Goal: Task Accomplishment & Management: Complete application form

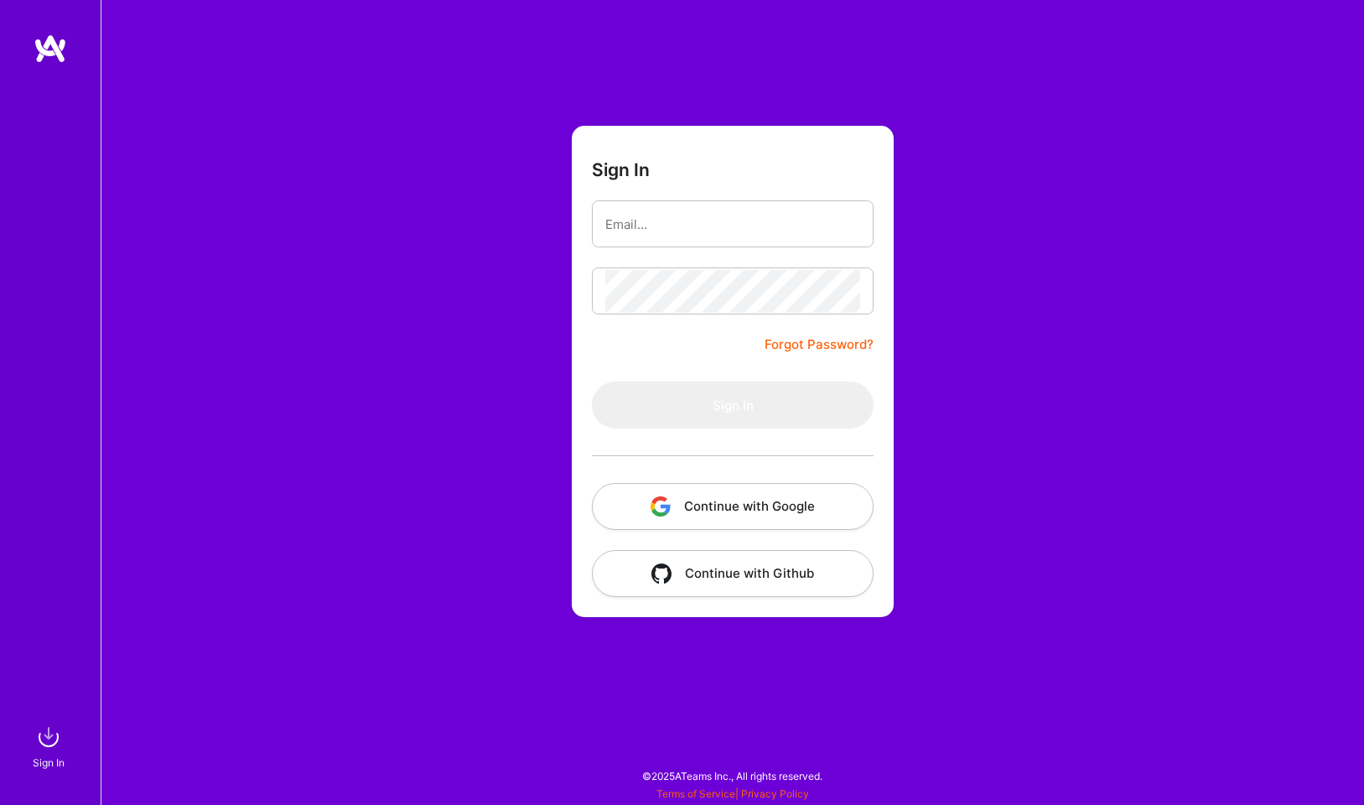
click at [724, 502] on button "Continue with Google" at bounding box center [733, 506] width 282 height 47
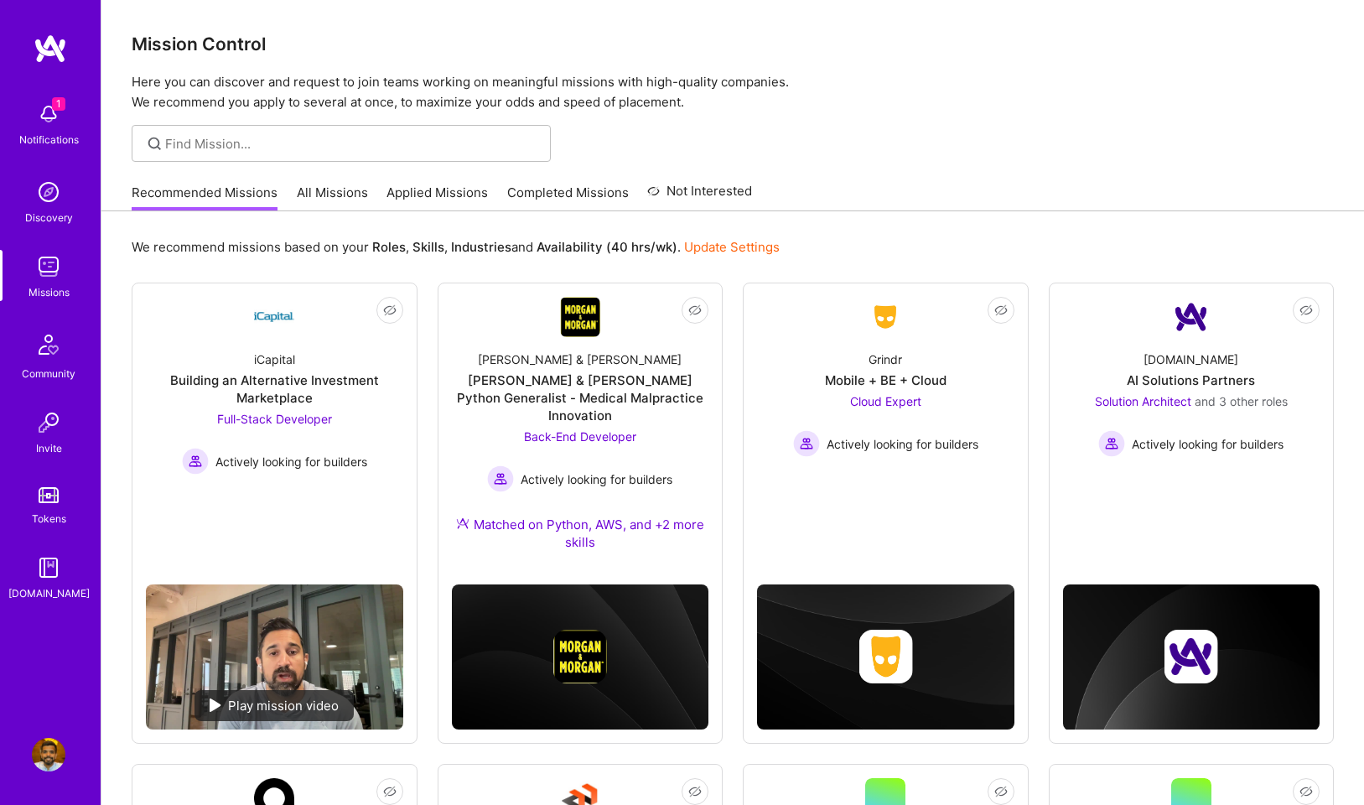
click at [50, 261] on img at bounding box center [49, 267] width 34 height 34
click at [50, 119] on img at bounding box center [49, 114] width 34 height 34
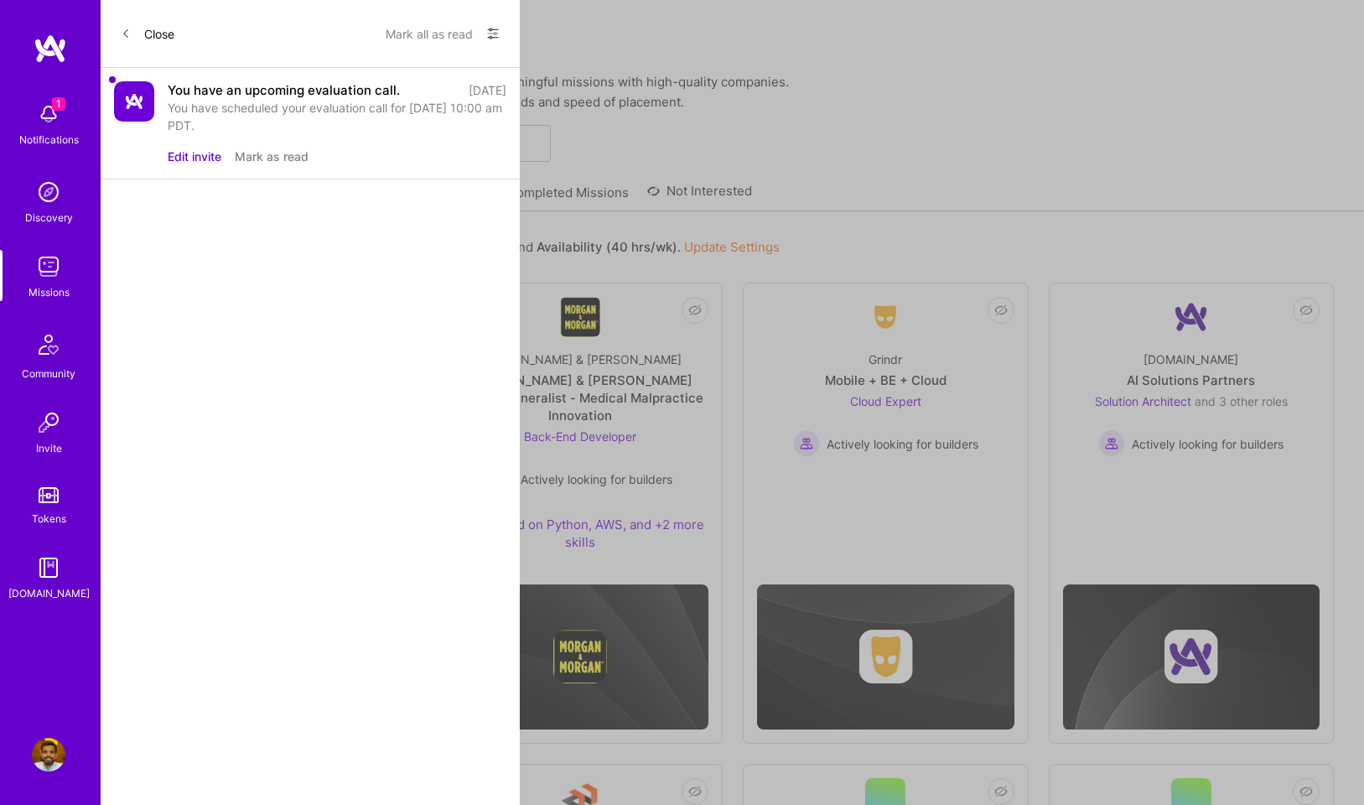
click at [334, 93] on div "You have an upcoming evaluation call." at bounding box center [284, 90] width 232 height 18
click at [440, 31] on button "Mark all as read" at bounding box center [429, 33] width 87 height 27
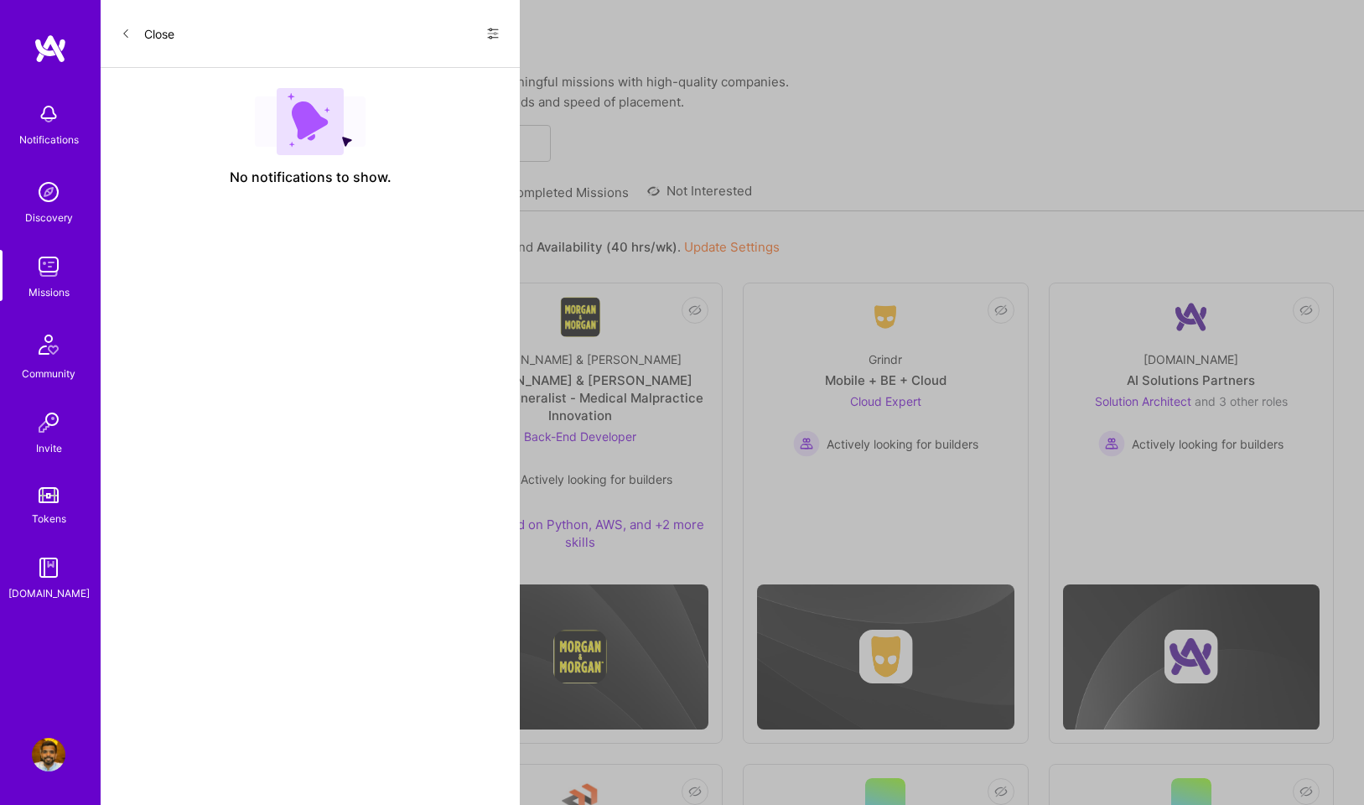
click at [45, 124] on div "Notifications Discovery Missions Community Invite Tokens [DOMAIN_NAME]" at bounding box center [50, 348] width 101 height 508
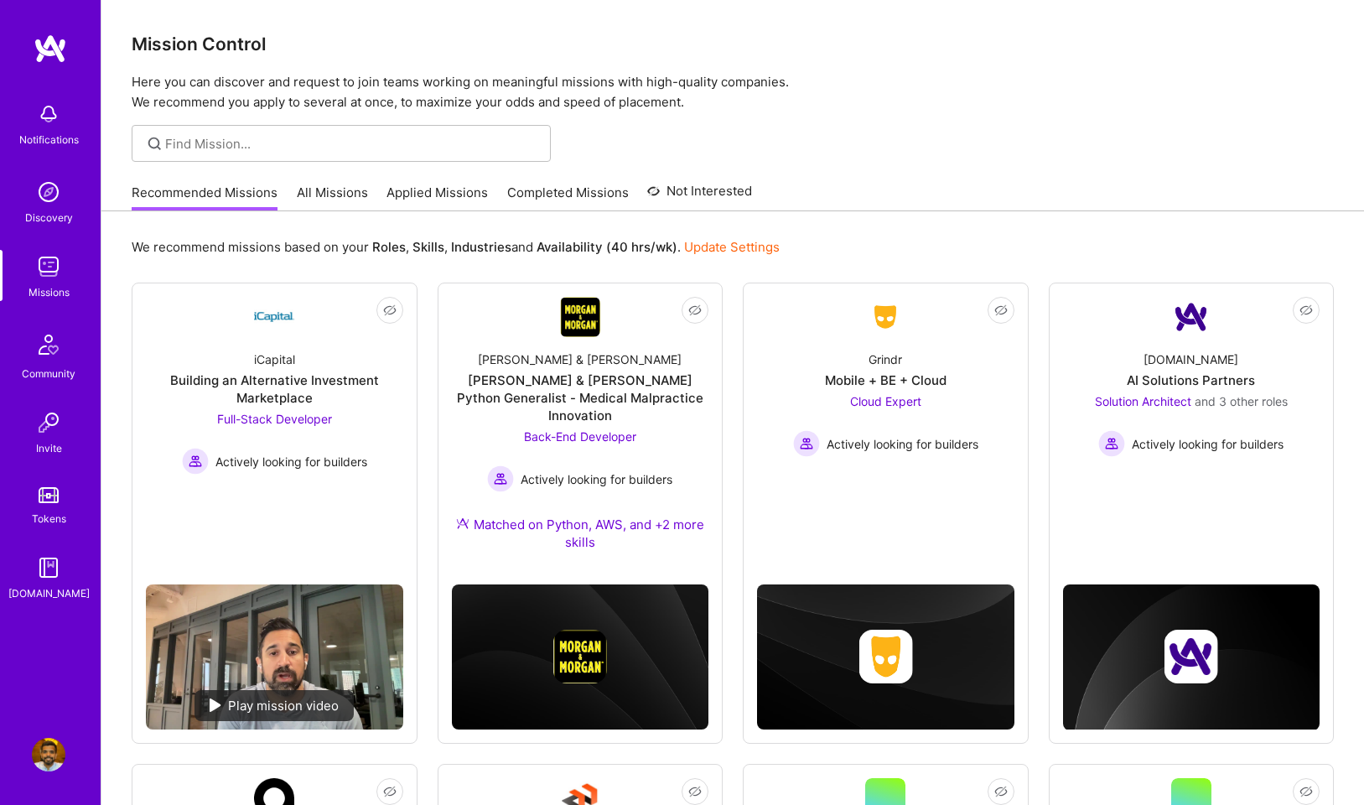
click at [53, 193] on img at bounding box center [49, 192] width 34 height 34
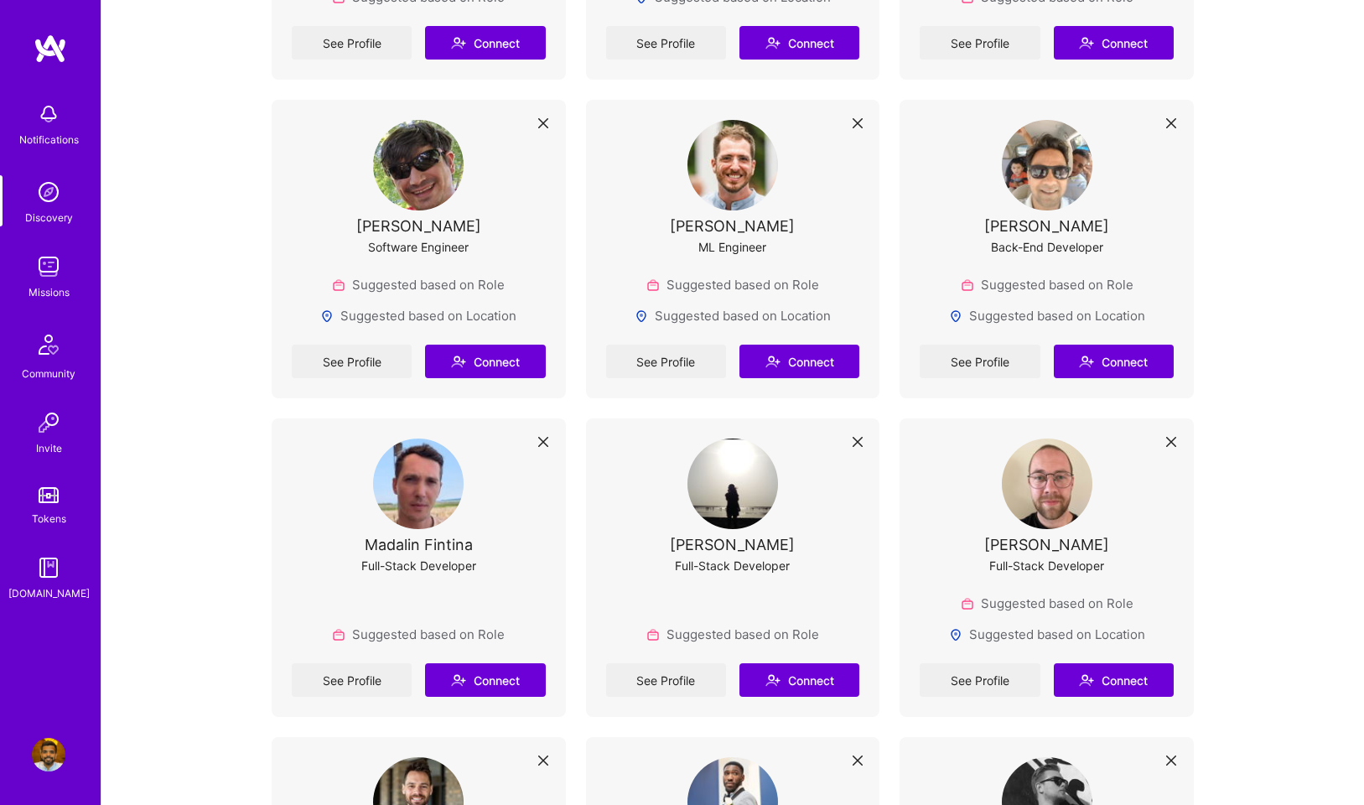
scroll to position [594, 0]
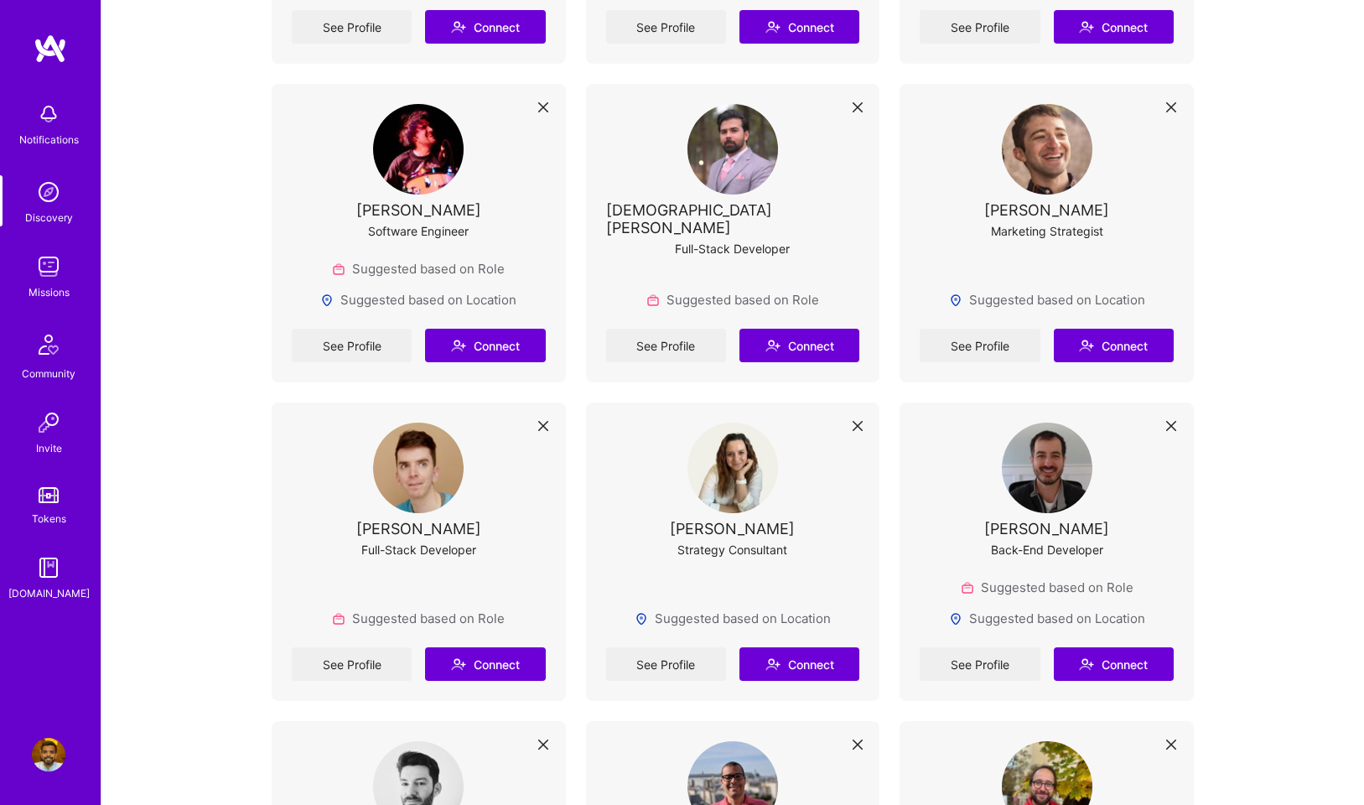
scroll to position [2135, 0]
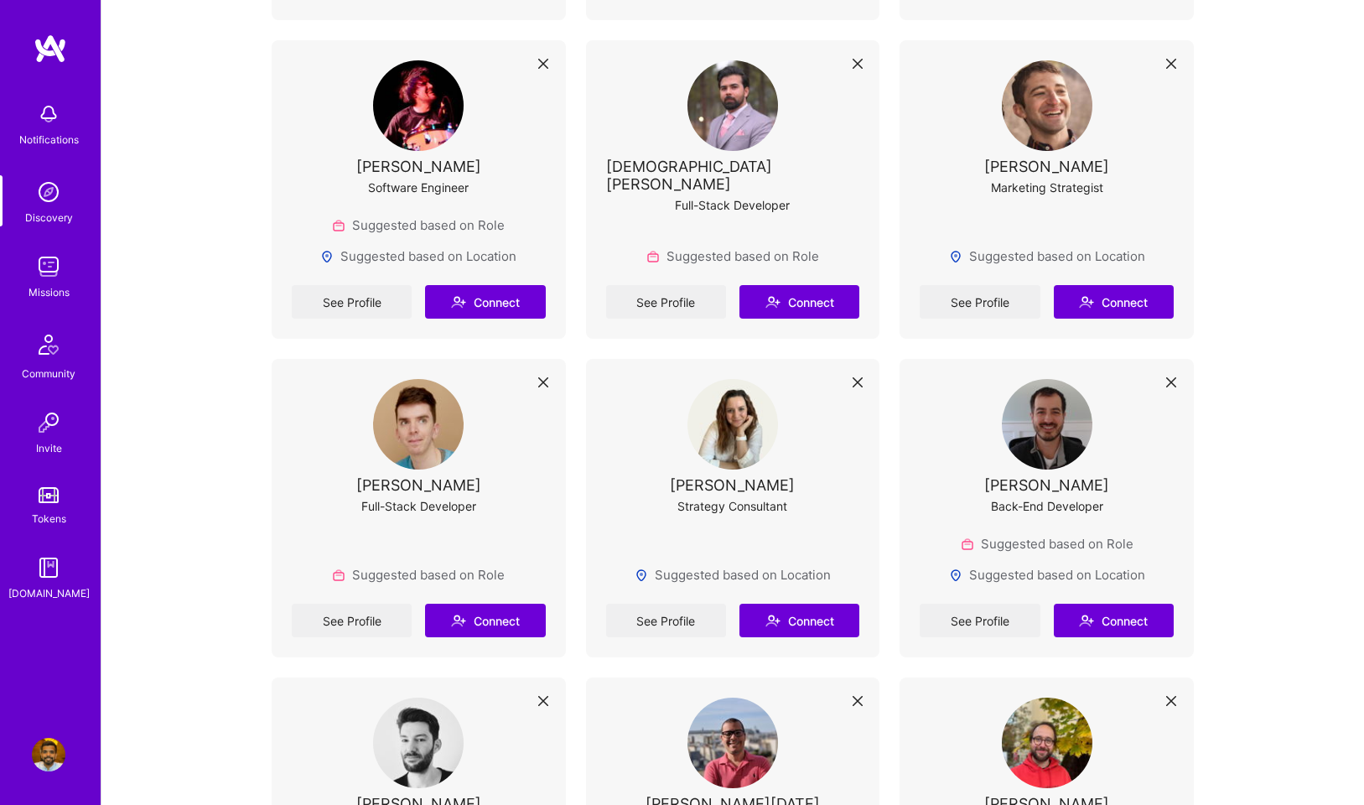
click at [739, 449] on img at bounding box center [733, 424] width 91 height 91
click at [728, 486] on div "[PERSON_NAME]" at bounding box center [732, 485] width 125 height 18
copy div "[PERSON_NAME]"
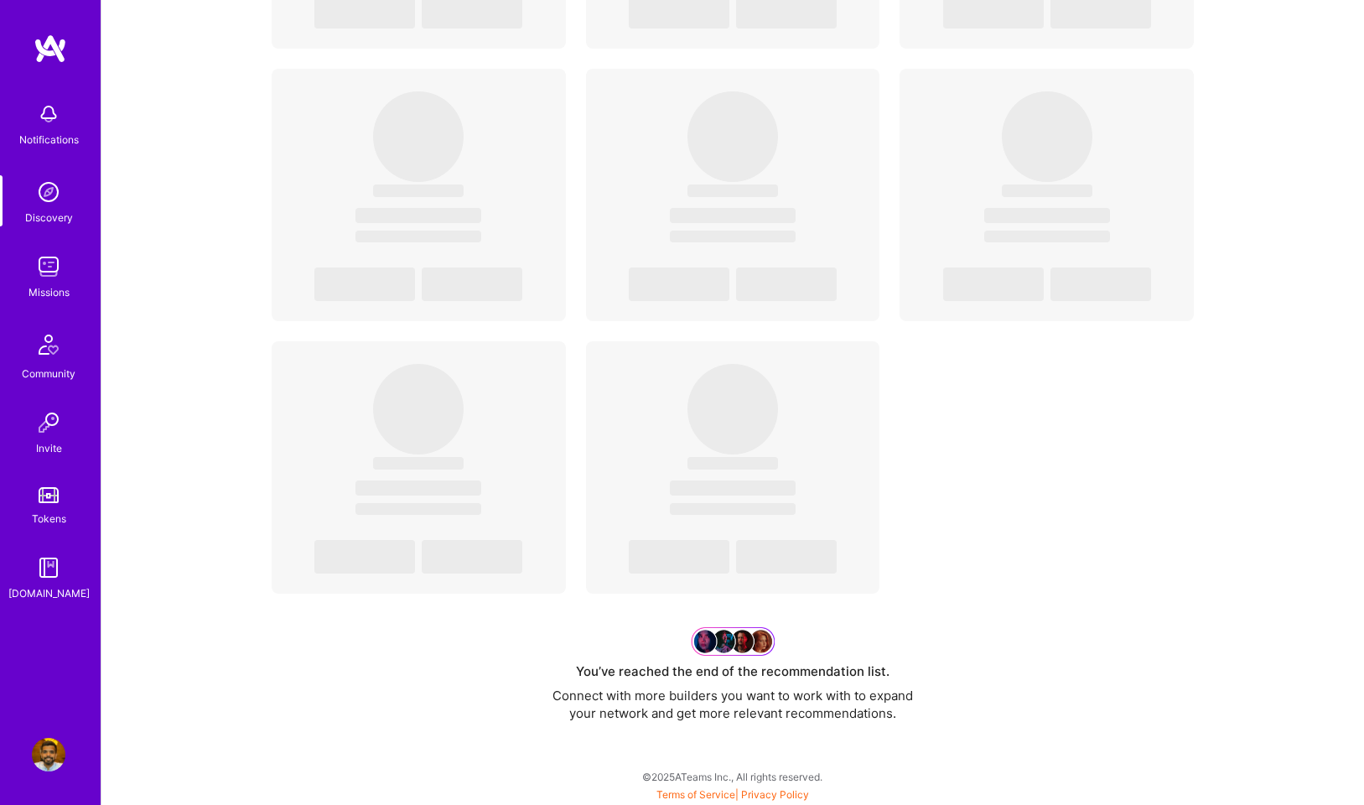
scroll to position [7458, 0]
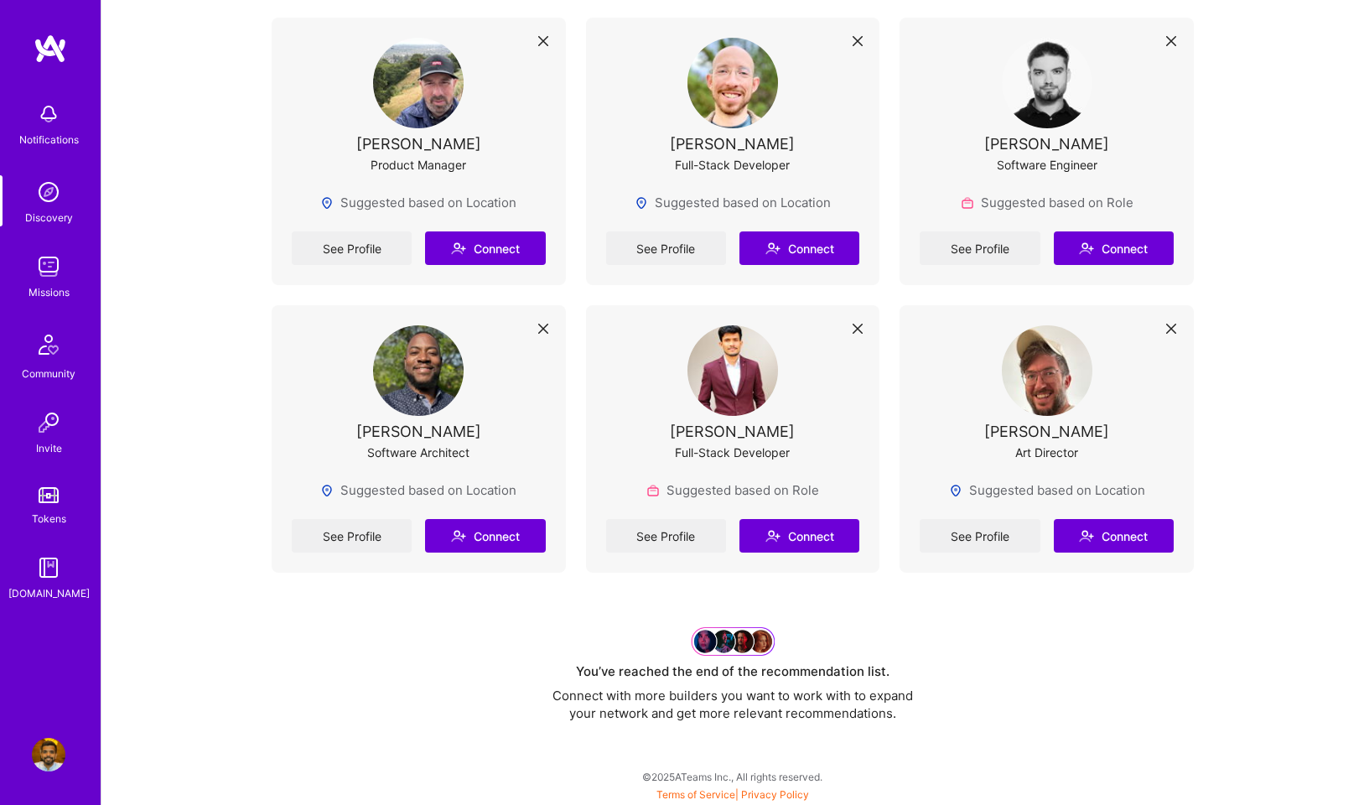
click at [47, 266] on img at bounding box center [49, 267] width 34 height 34
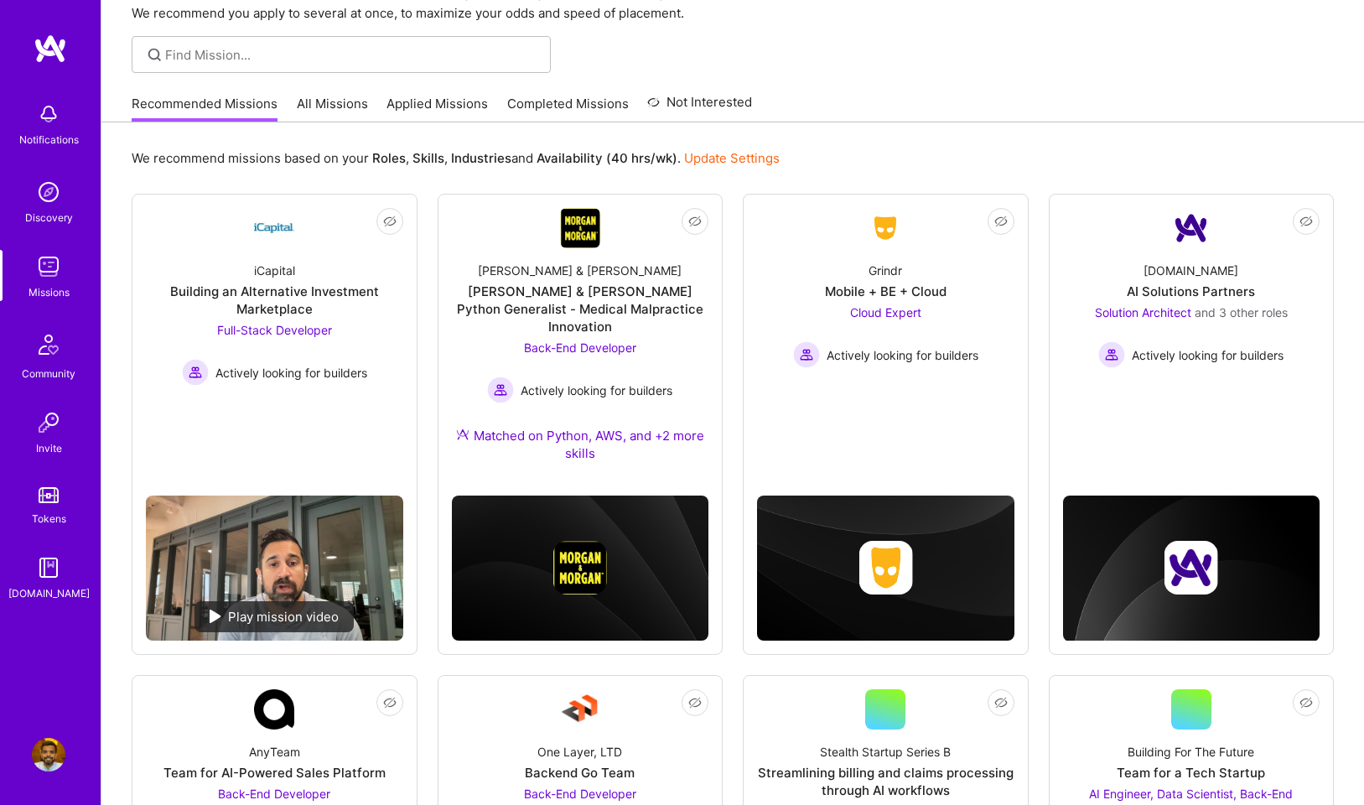
scroll to position [123, 0]
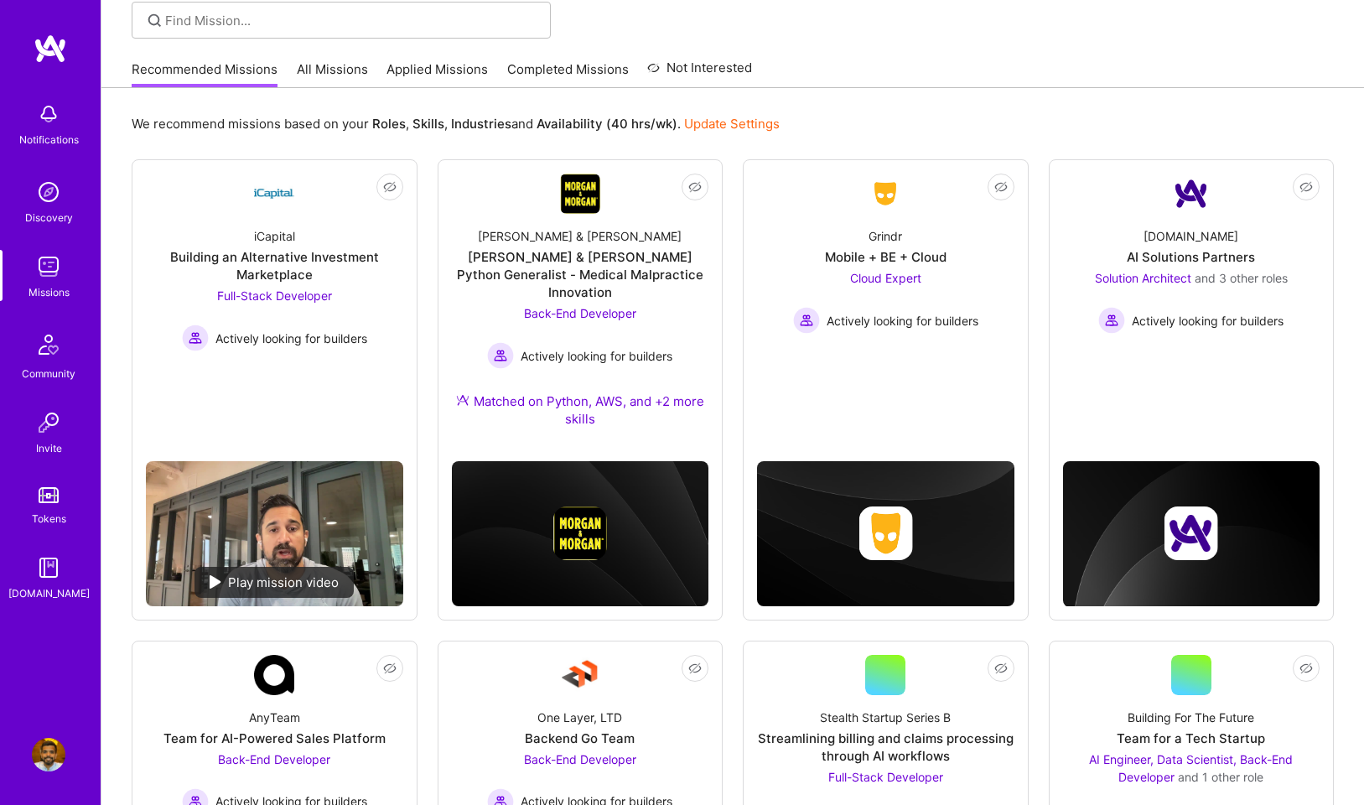
click at [926, 235] on div "Grindr Mobile + BE + Cloud Cloud Expert Actively looking for builders" at bounding box center [885, 274] width 257 height 120
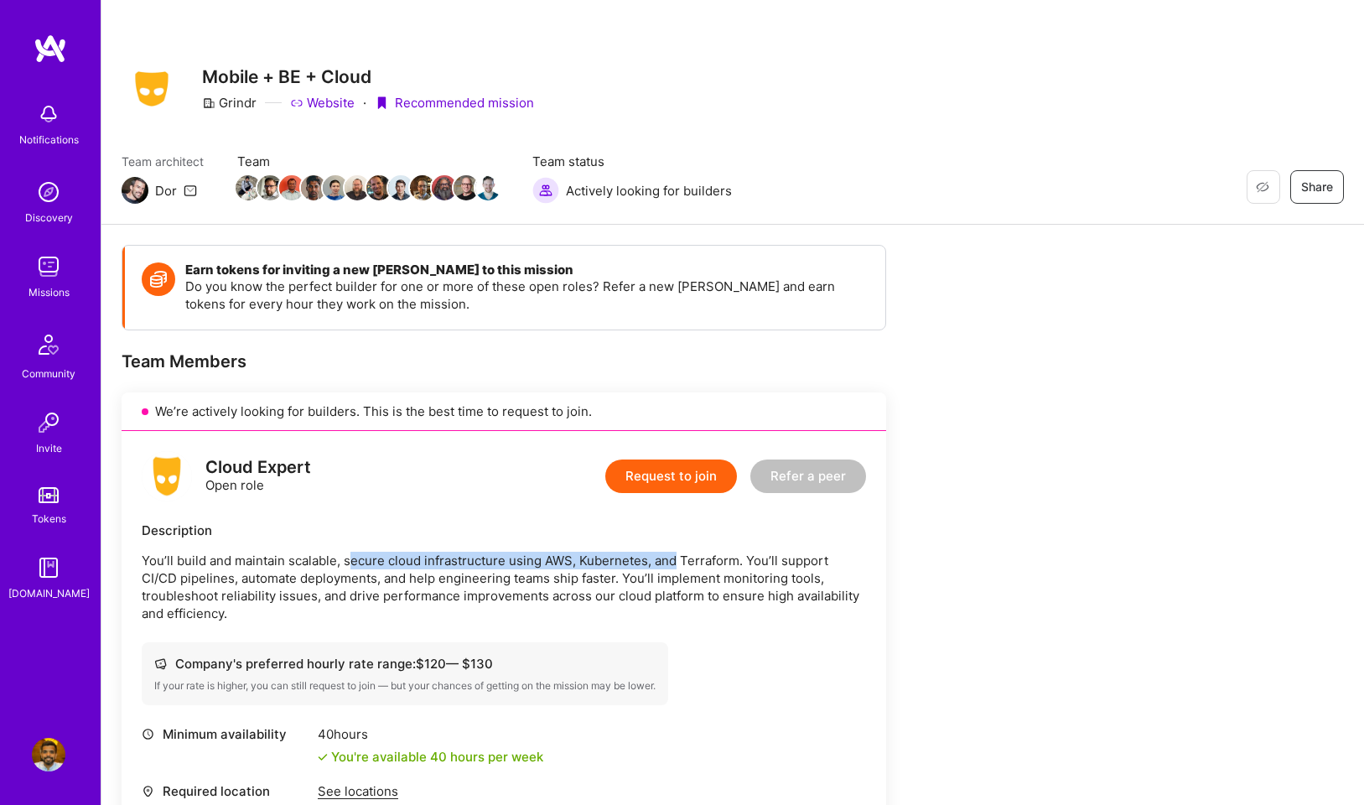
drag, startPoint x: 352, startPoint y: 556, endPoint x: 731, endPoint y: 556, distance: 379.0
click at [715, 556] on p "You’ll build and maintain scalable, secure cloud infrastructure using AWS, Kube…" at bounding box center [504, 587] width 724 height 70
click at [735, 568] on p "You’ll build and maintain scalable, secure cloud infrastructure using AWS, Kube…" at bounding box center [504, 587] width 724 height 70
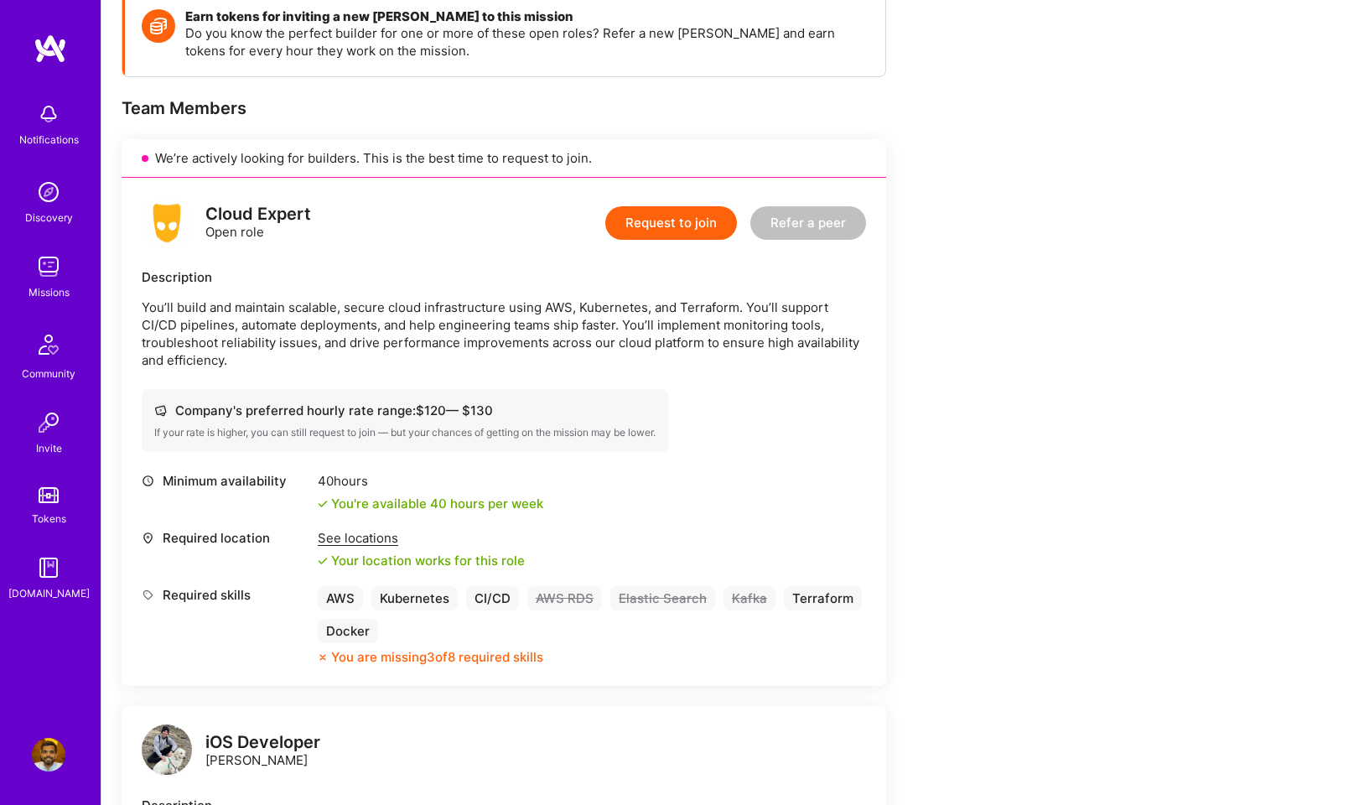
scroll to position [252, 0]
click at [352, 620] on div "Docker" at bounding box center [348, 632] width 60 height 24
click at [683, 215] on button "Request to join" at bounding box center [671, 224] width 132 height 34
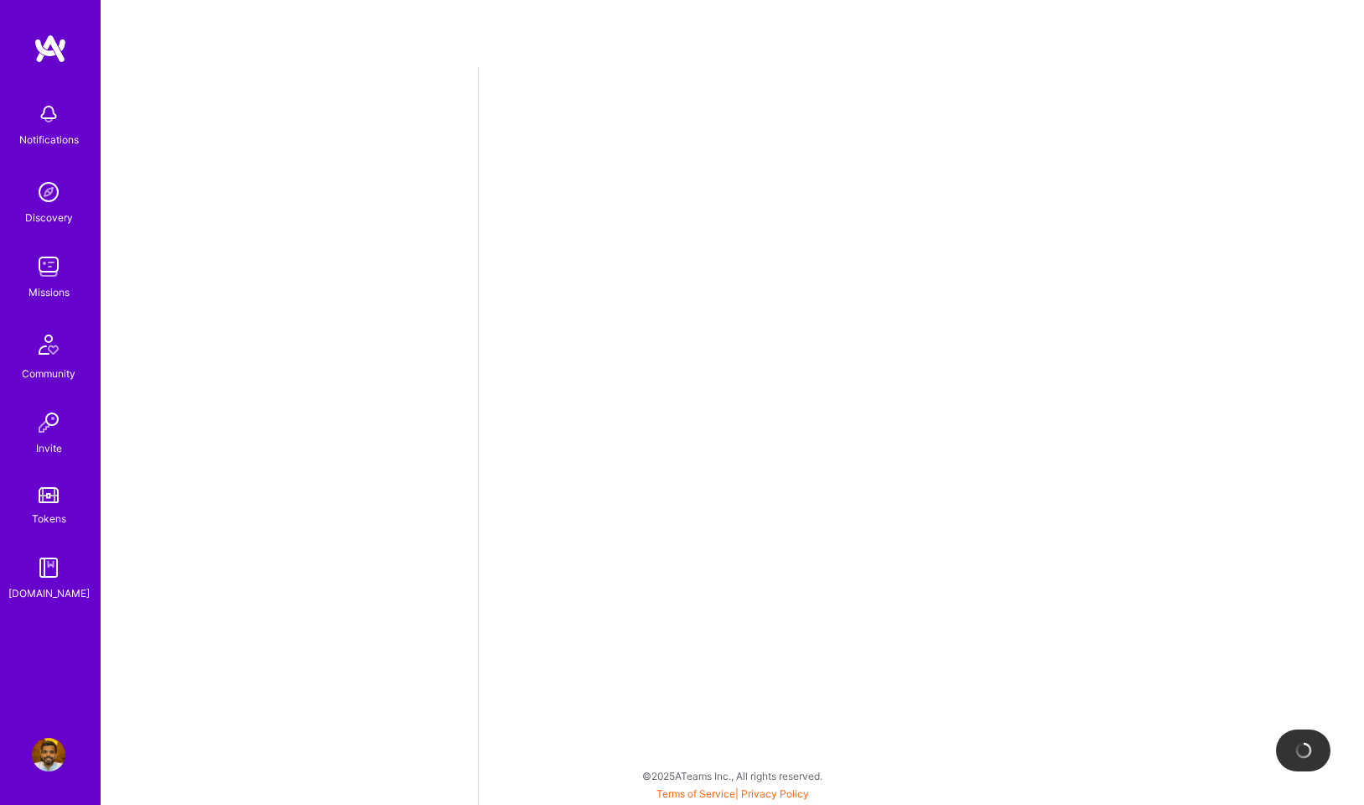
select select "US"
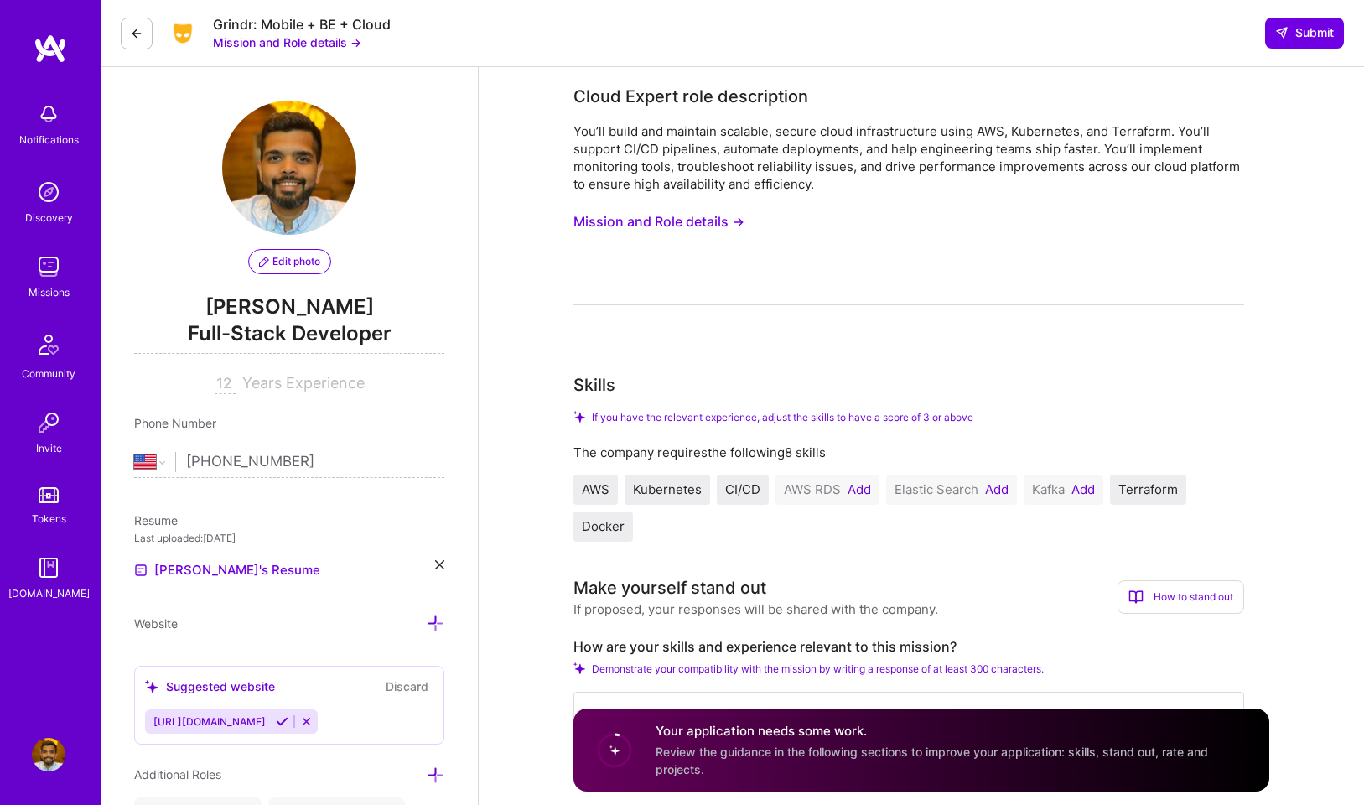
click at [864, 483] on button "Add" at bounding box center [859, 489] width 23 height 13
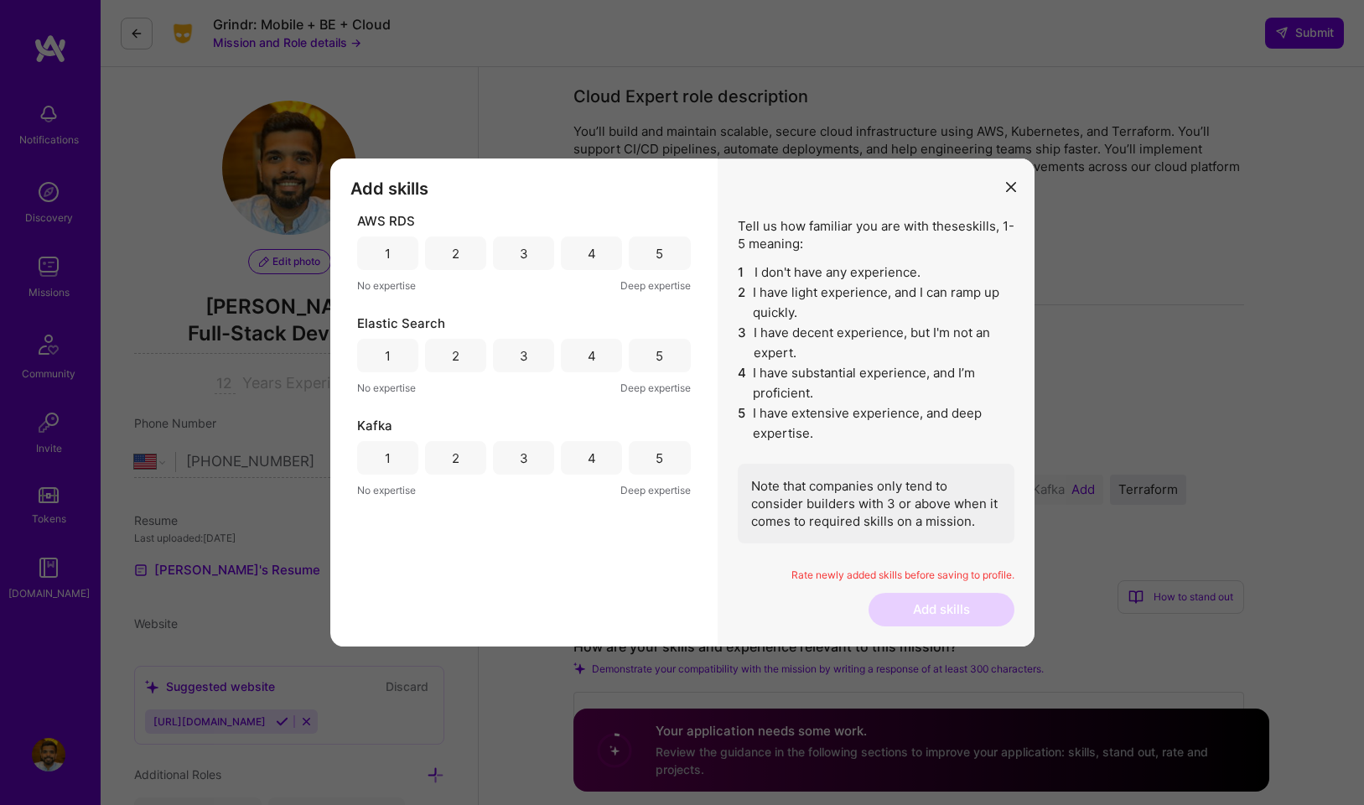
click at [594, 355] on div "4" at bounding box center [592, 356] width 8 height 18
click at [602, 252] on div "4" at bounding box center [591, 253] width 61 height 34
click at [584, 465] on div "4" at bounding box center [591, 458] width 61 height 34
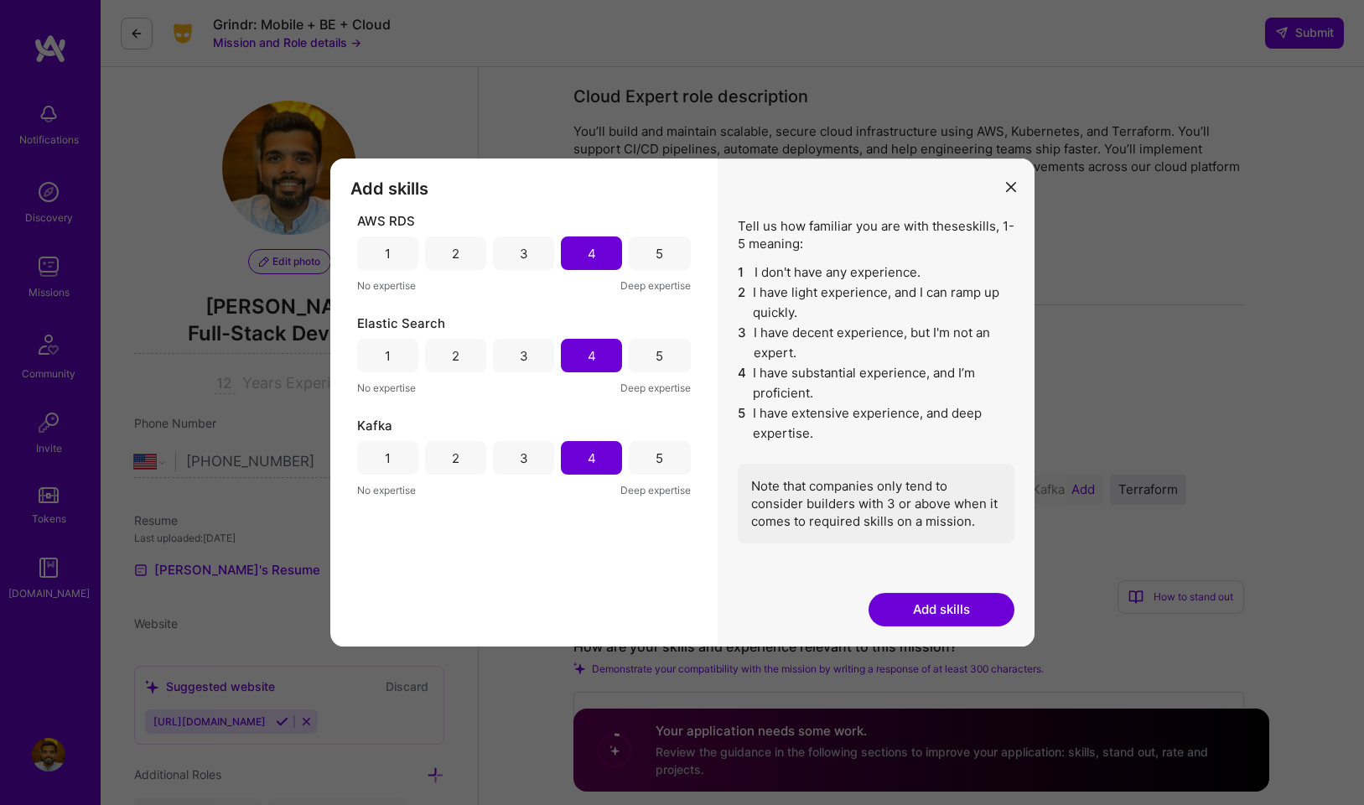
click at [971, 593] on button "Add skills" at bounding box center [942, 610] width 146 height 34
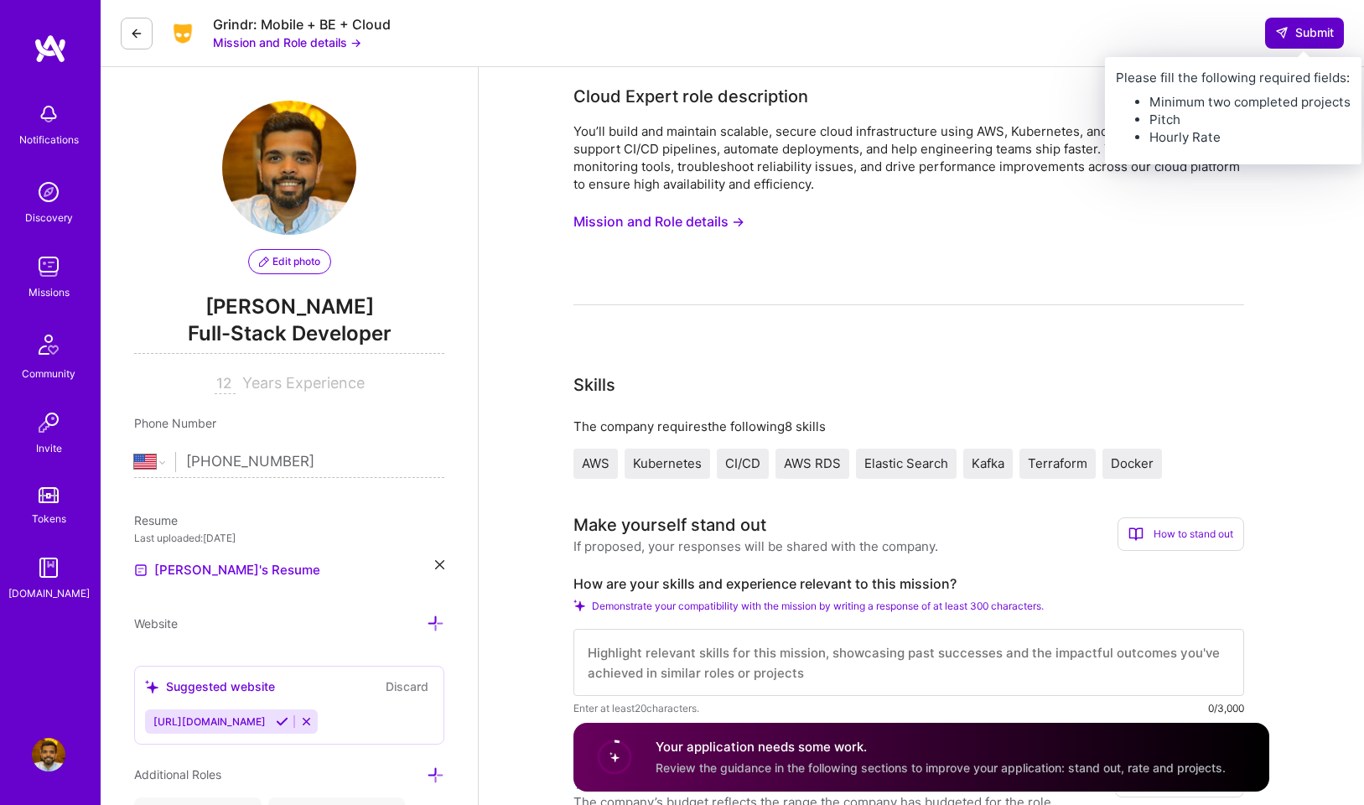
click at [1301, 33] on span "Submit" at bounding box center [1304, 32] width 59 height 17
click at [1300, 33] on span "Submit" at bounding box center [1304, 32] width 59 height 17
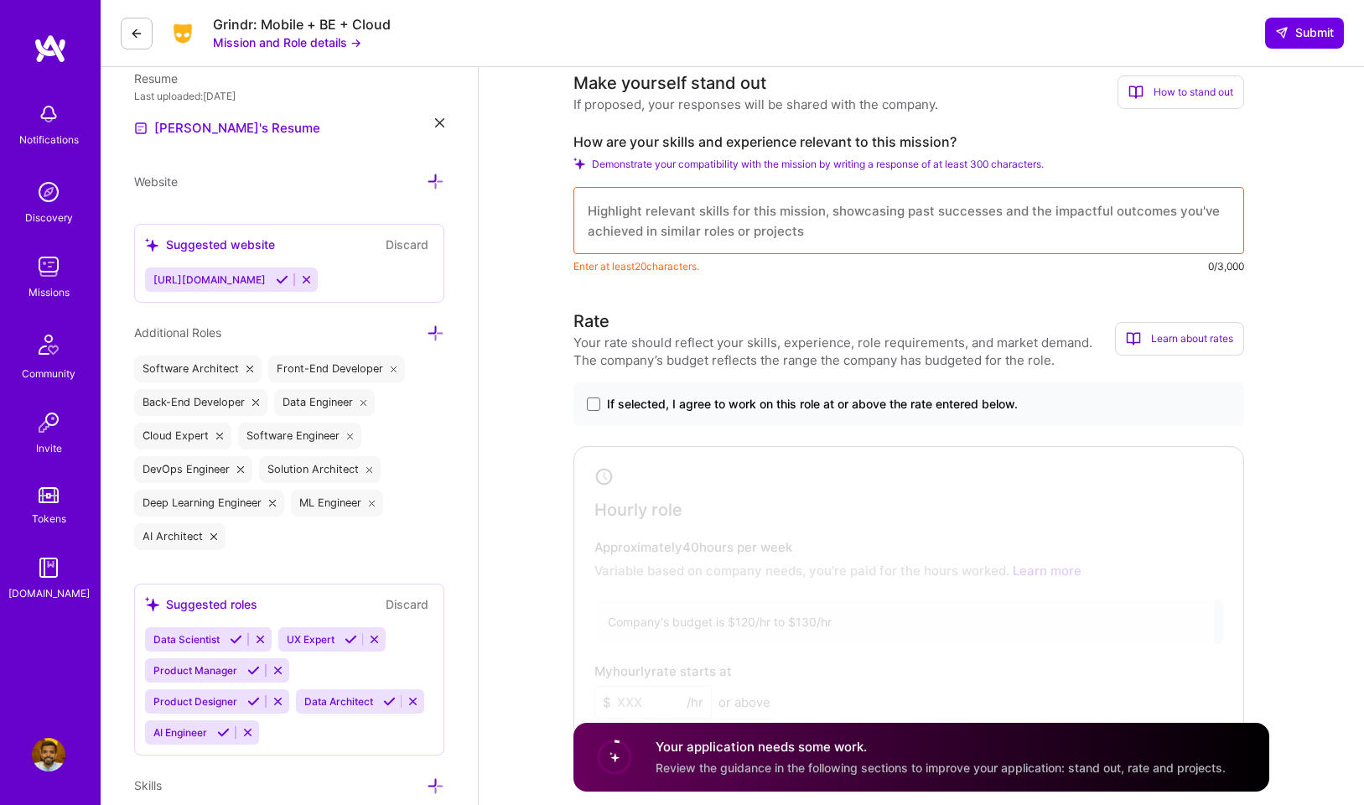
scroll to position [435, 0]
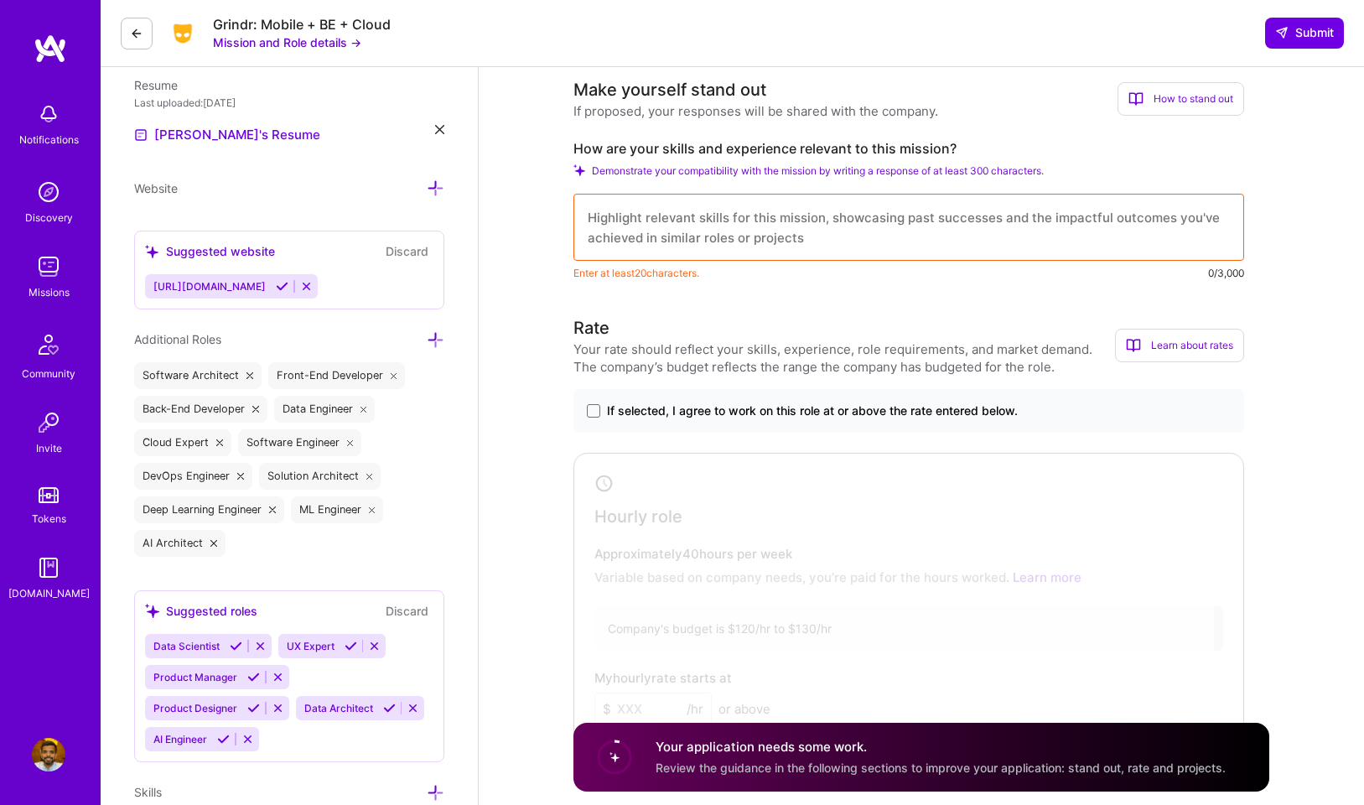
click at [825, 154] on label "How are your skills and experience relevant to this mission?" at bounding box center [909, 149] width 671 height 18
copy label "How are your skills and experience relevant to this mission?"
click at [799, 226] on textarea at bounding box center [909, 227] width 671 height 67
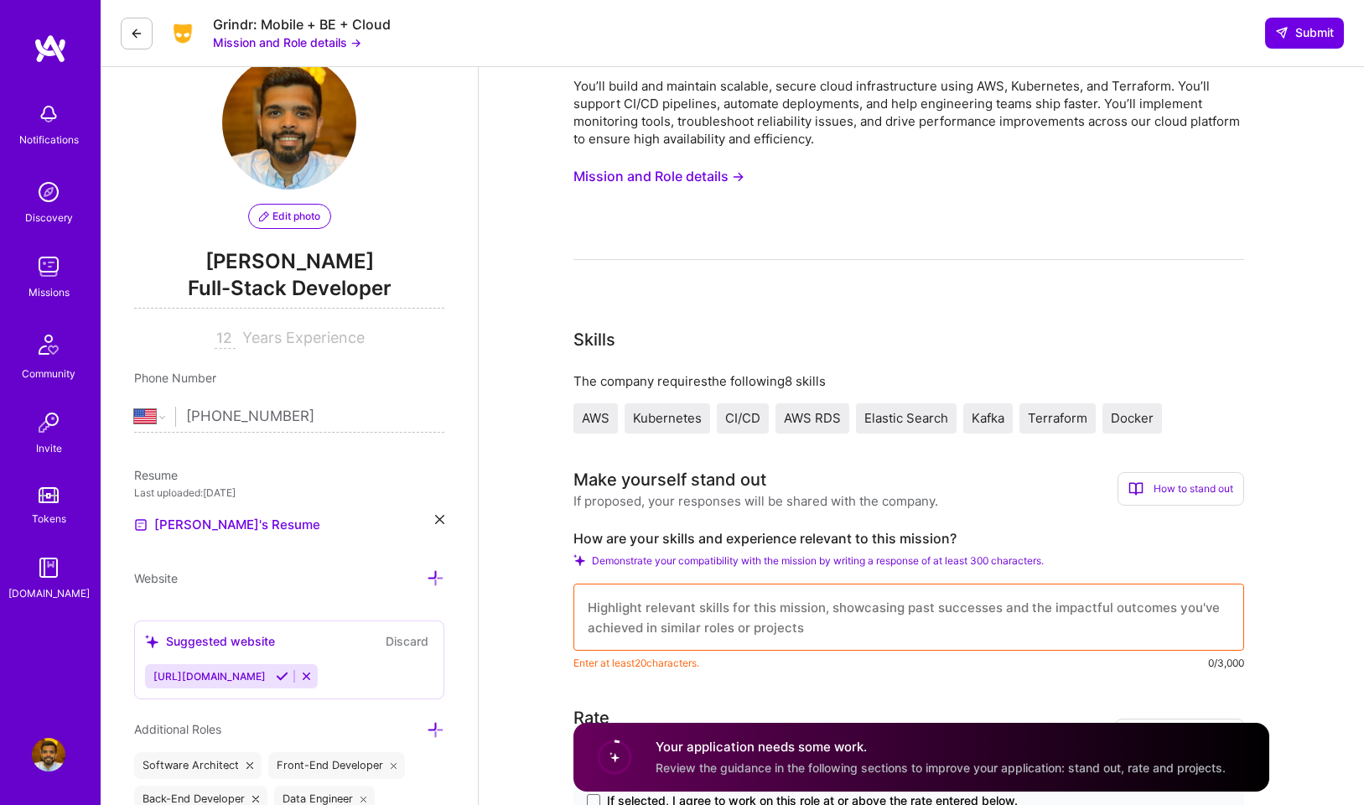
scroll to position [0, 0]
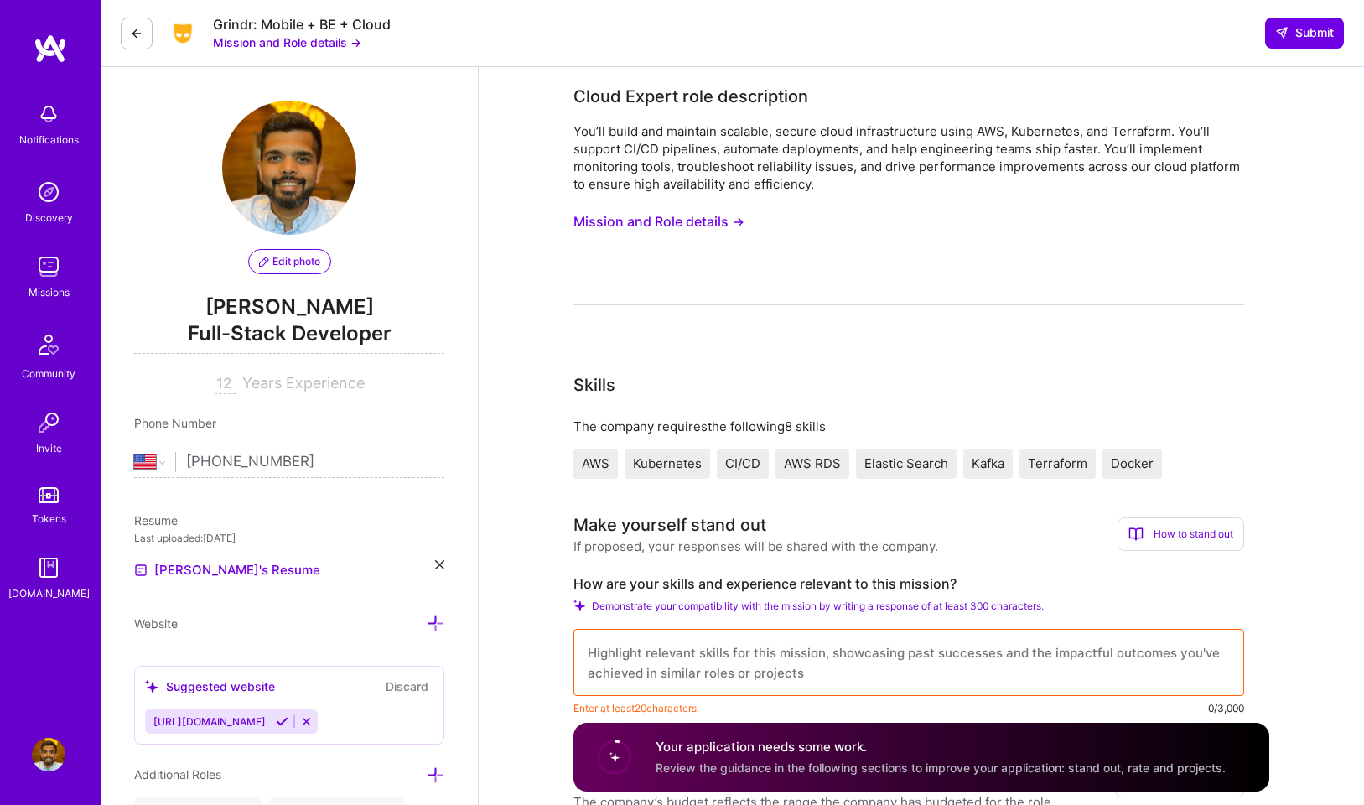
click at [589, 132] on div "You’ll build and maintain scalable, secure cloud infrastructure using AWS, Kube…" at bounding box center [909, 157] width 671 height 70
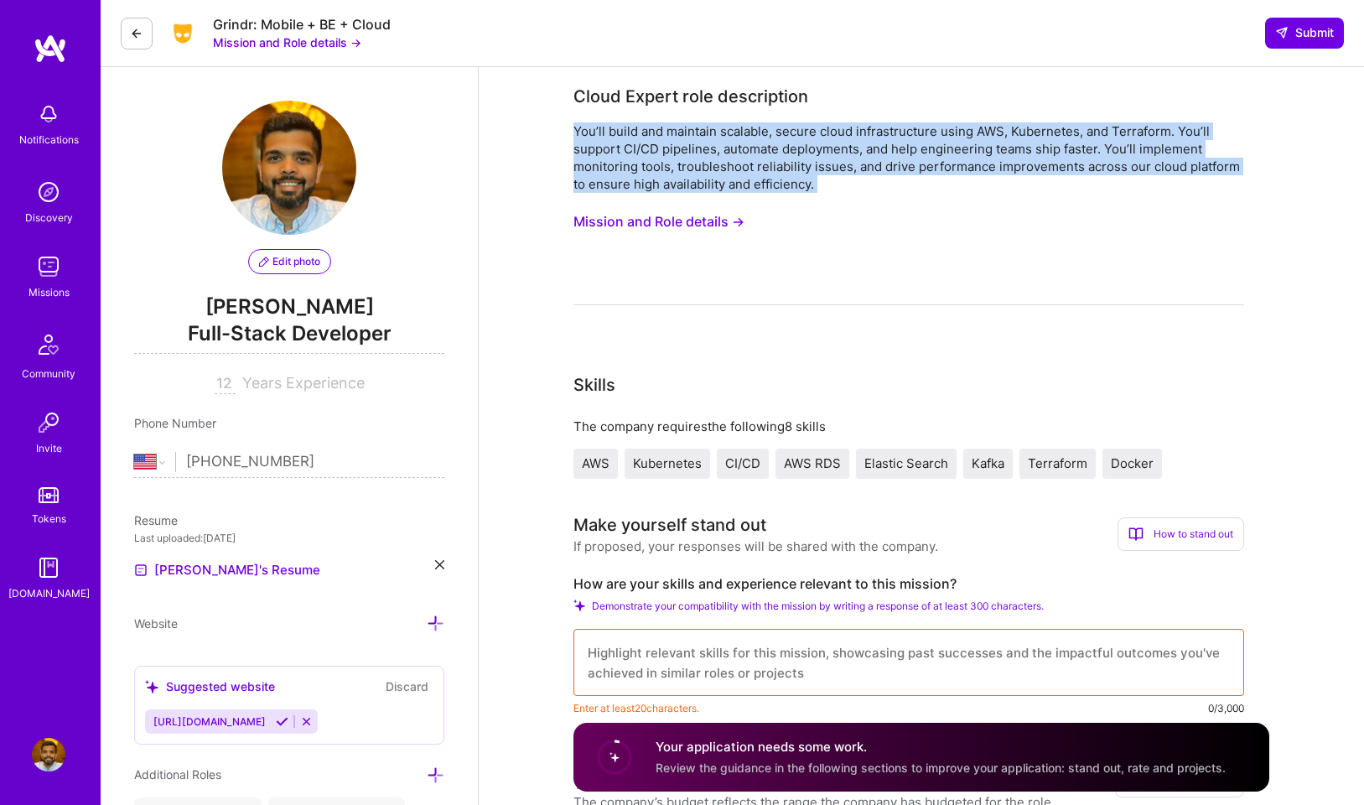
click at [589, 132] on div "You’ll build and maintain scalable, secure cloud infrastructure using AWS, Kube…" at bounding box center [909, 157] width 671 height 70
copy div "You’ll build and maintain scalable, secure cloud infrastructure using AWS, Kube…"
drag, startPoint x: 576, startPoint y: 89, endPoint x: 844, endPoint y: 184, distance: 284.6
click at [844, 184] on div "Cloud Expert role description You’ll build and maintain scalable, secure cloud …" at bounding box center [909, 194] width 671 height 221
copy div "Cloud Expert role description You’ll build and maintain scalable, secure cloud …"
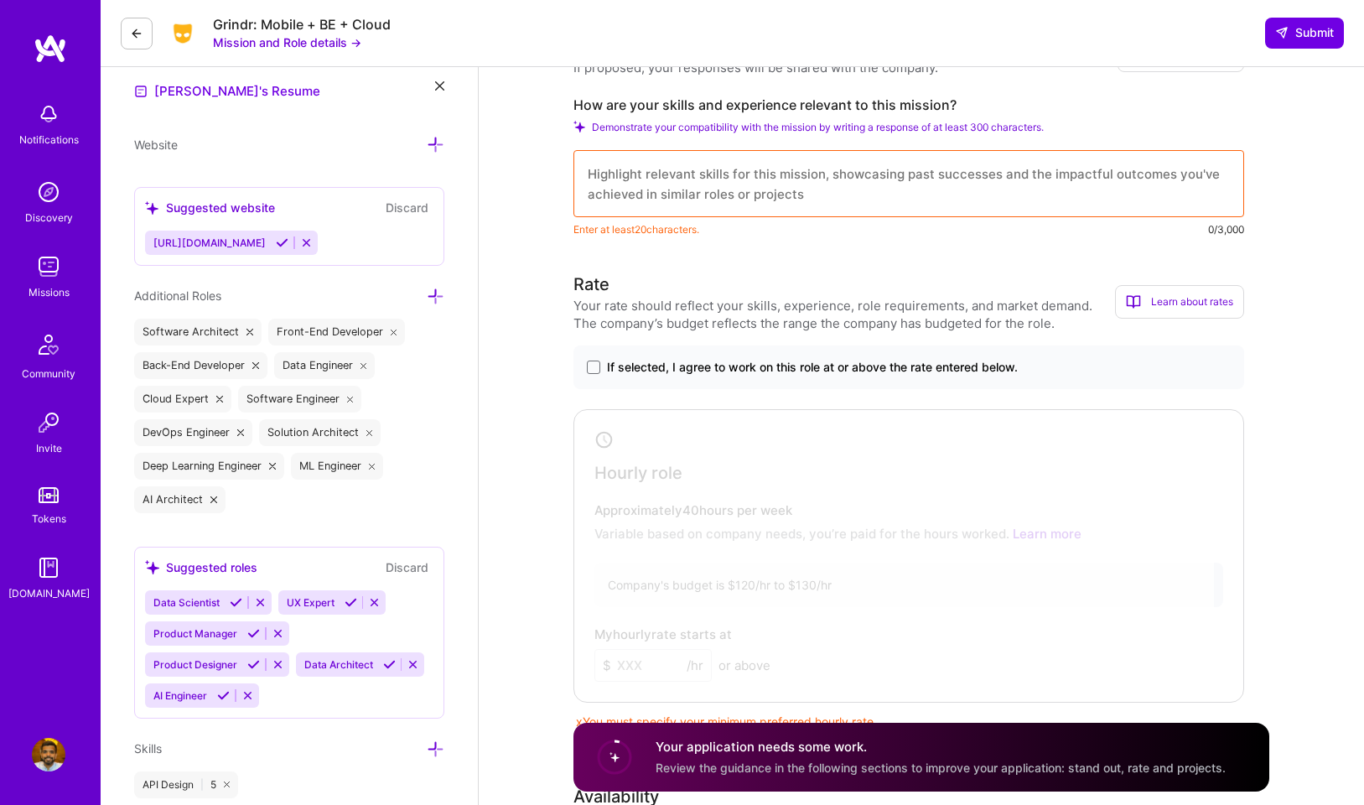
scroll to position [464, 0]
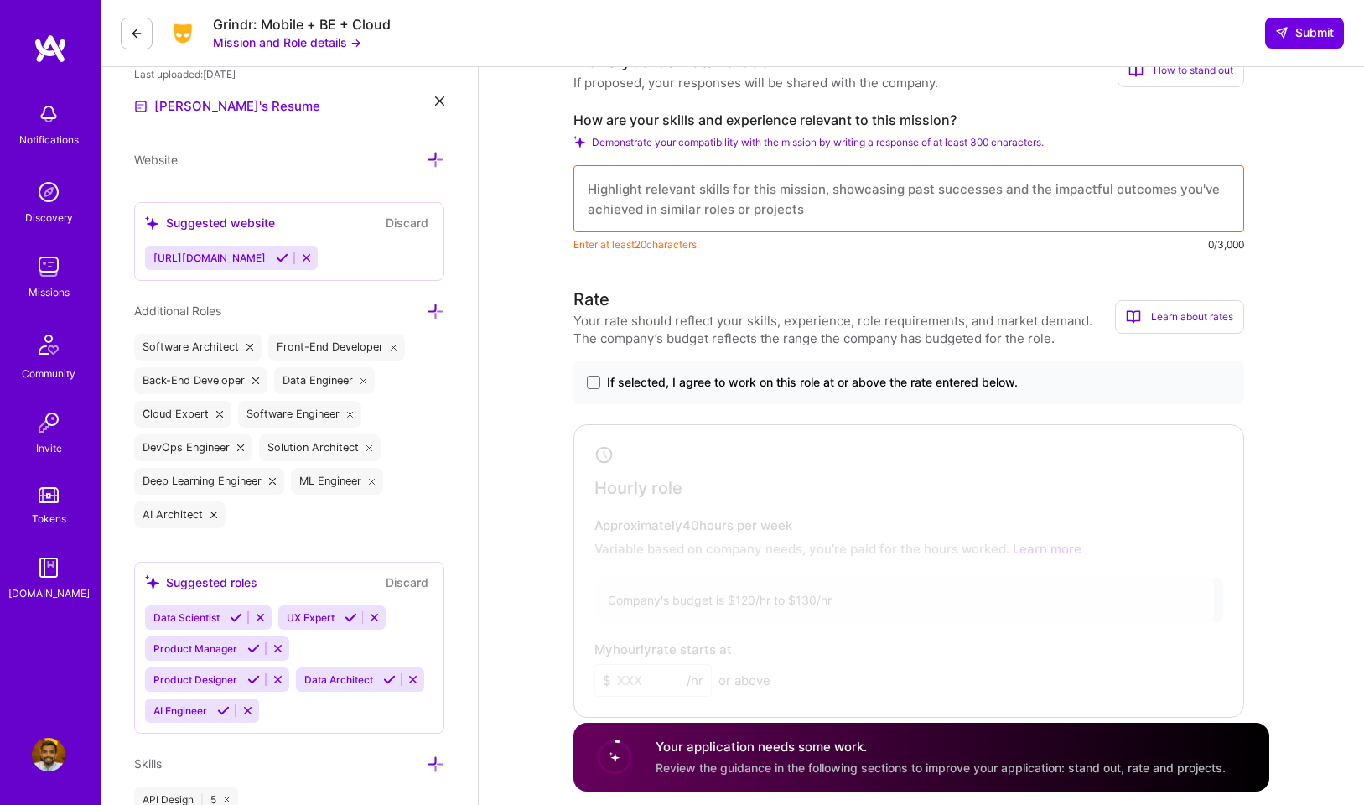
click at [688, 127] on label "How are your skills and experience relevant to this mission?" at bounding box center [909, 121] width 671 height 18
copy label "How are your skills and experience relevant to this mission?"
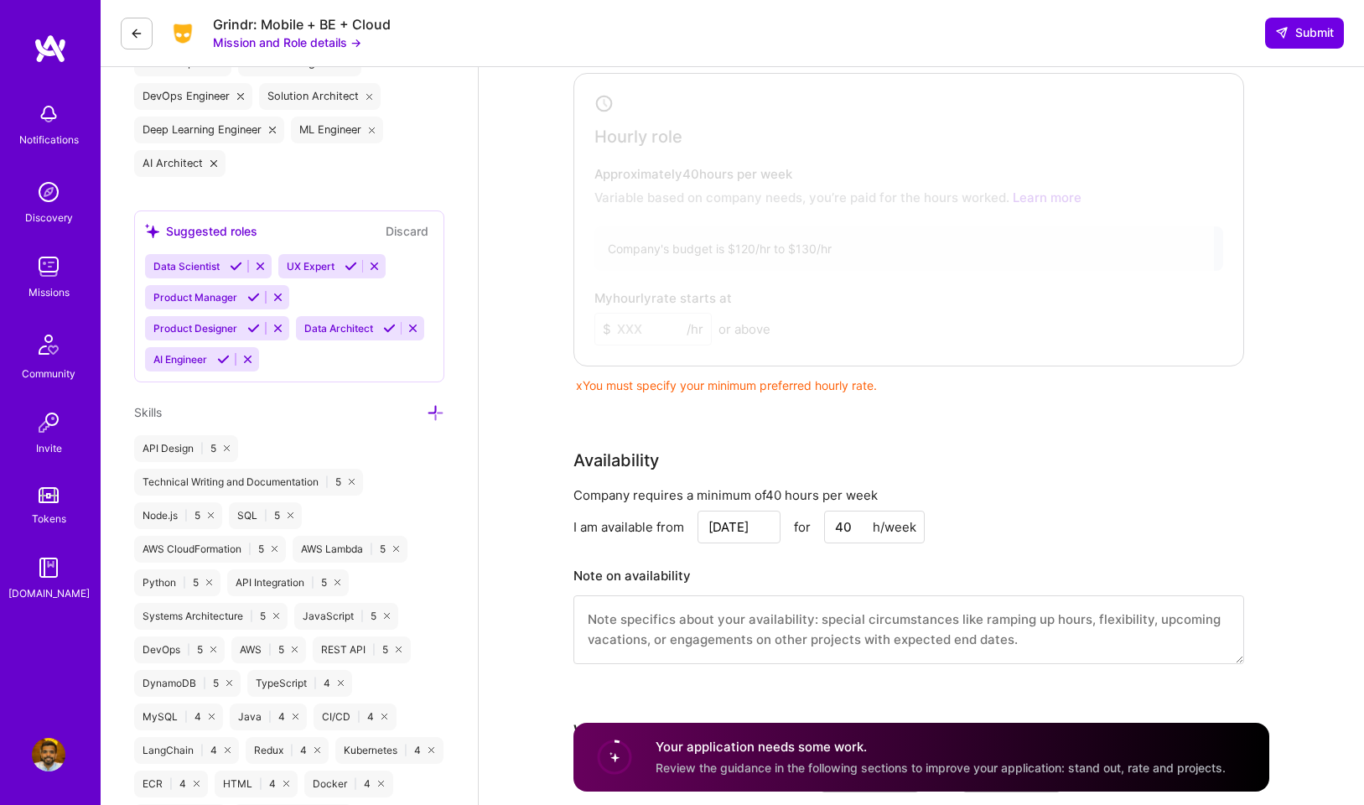
scroll to position [944, 0]
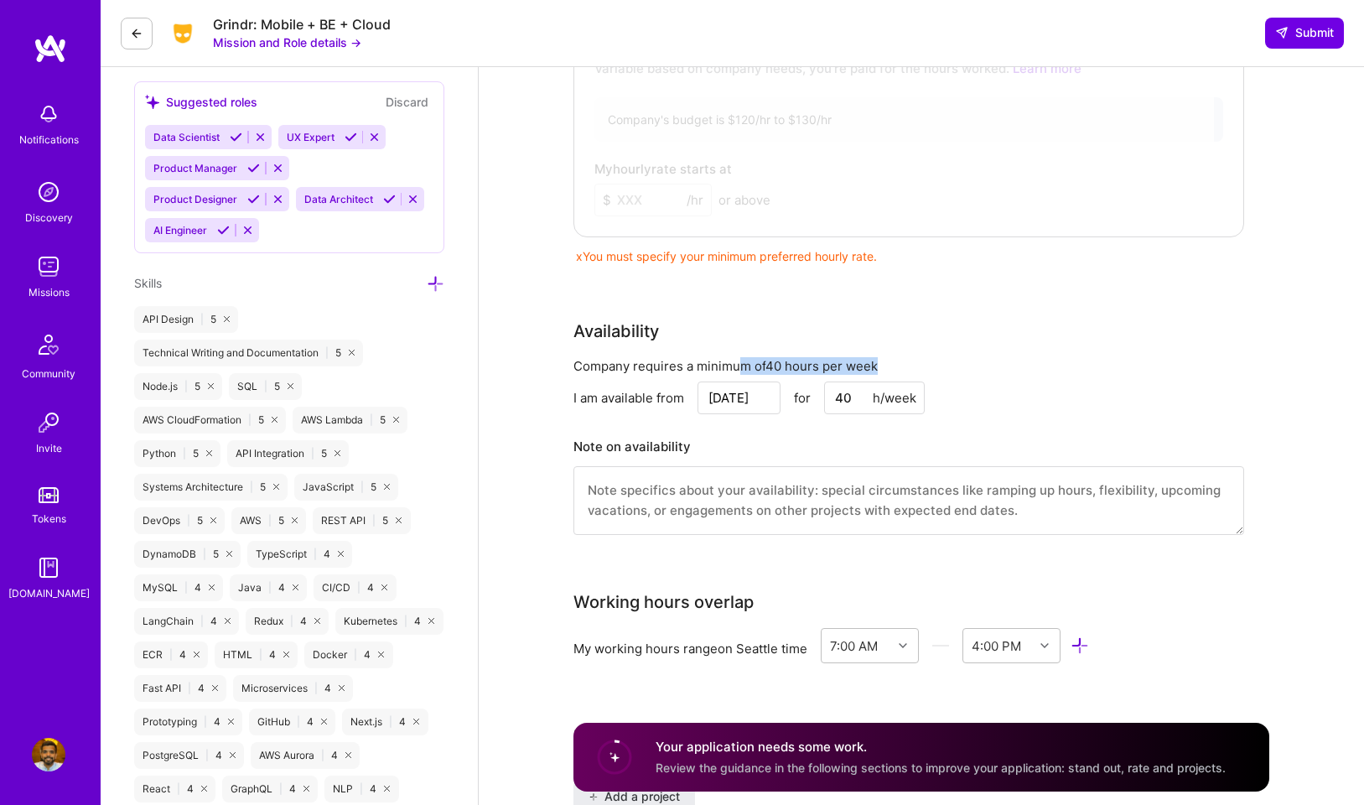
drag, startPoint x: 735, startPoint y: 365, endPoint x: 890, endPoint y: 366, distance: 154.3
click at [890, 366] on div "Company requires a minimum of 40 hours per week" at bounding box center [909, 366] width 671 height 18
click at [869, 357] on div "Company requires a minimum of 40 hours per week" at bounding box center [909, 366] width 671 height 18
click at [762, 406] on input "[DATE]" at bounding box center [739, 398] width 83 height 33
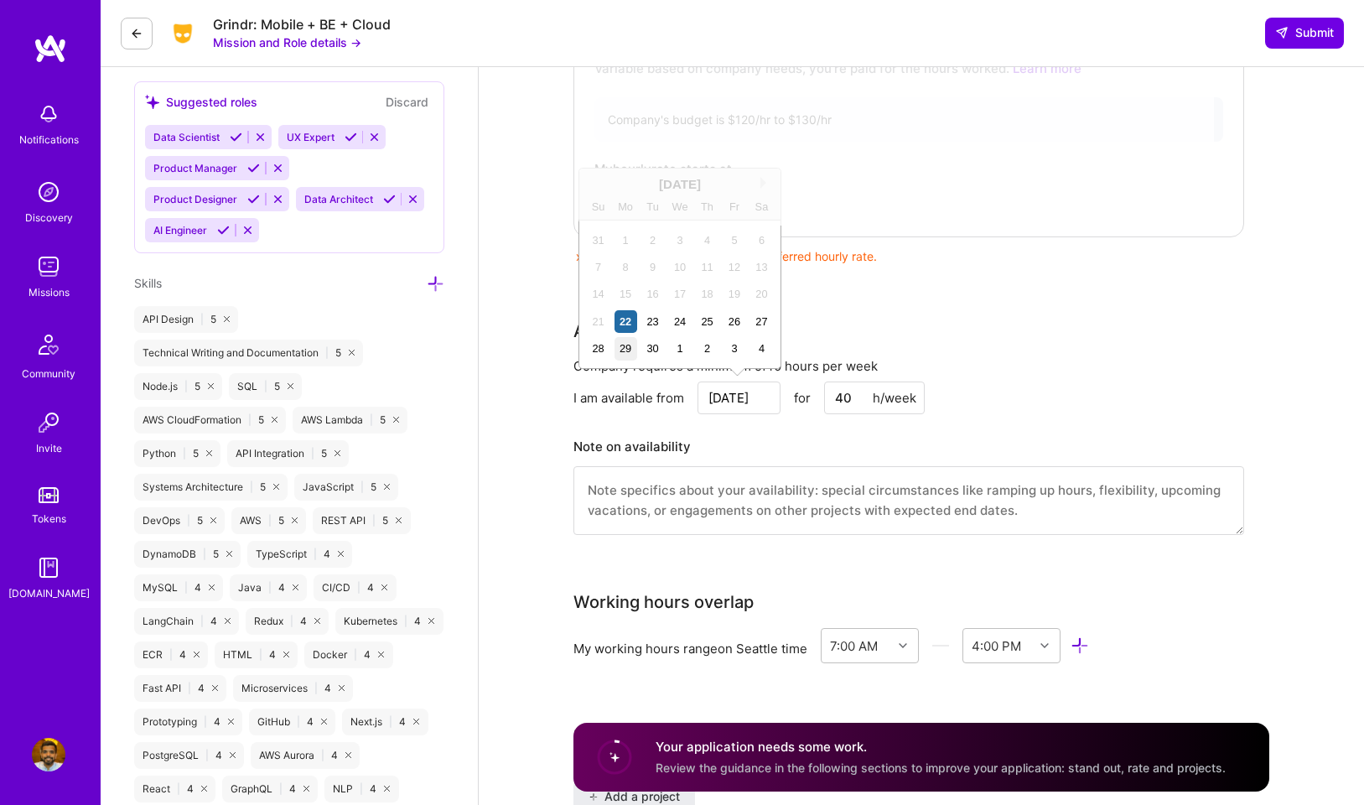
click at [625, 354] on div "29" at bounding box center [626, 348] width 23 height 23
type input "[DATE]"
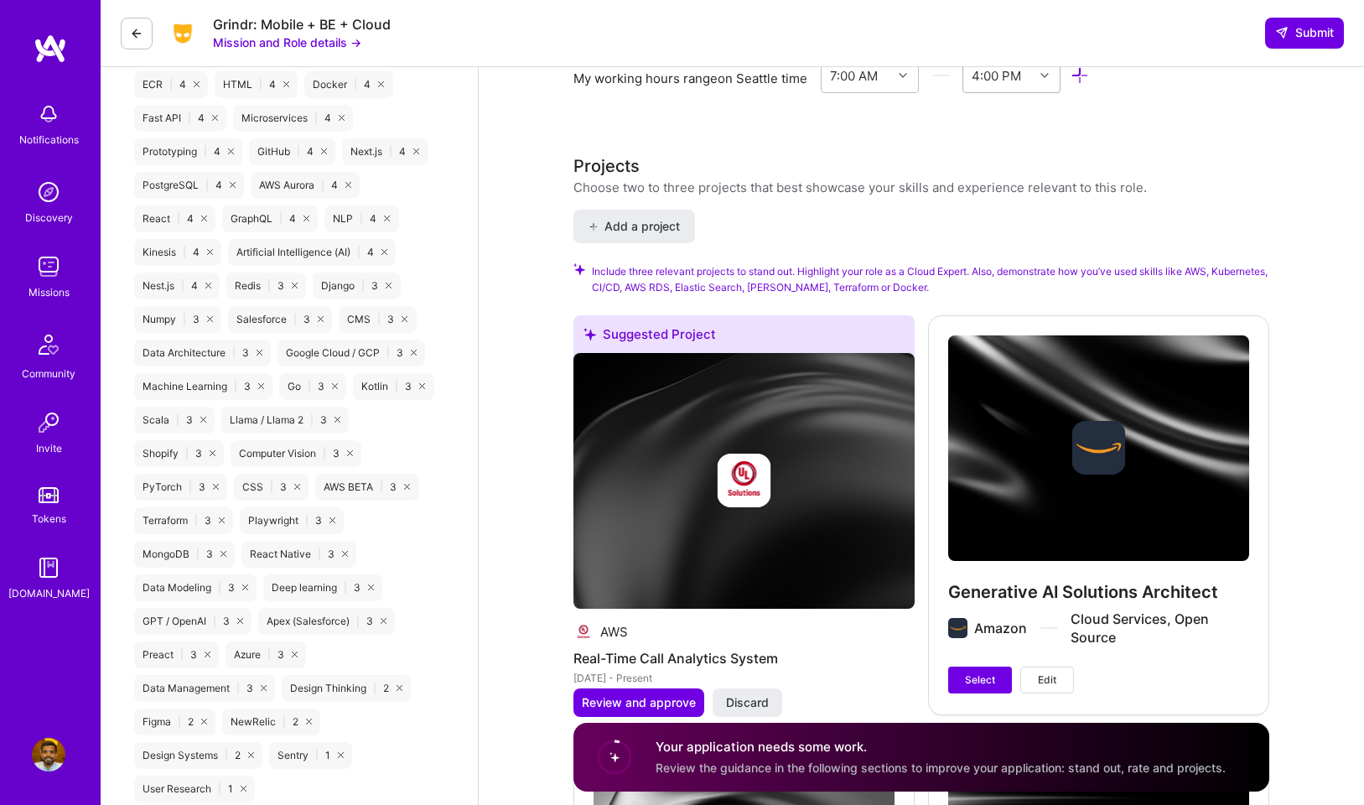
scroll to position [1560, 0]
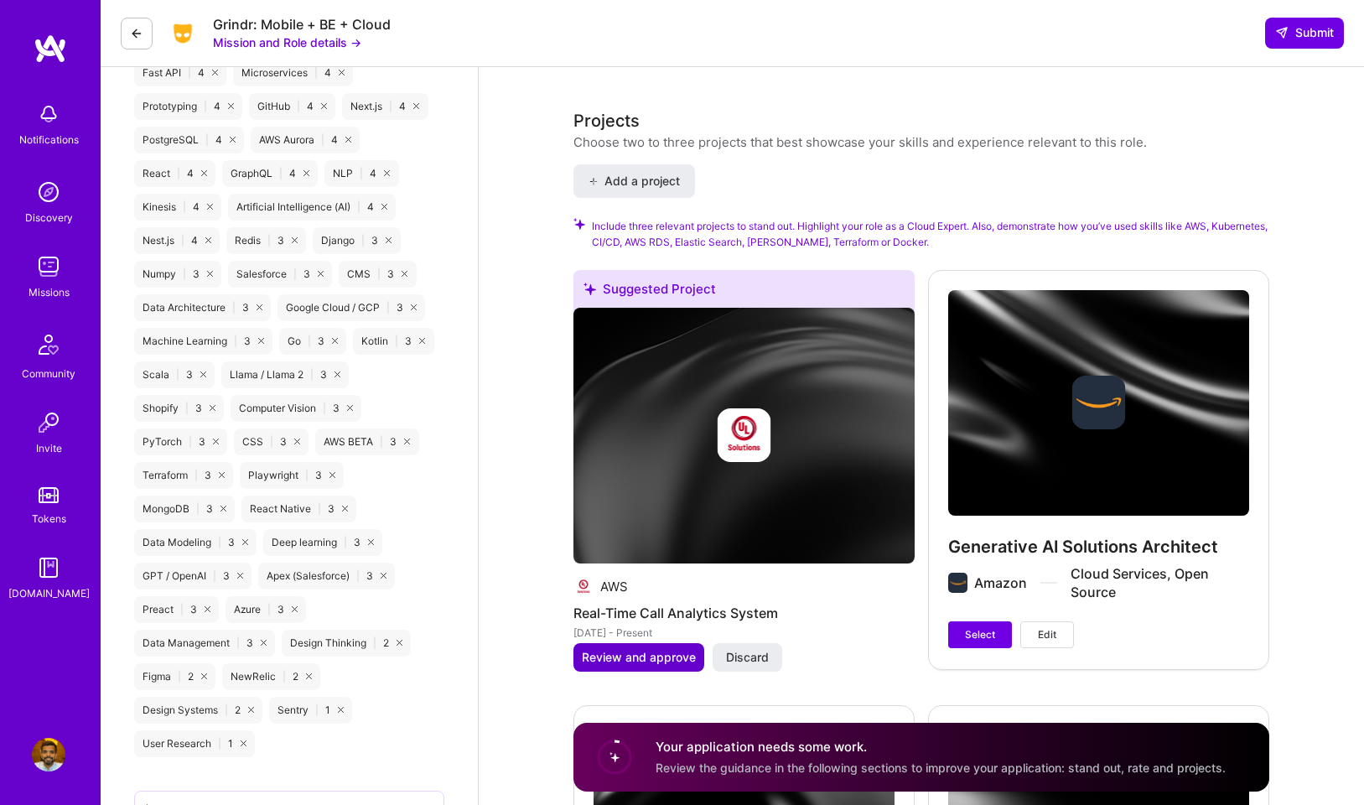
click at [670, 661] on span "Review and approve" at bounding box center [639, 657] width 114 height 17
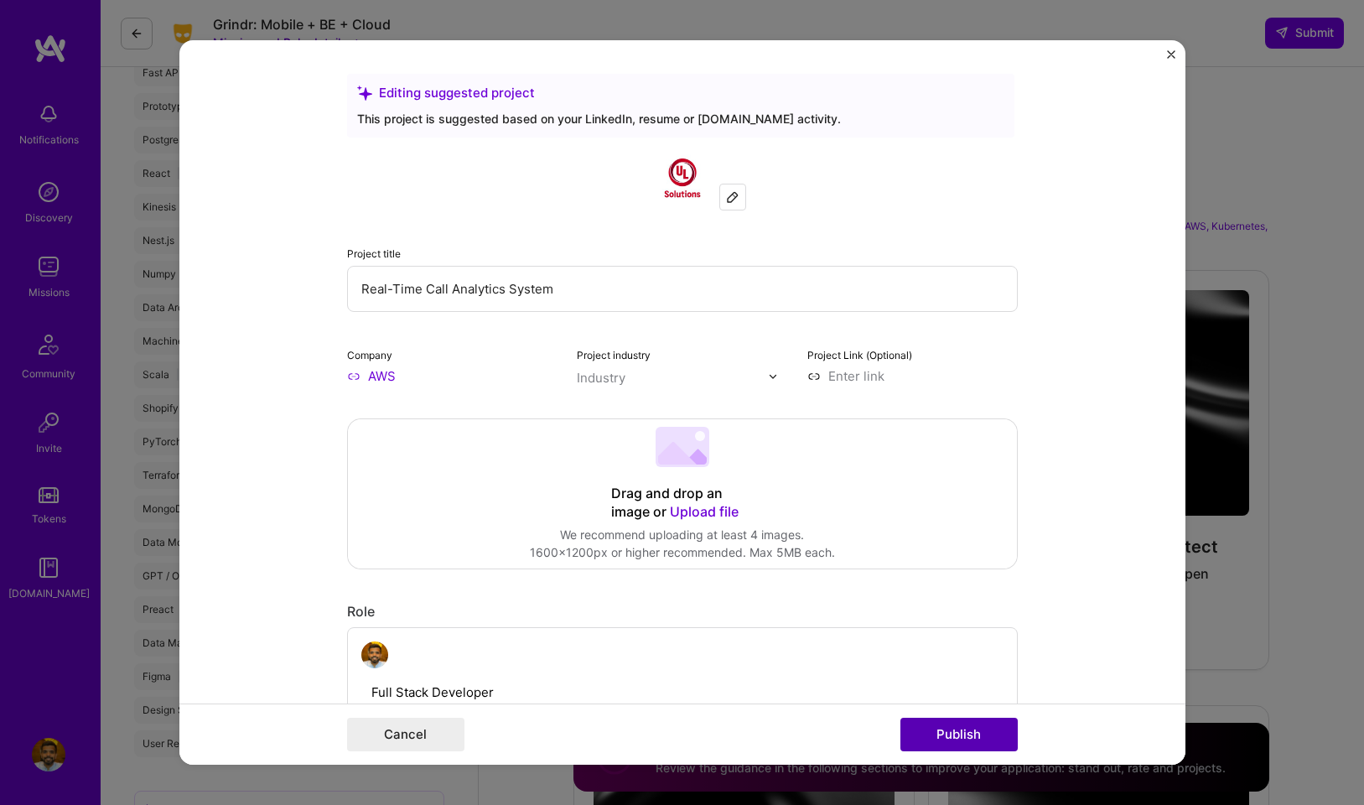
click at [964, 731] on button "Publish" at bounding box center [959, 735] width 117 height 34
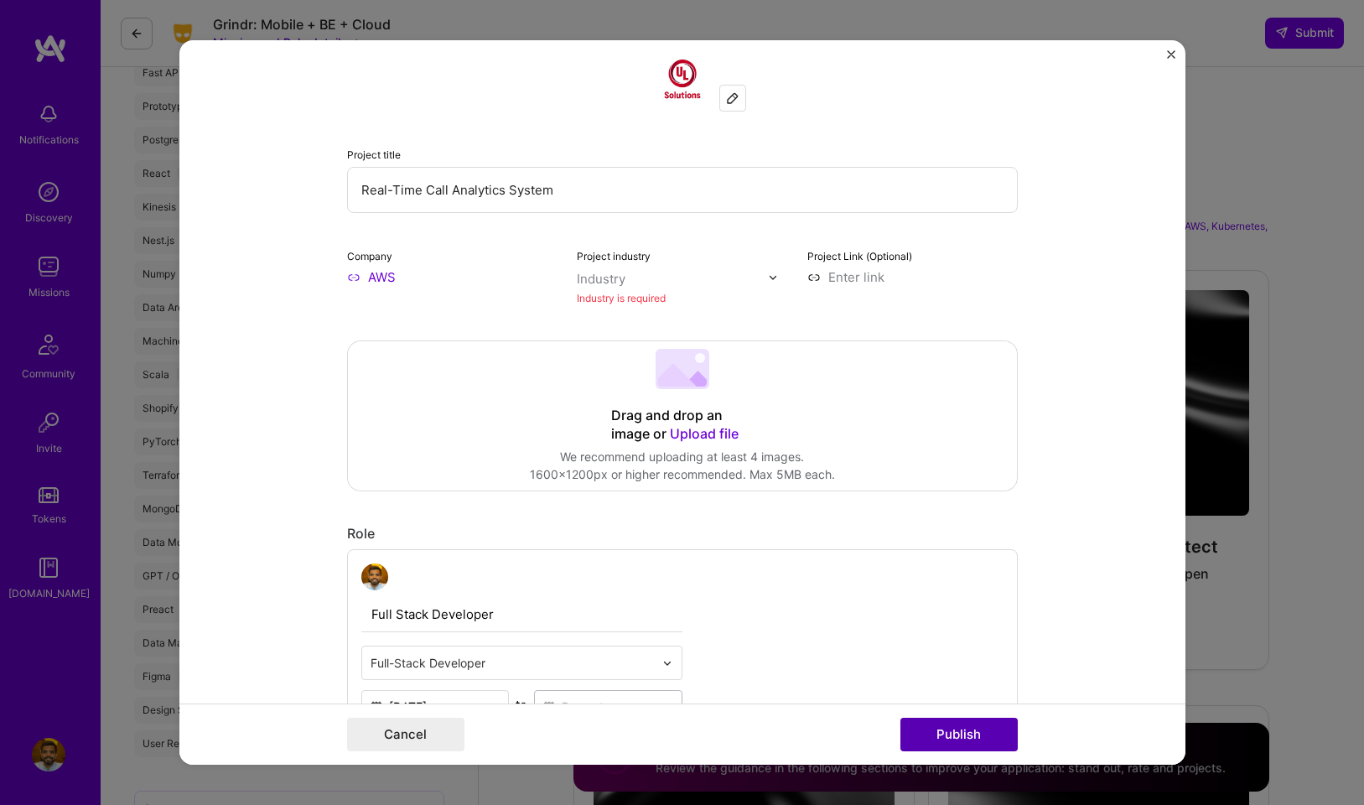
scroll to position [110, 0]
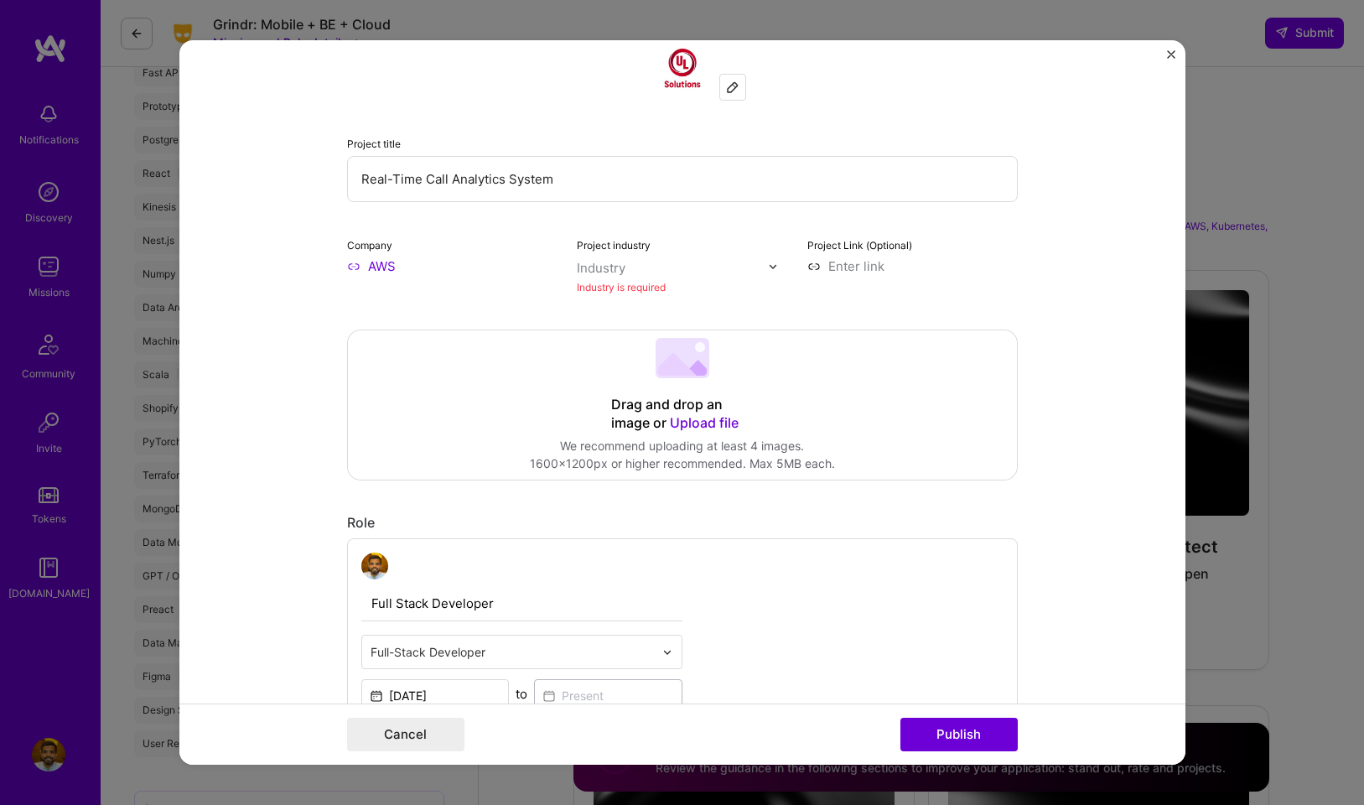
click at [1175, 55] on form "Editing suggested project This project is suggested based on your LinkedIn, res…" at bounding box center [682, 402] width 1006 height 724
click at [1185, 48] on form "Editing suggested project This project is suggested based on your LinkedIn, res…" at bounding box center [682, 402] width 1006 height 724
click at [1171, 54] on img "Close" at bounding box center [1171, 54] width 8 height 8
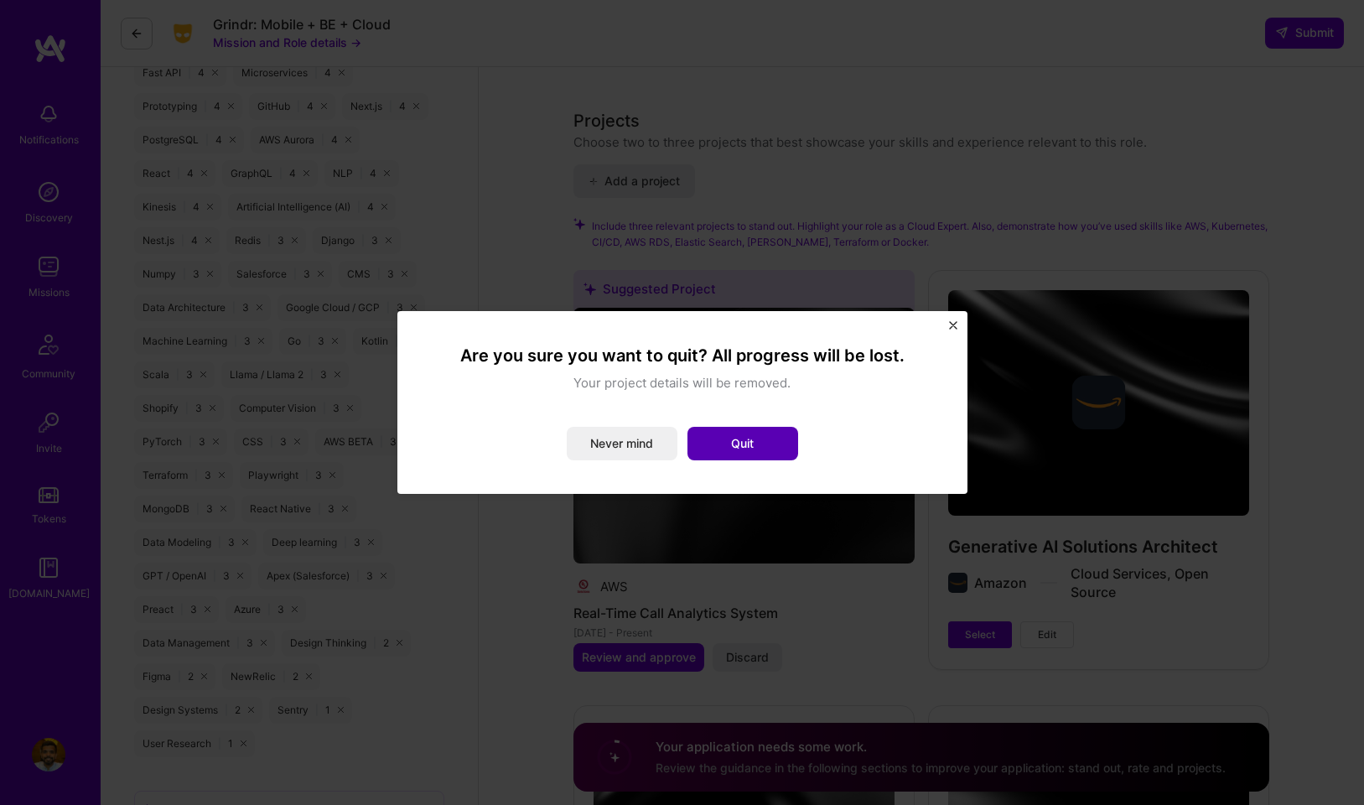
click at [756, 445] on button "Quit" at bounding box center [743, 444] width 111 height 34
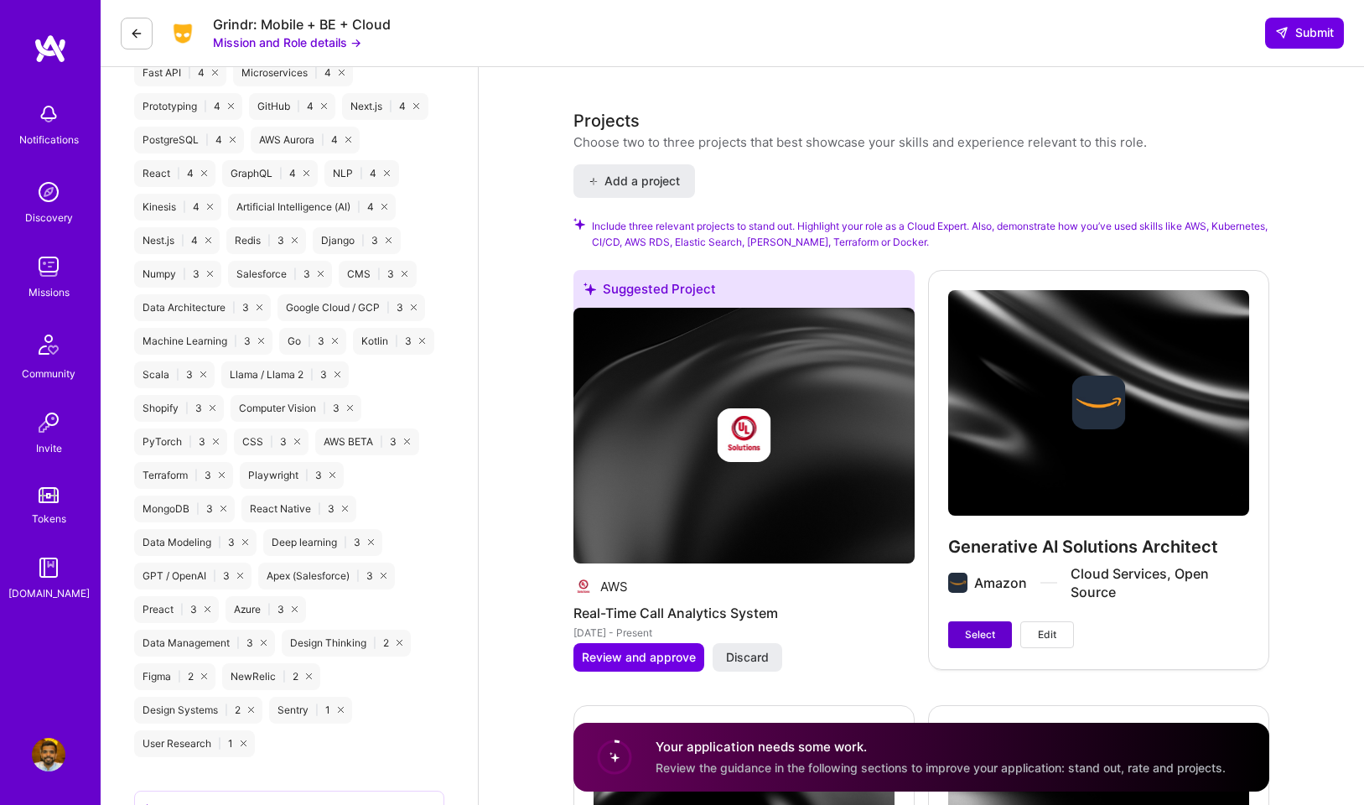
click at [979, 640] on span "Select" at bounding box center [980, 634] width 30 height 15
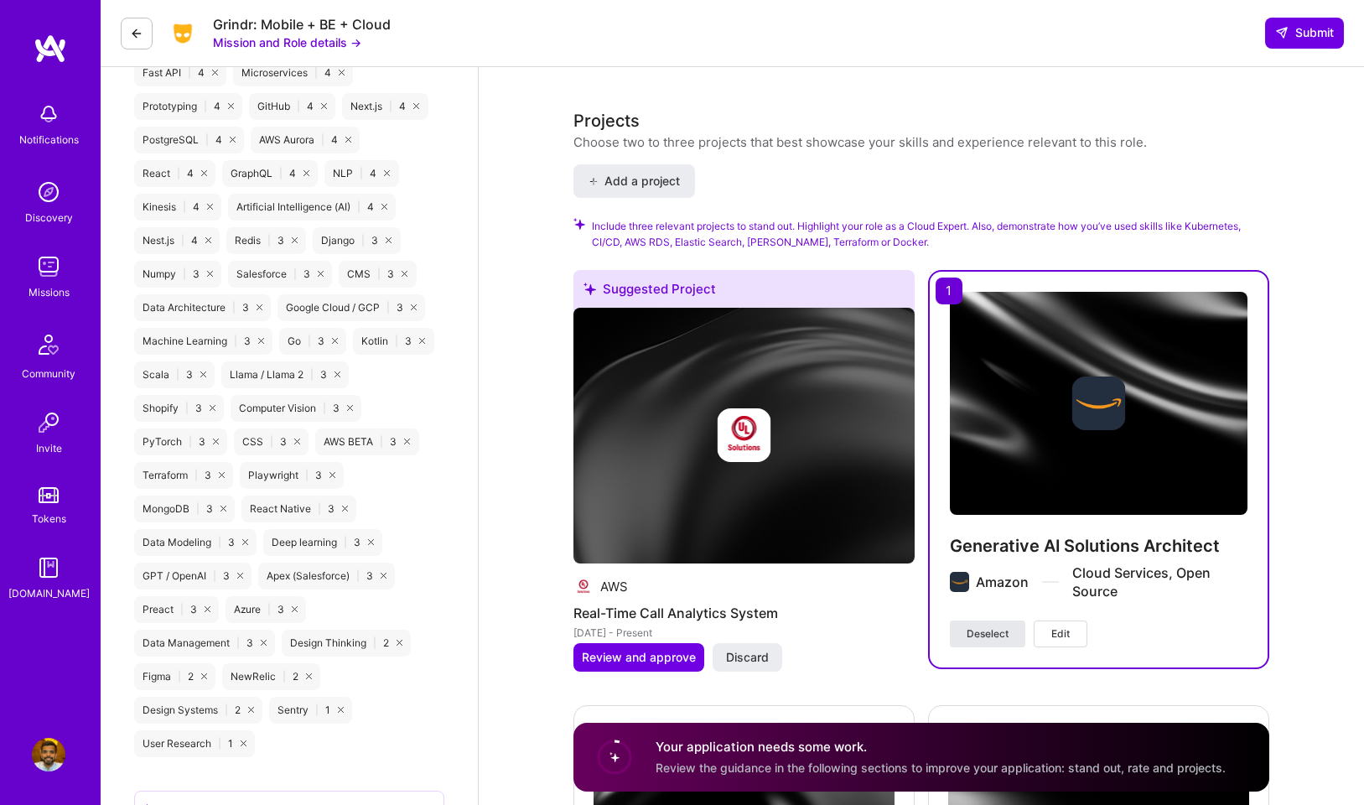
click at [979, 640] on span "Deselect" at bounding box center [988, 633] width 42 height 15
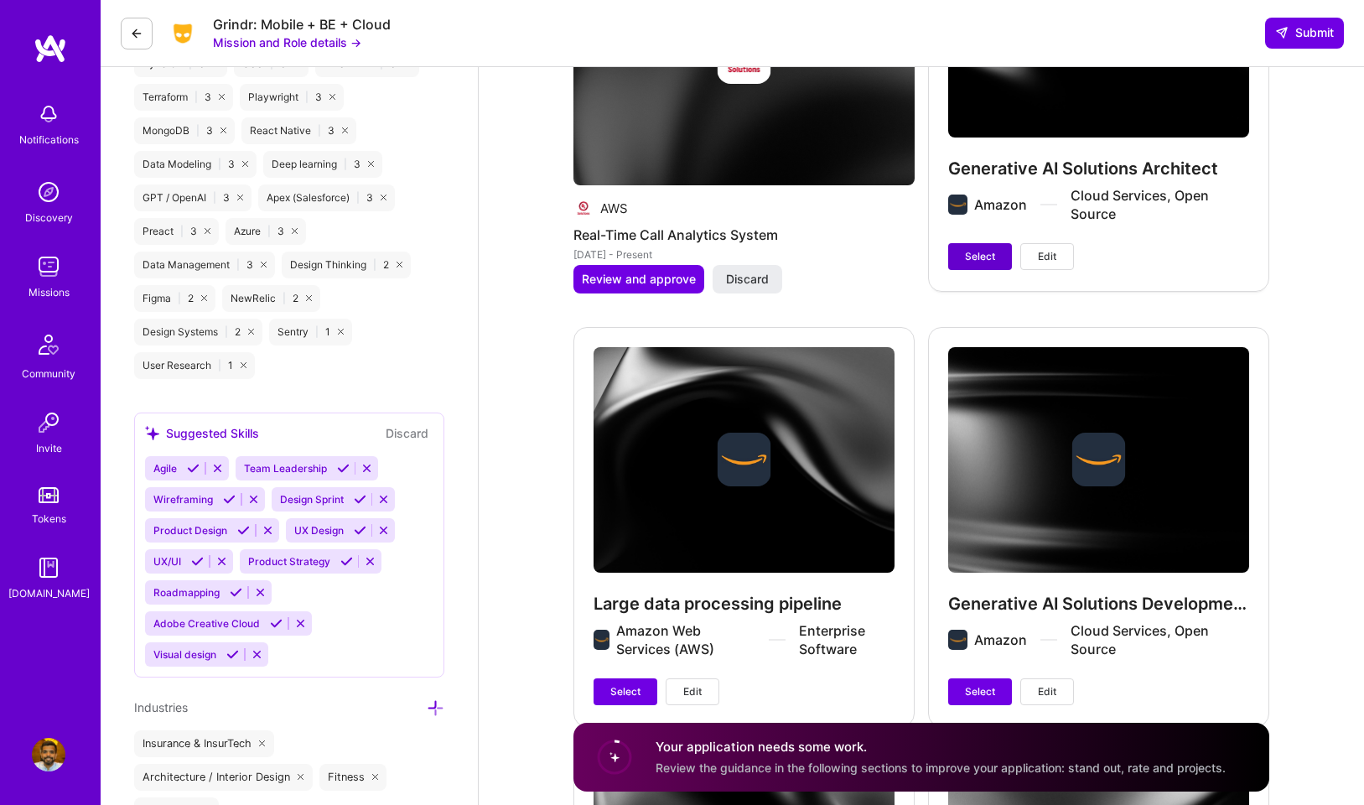
scroll to position [2022, 0]
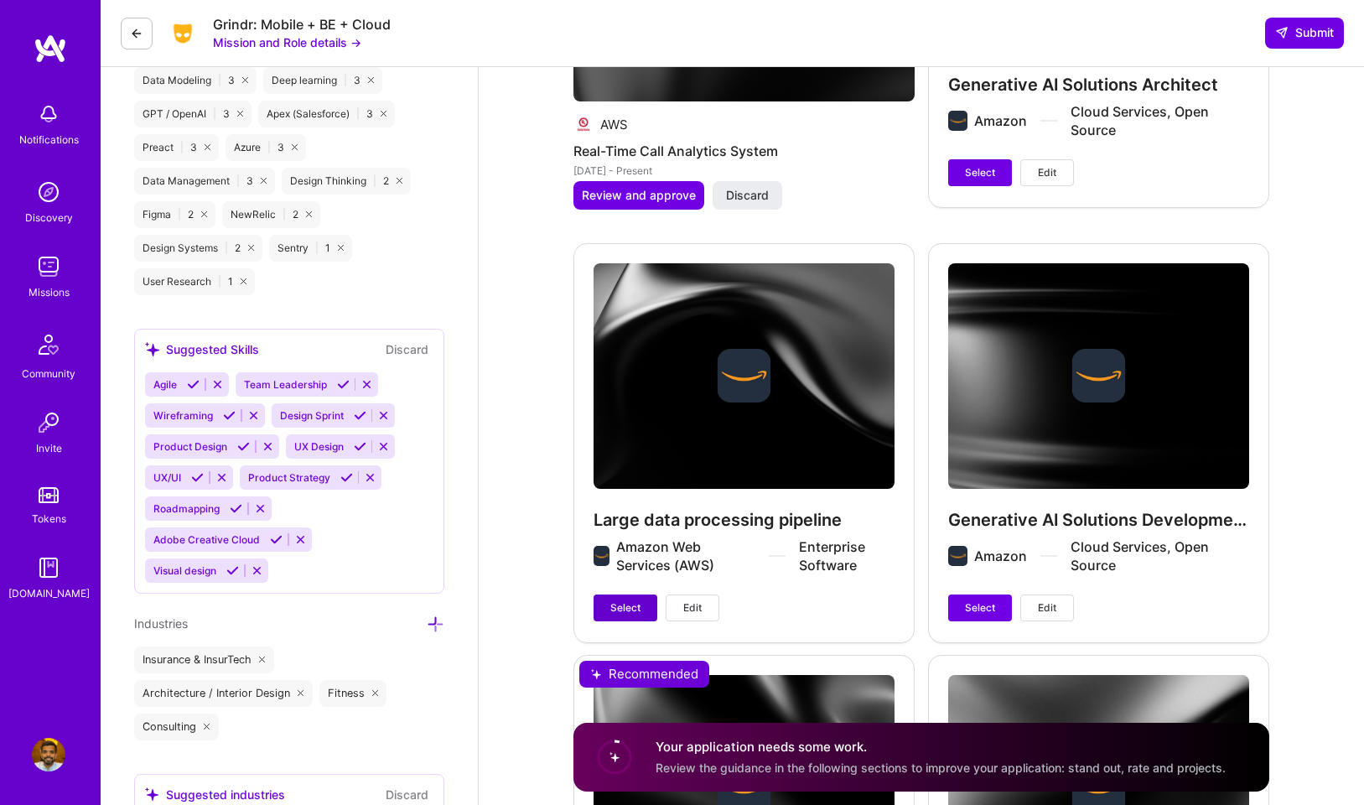
click at [634, 604] on span "Select" at bounding box center [625, 607] width 30 height 15
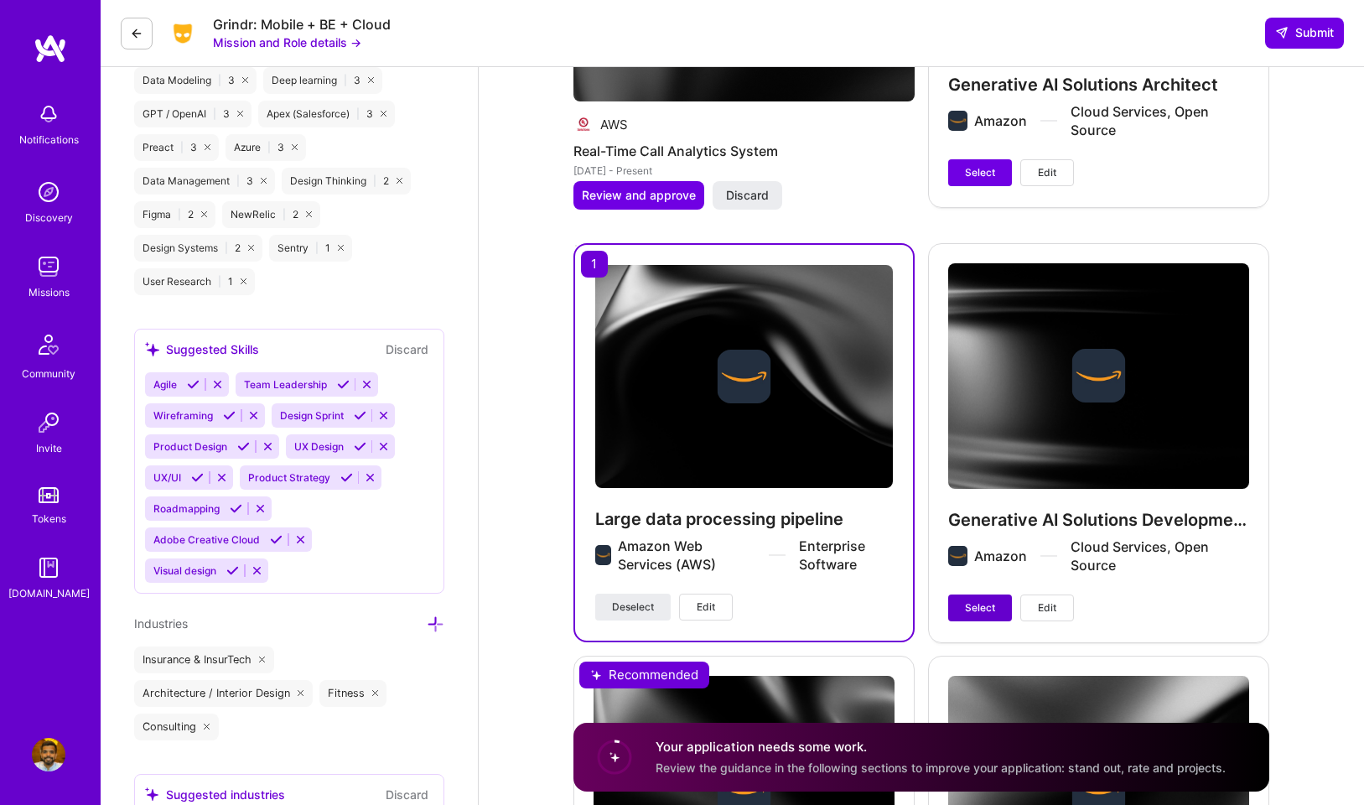
click at [979, 609] on span "Select" at bounding box center [980, 607] width 30 height 15
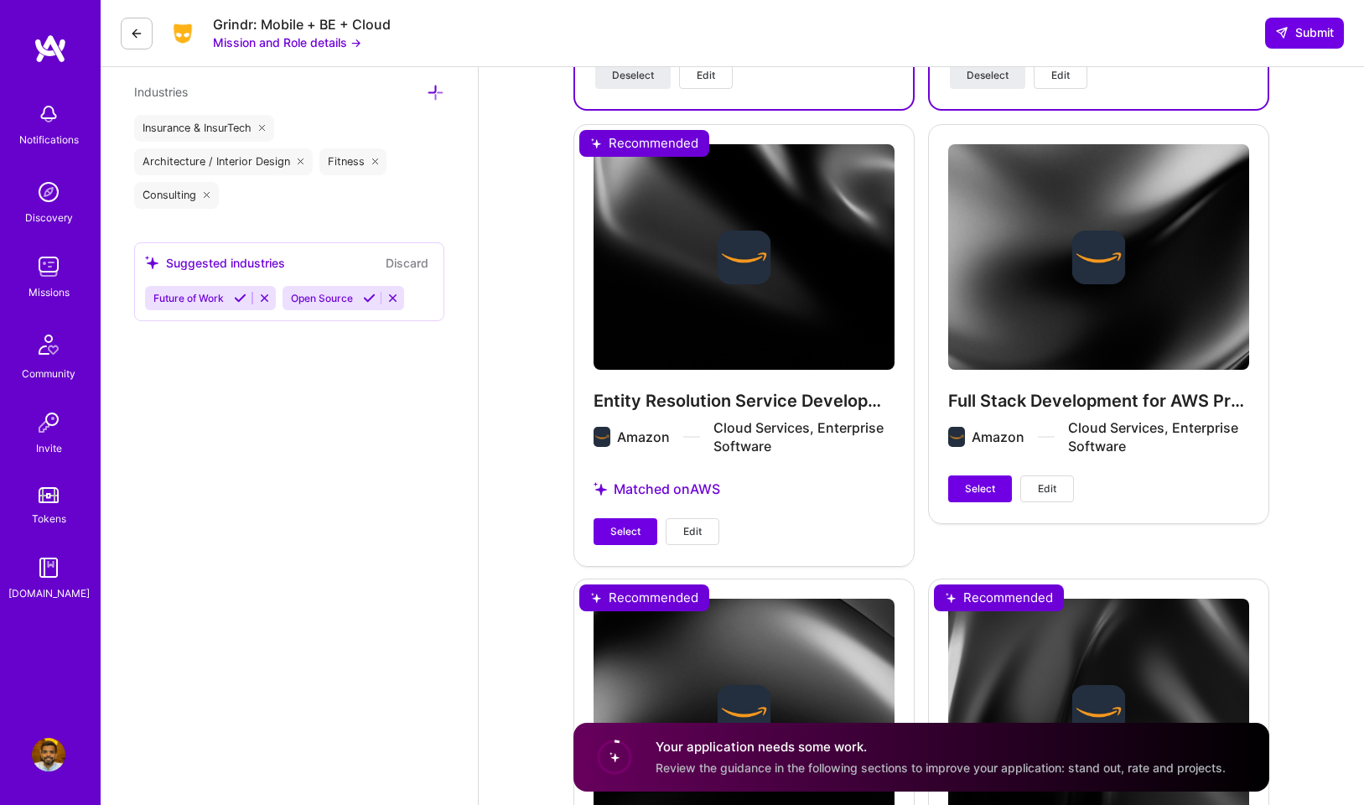
scroll to position [2557, 0]
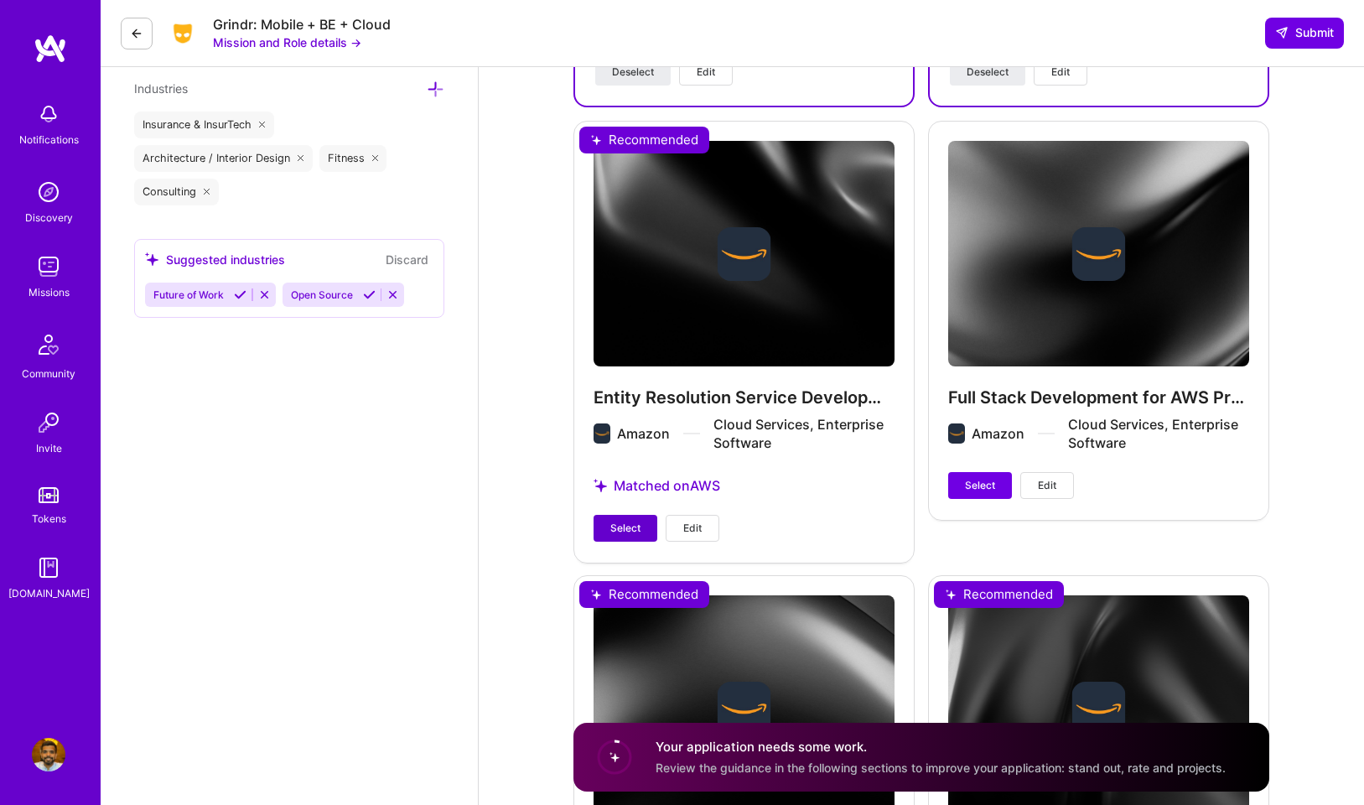
click at [641, 530] on button "Select" at bounding box center [626, 528] width 64 height 27
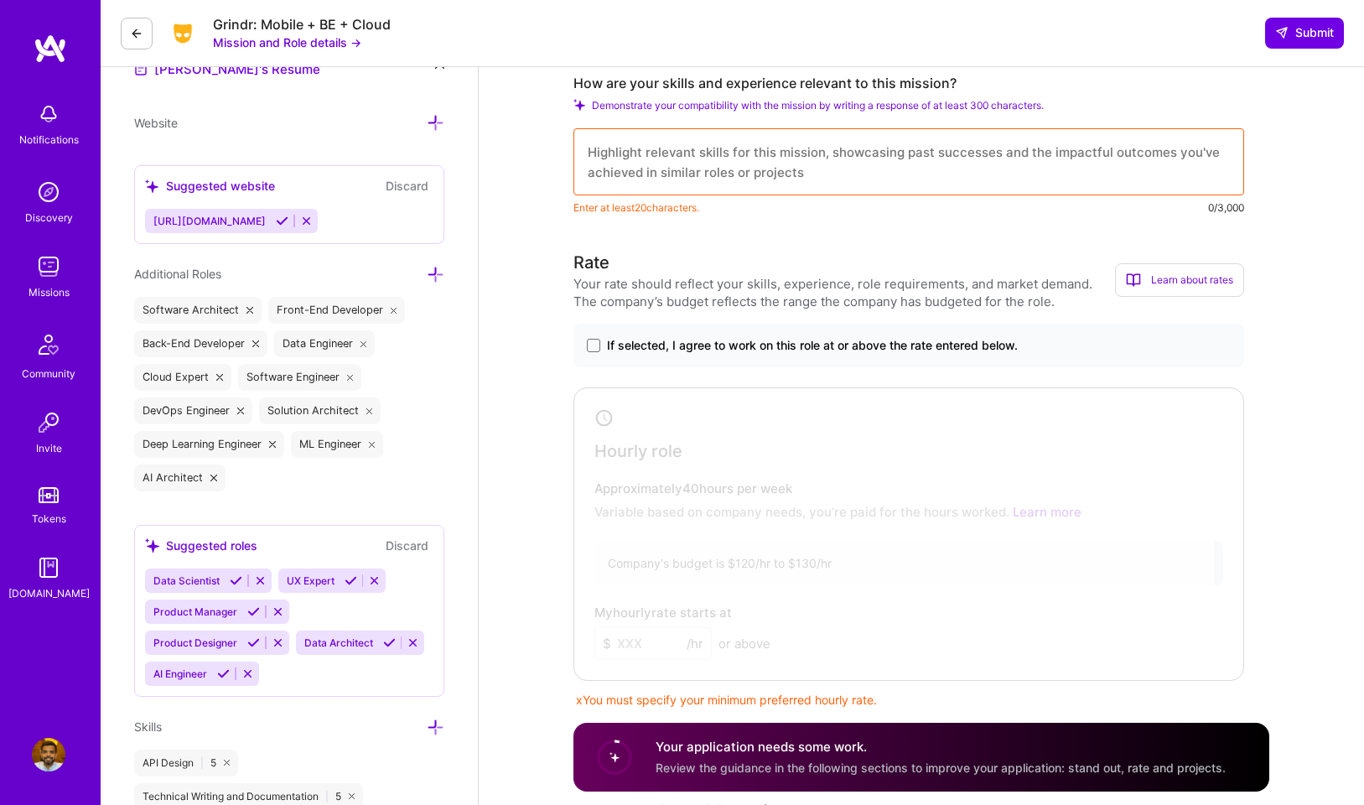
scroll to position [351, 0]
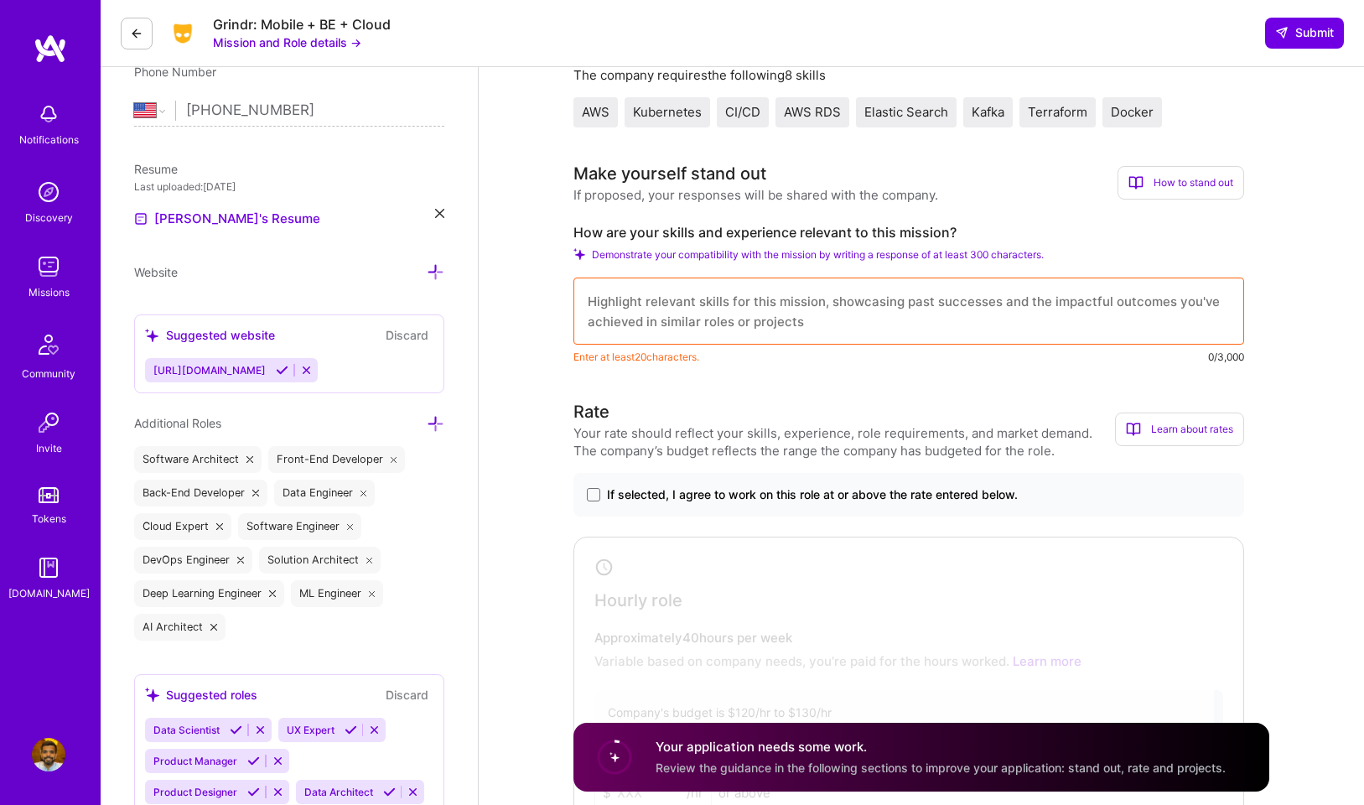
click at [937, 314] on textarea at bounding box center [909, 311] width 671 height 67
paste textarea "How are your skills and experience relevant to this mission?"
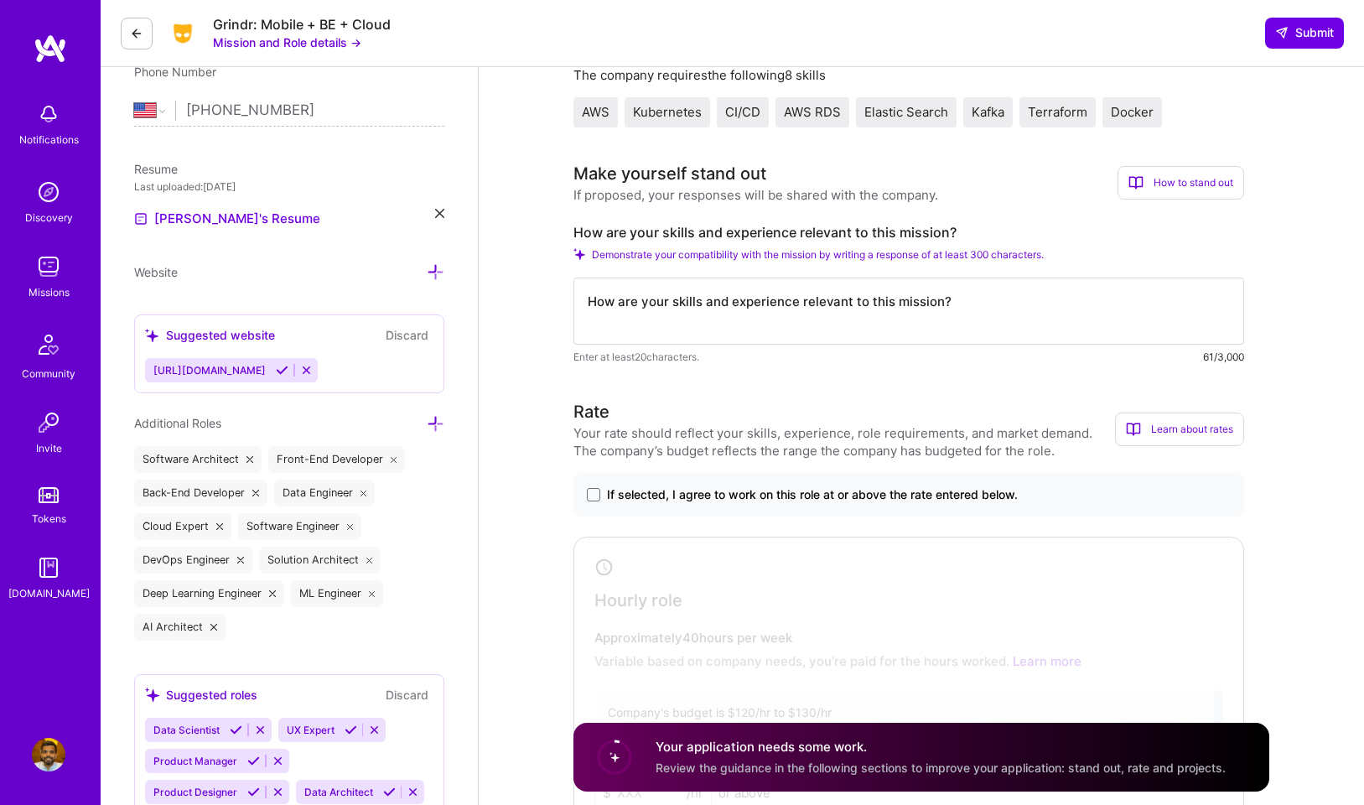
paste textarea "Lo ipsumd sit ametconsec adipisci elits doei tem Incid Utlabo etdolor. Magn ali…"
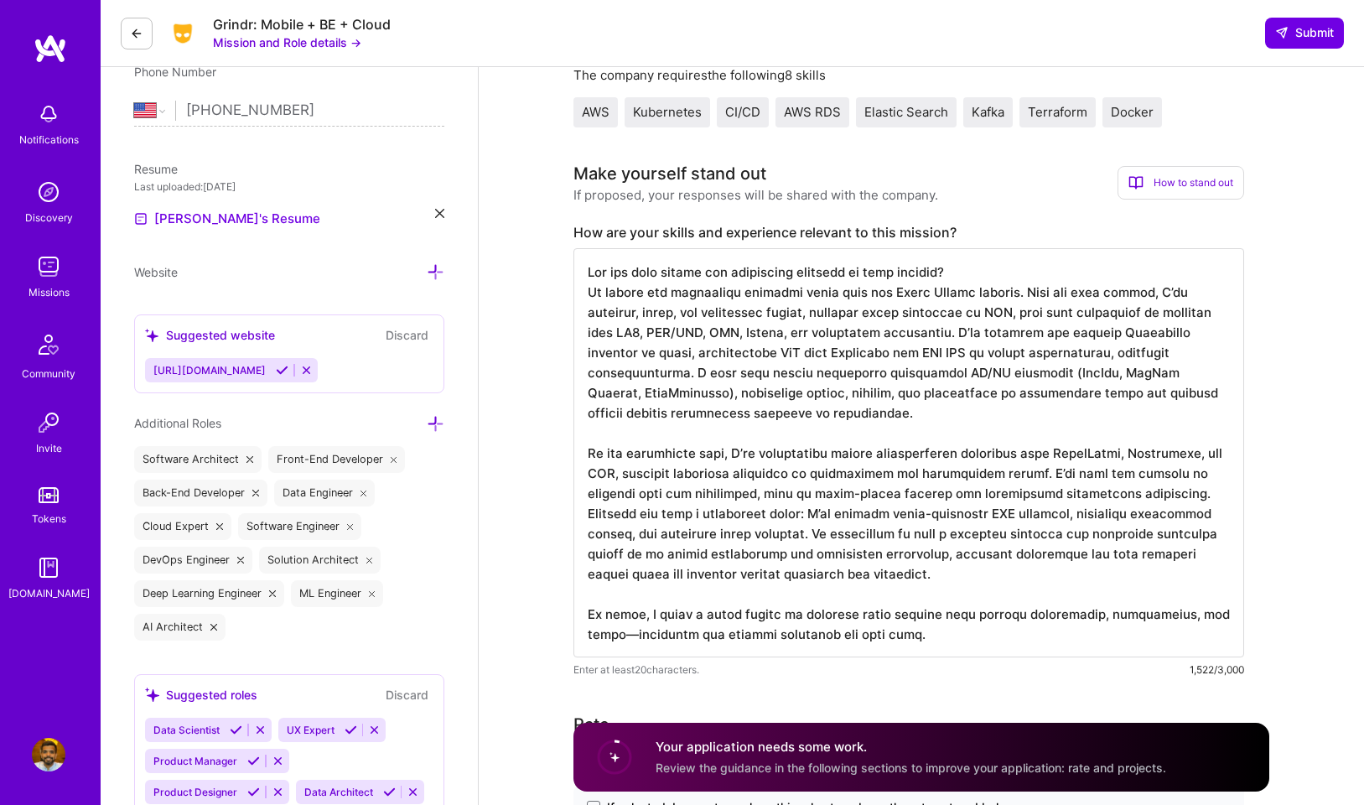
paste textarea
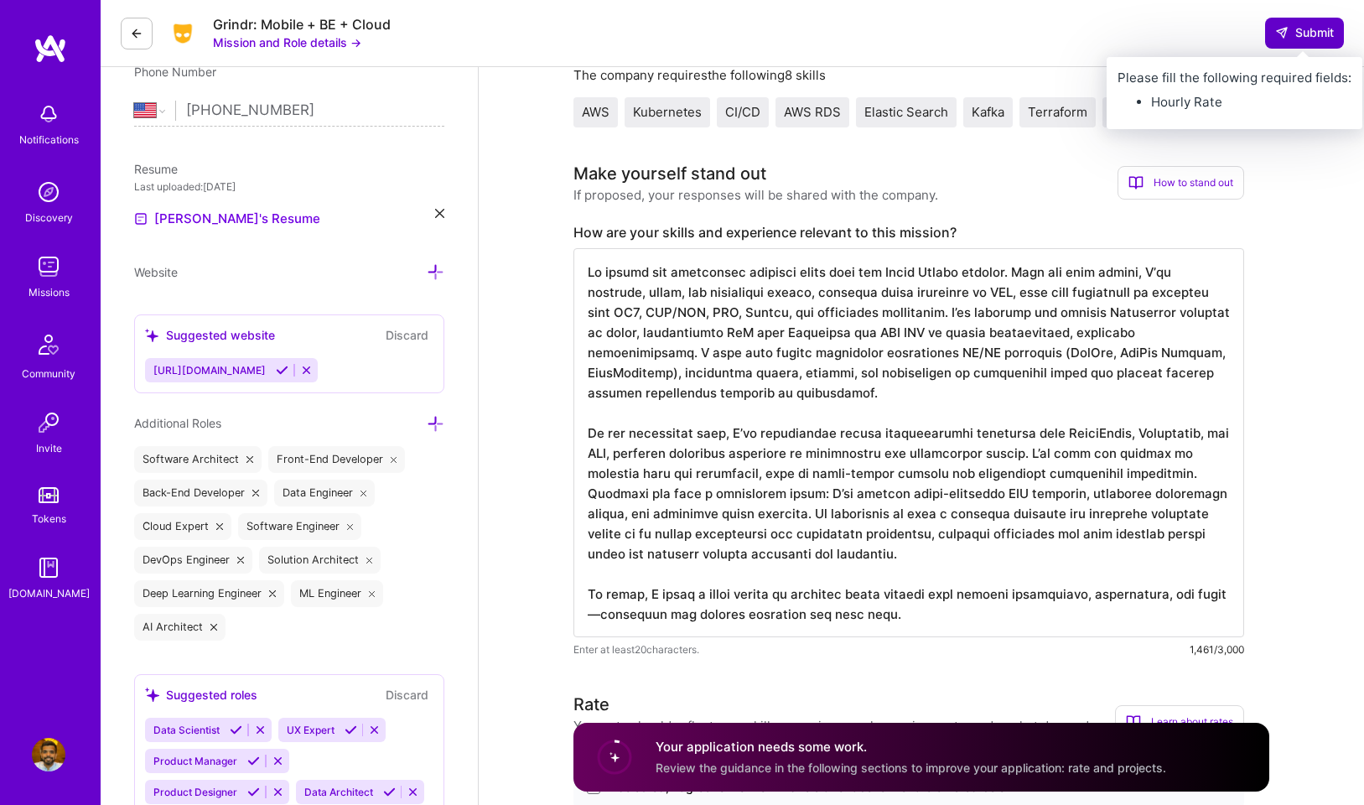
type textarea "Lo ipsumd sit ametconsec adipisci elits doei tem Incid Utlabo etdolor. Magn ali…"
click at [1307, 48] on button "Submit" at bounding box center [1304, 33] width 79 height 30
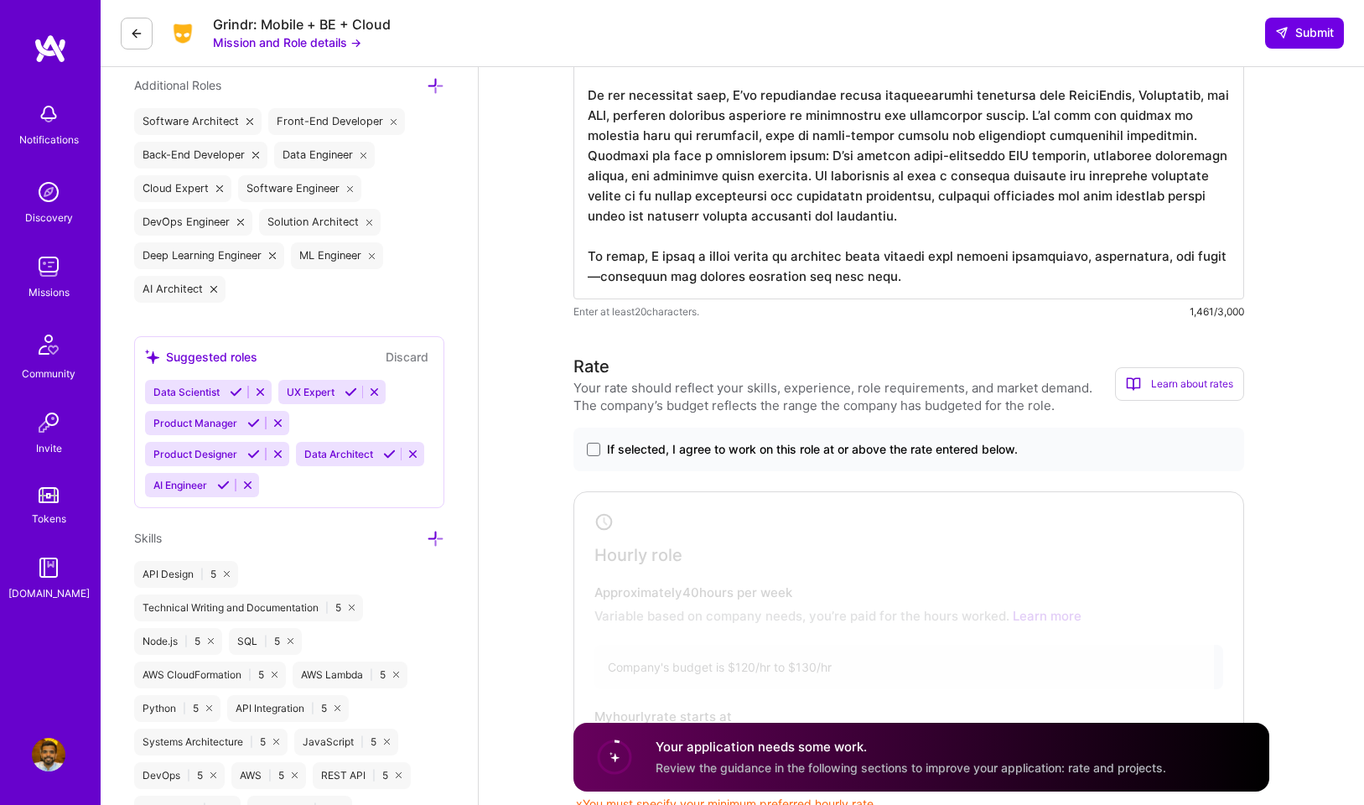
scroll to position [887, 0]
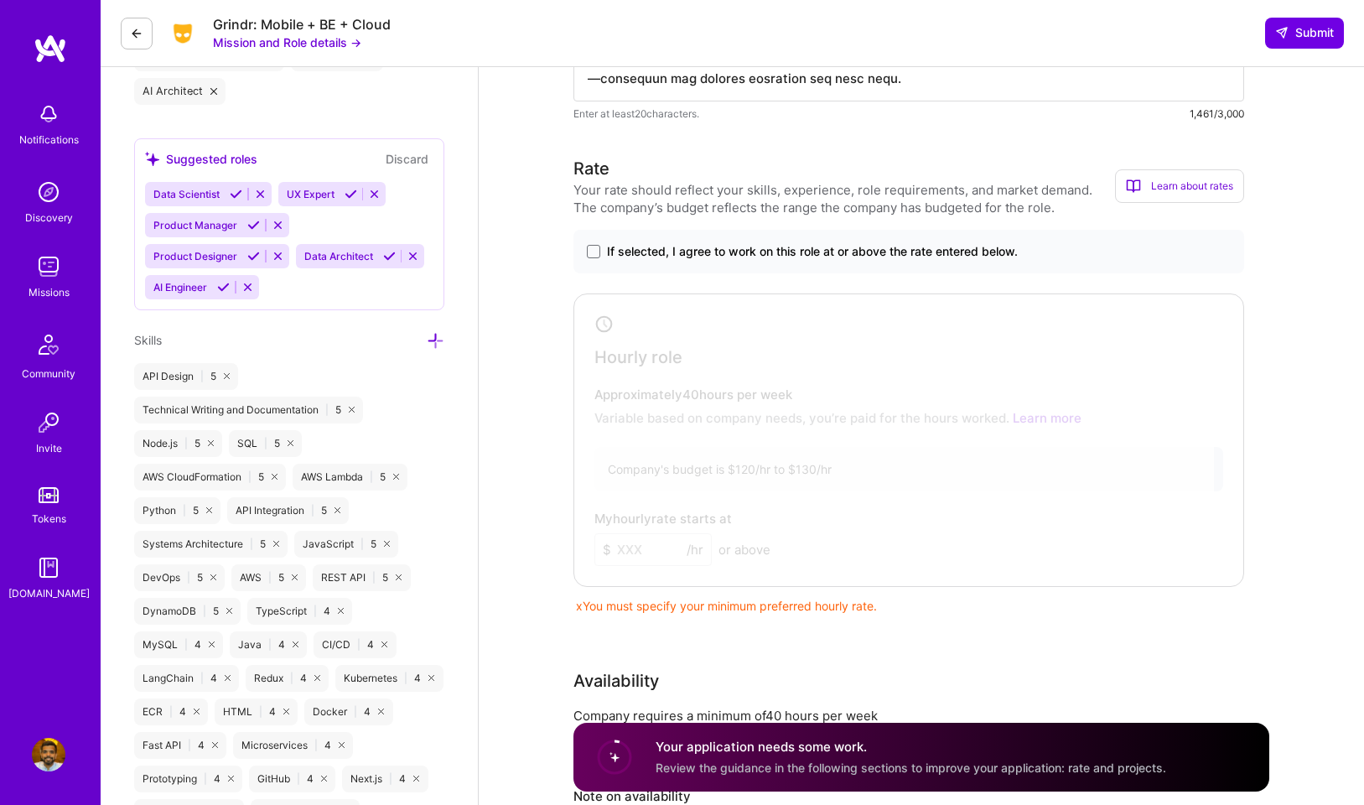
click at [762, 250] on span "If selected, I agree to work on this role at or above the rate entered below." at bounding box center [812, 251] width 411 height 17
click at [0, 0] on input "If selected, I agree to work on this role at or above the rate entered below." at bounding box center [0, 0] width 0 height 0
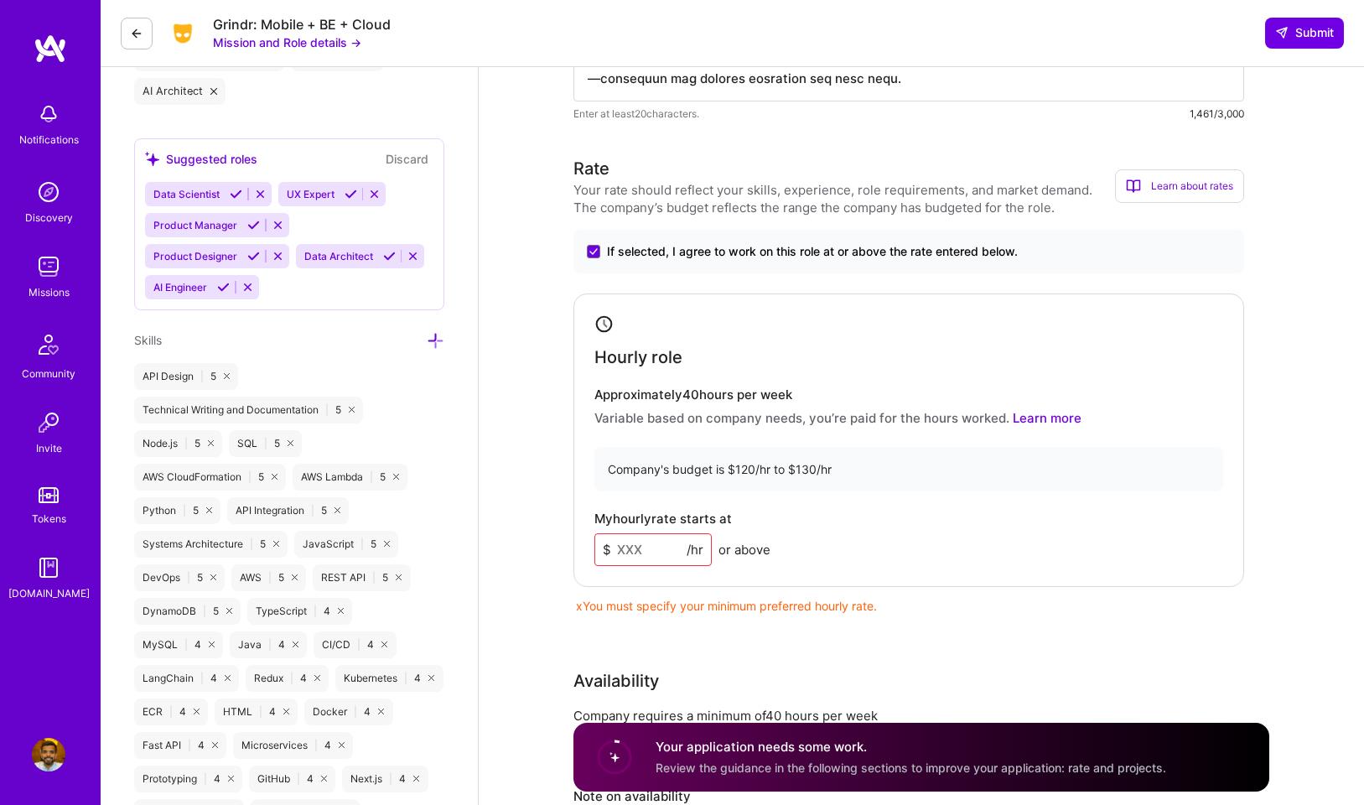
click at [646, 553] on input at bounding box center [652, 549] width 117 height 33
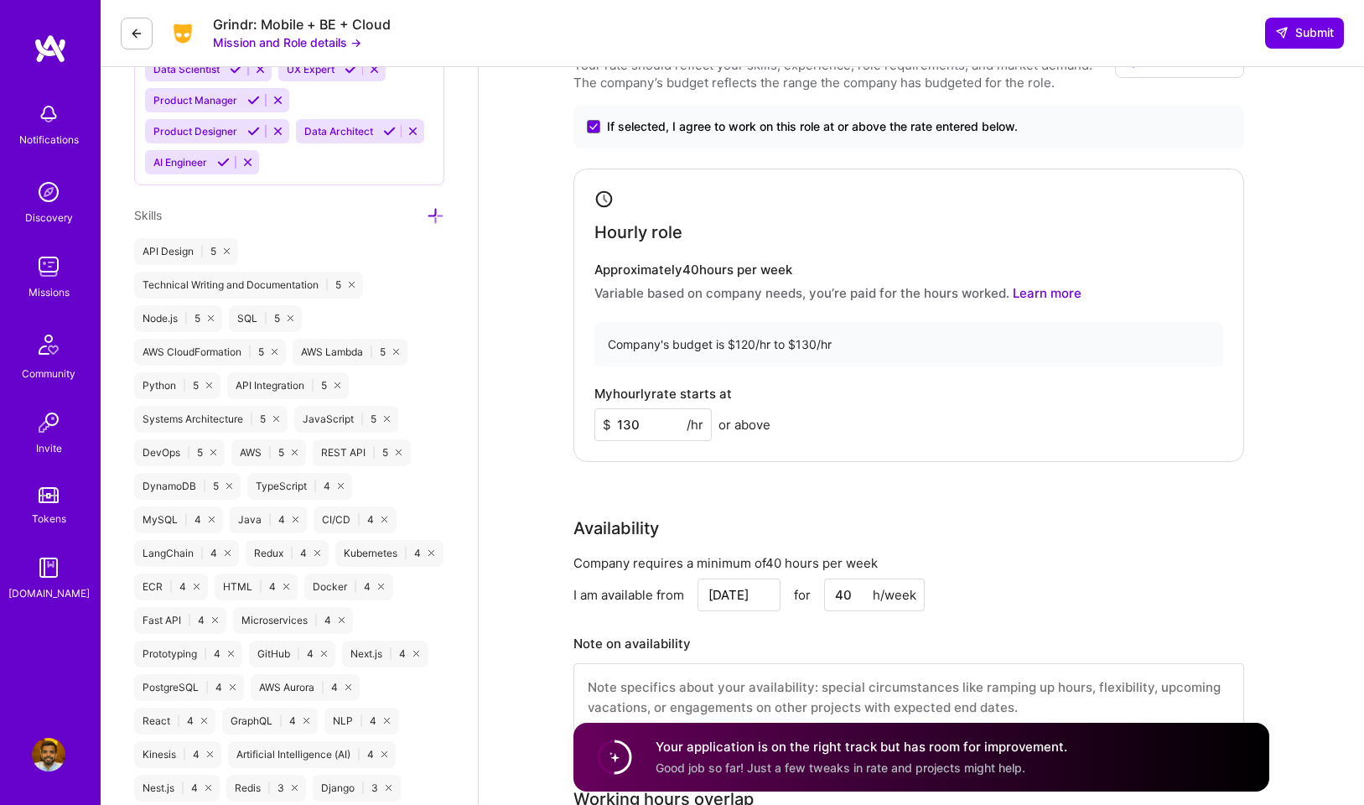
scroll to position [1114, 0]
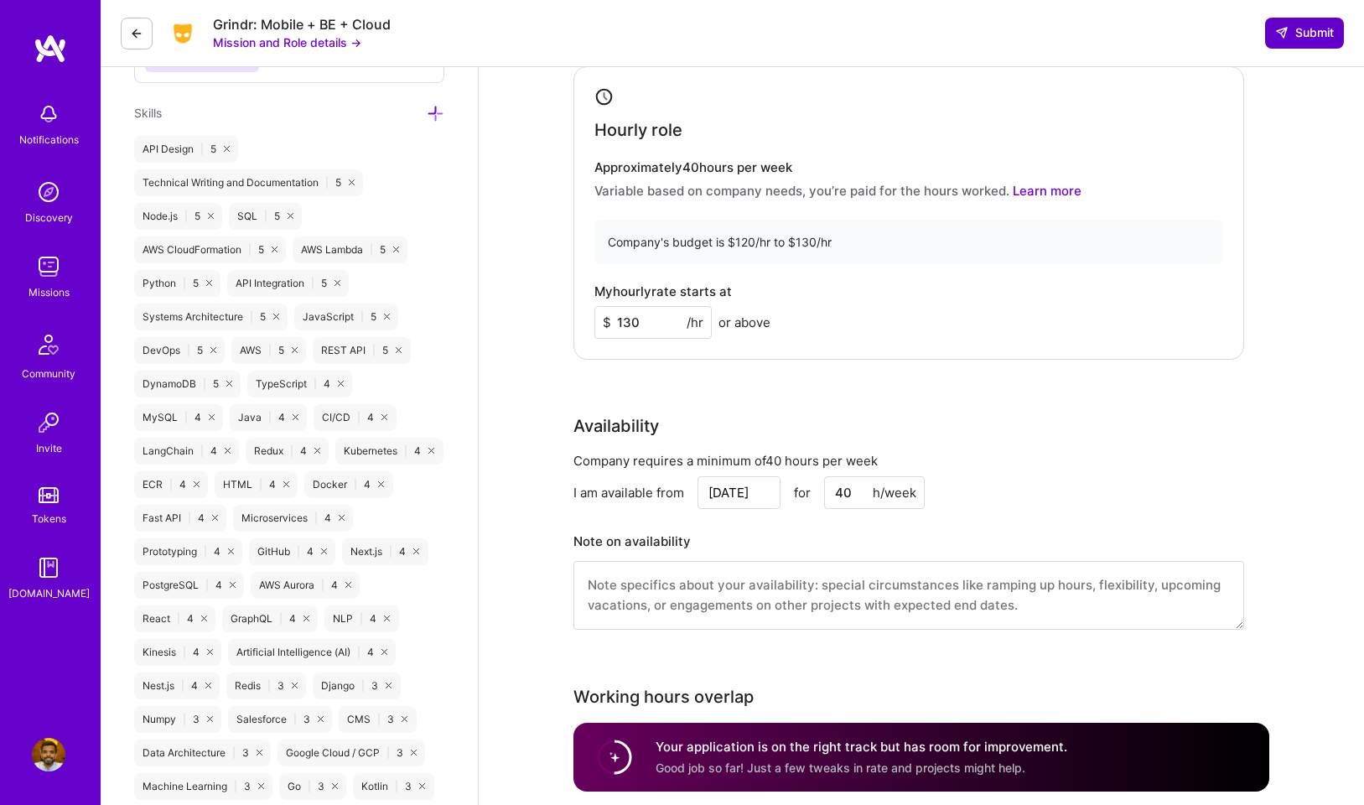
type input "130"
click at [1322, 33] on span "Submit" at bounding box center [1304, 32] width 59 height 17
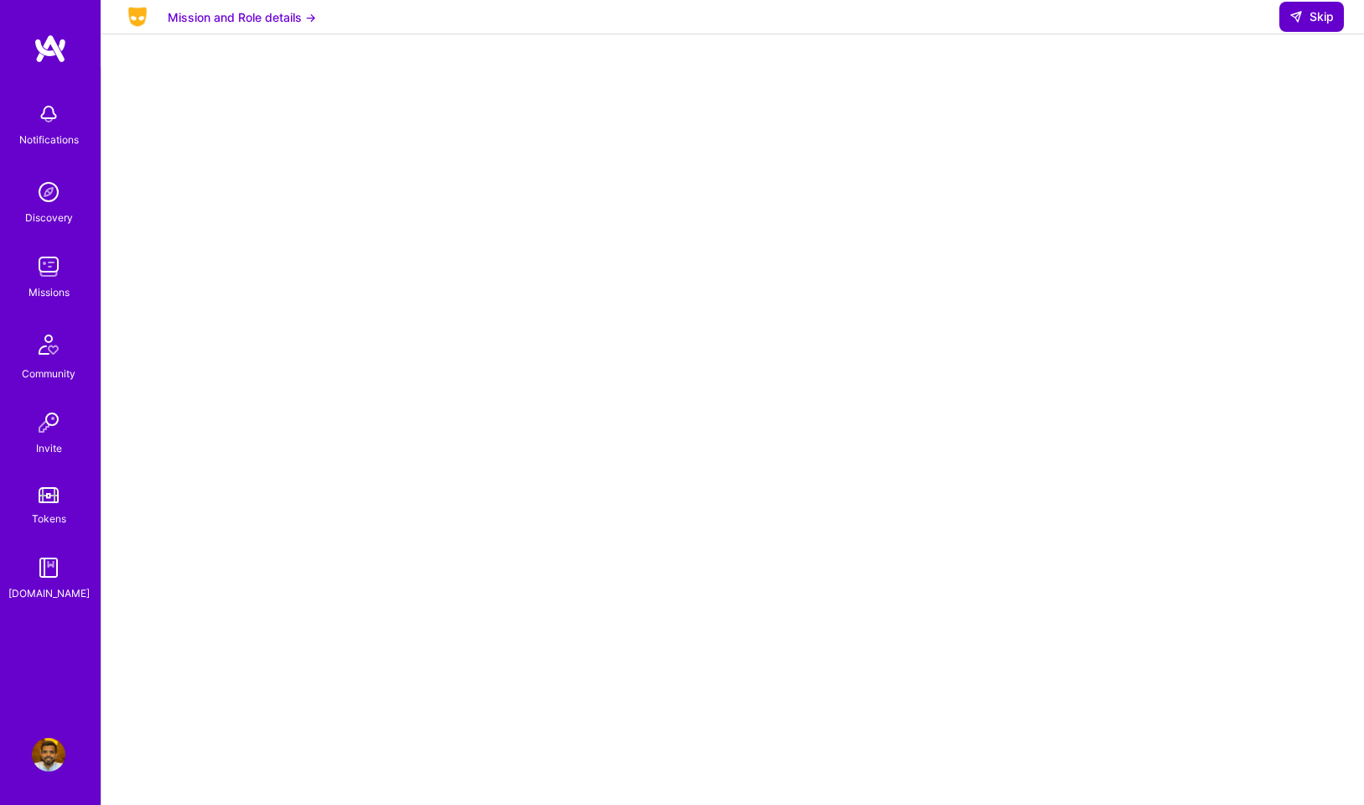
click at [1317, 25] on span "Skip" at bounding box center [1312, 16] width 44 height 17
select select "US"
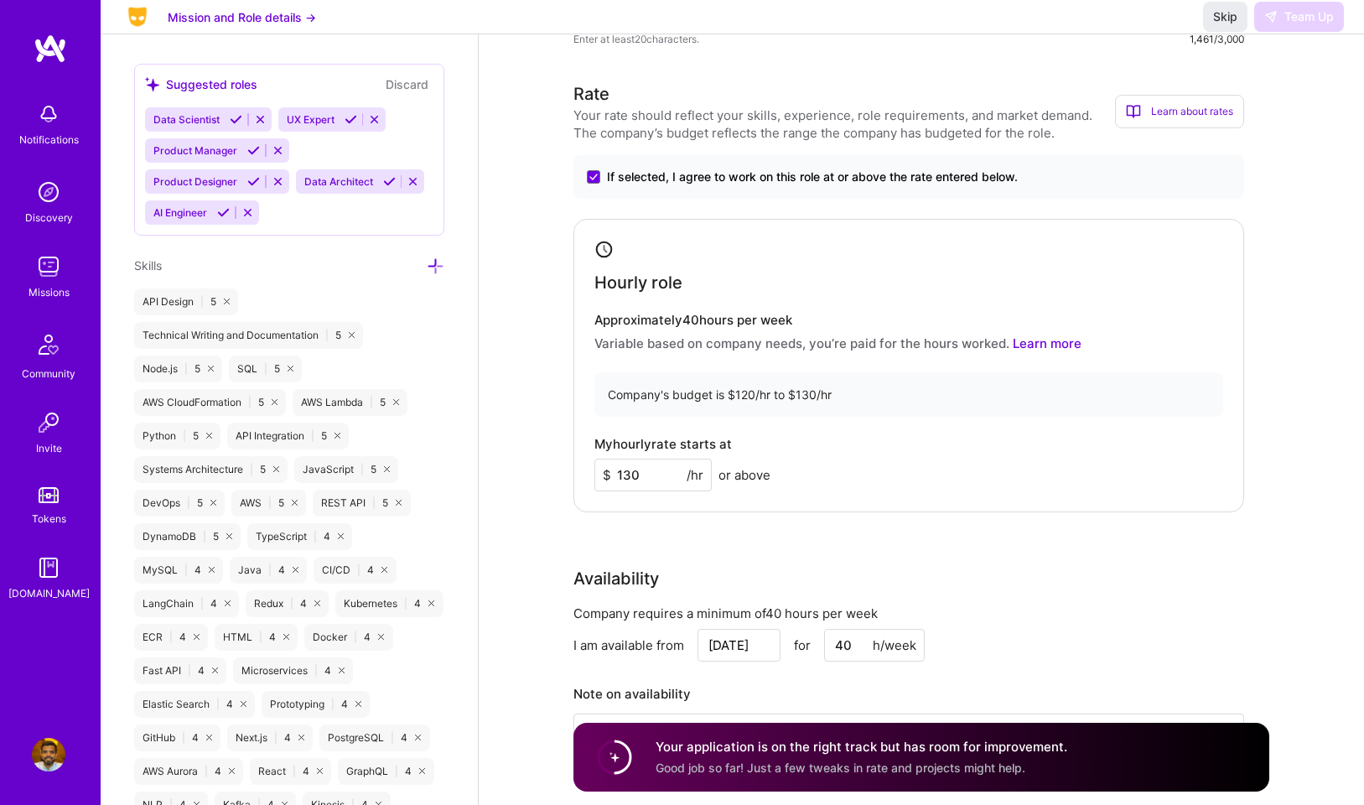
scroll to position [960, 0]
click at [1228, 25] on span "Skip" at bounding box center [1225, 16] width 24 height 17
click at [52, 267] on img at bounding box center [49, 267] width 34 height 34
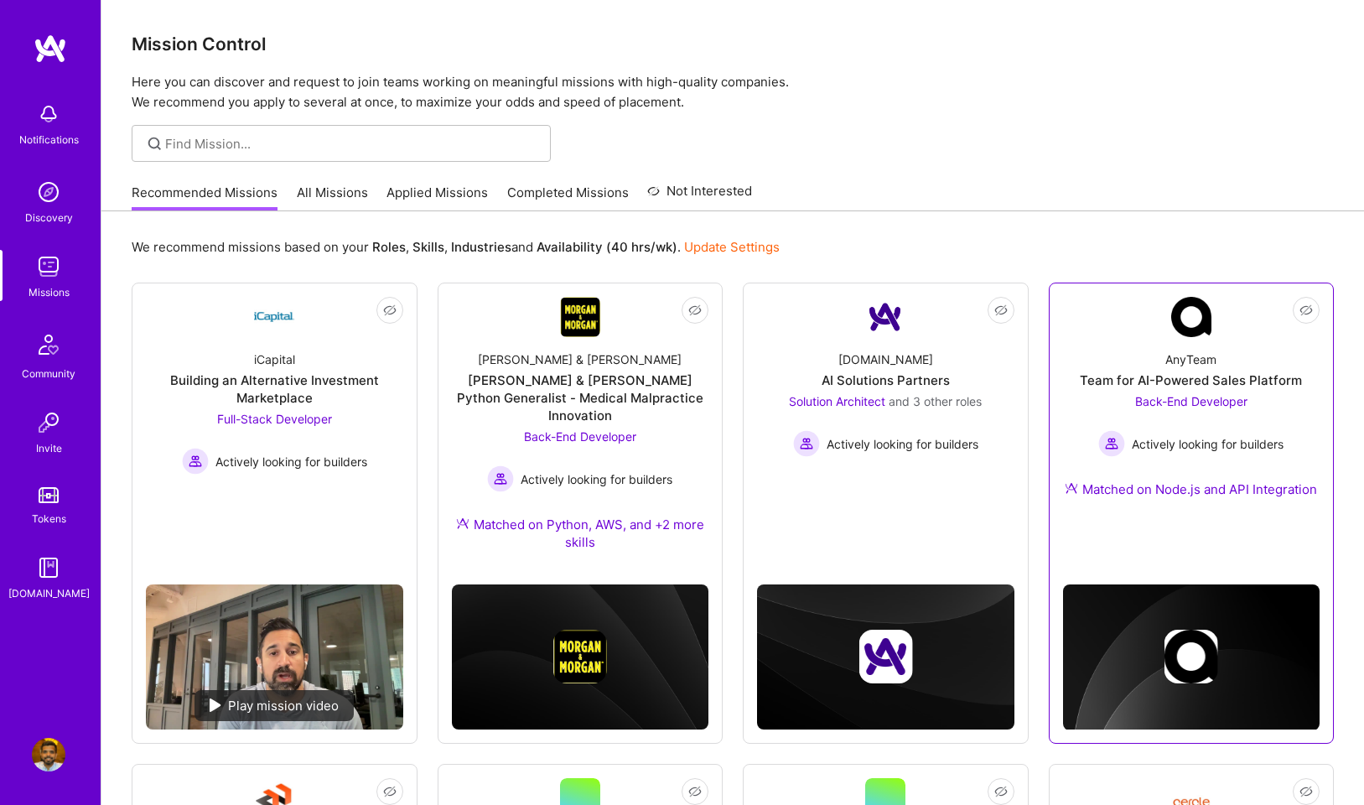
click at [1240, 451] on span "Actively looking for builders" at bounding box center [1208, 444] width 152 height 18
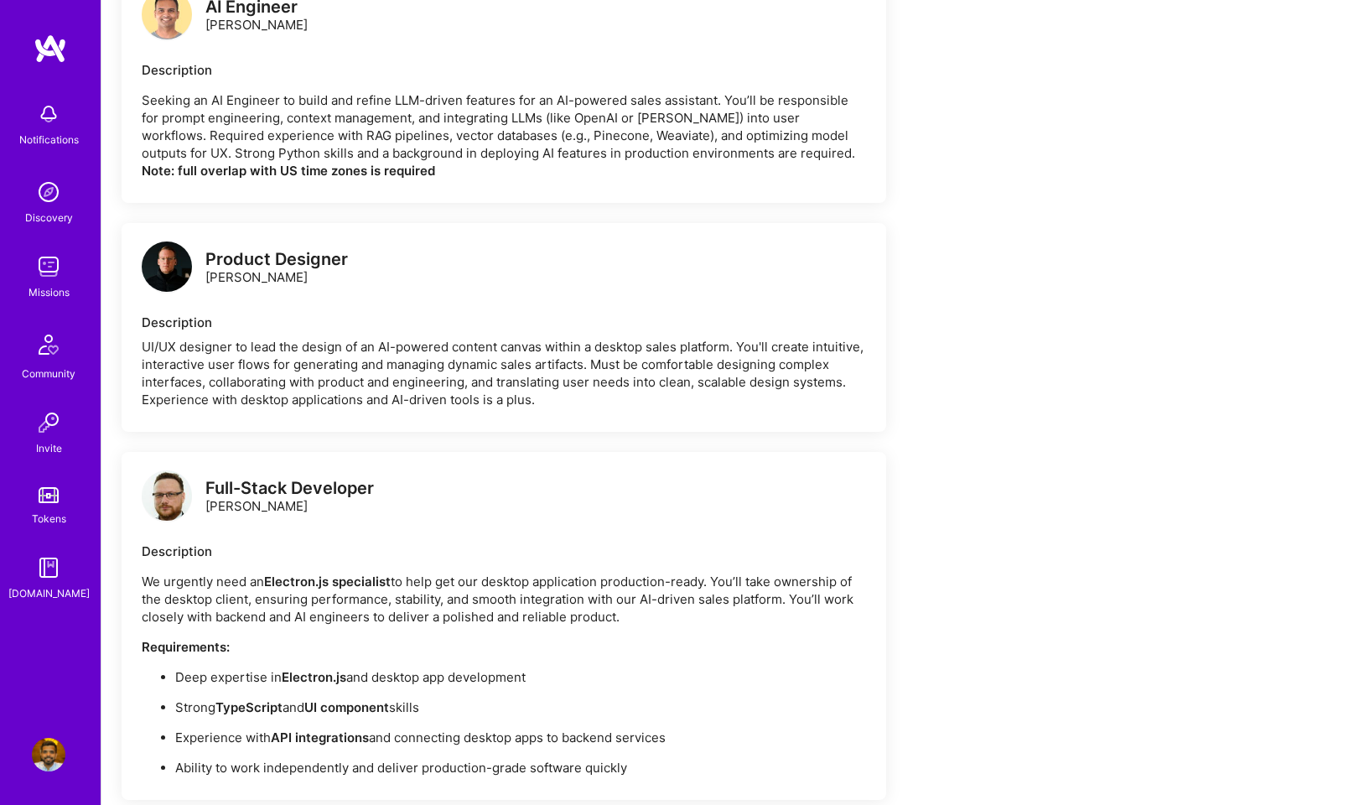
scroll to position [691, 0]
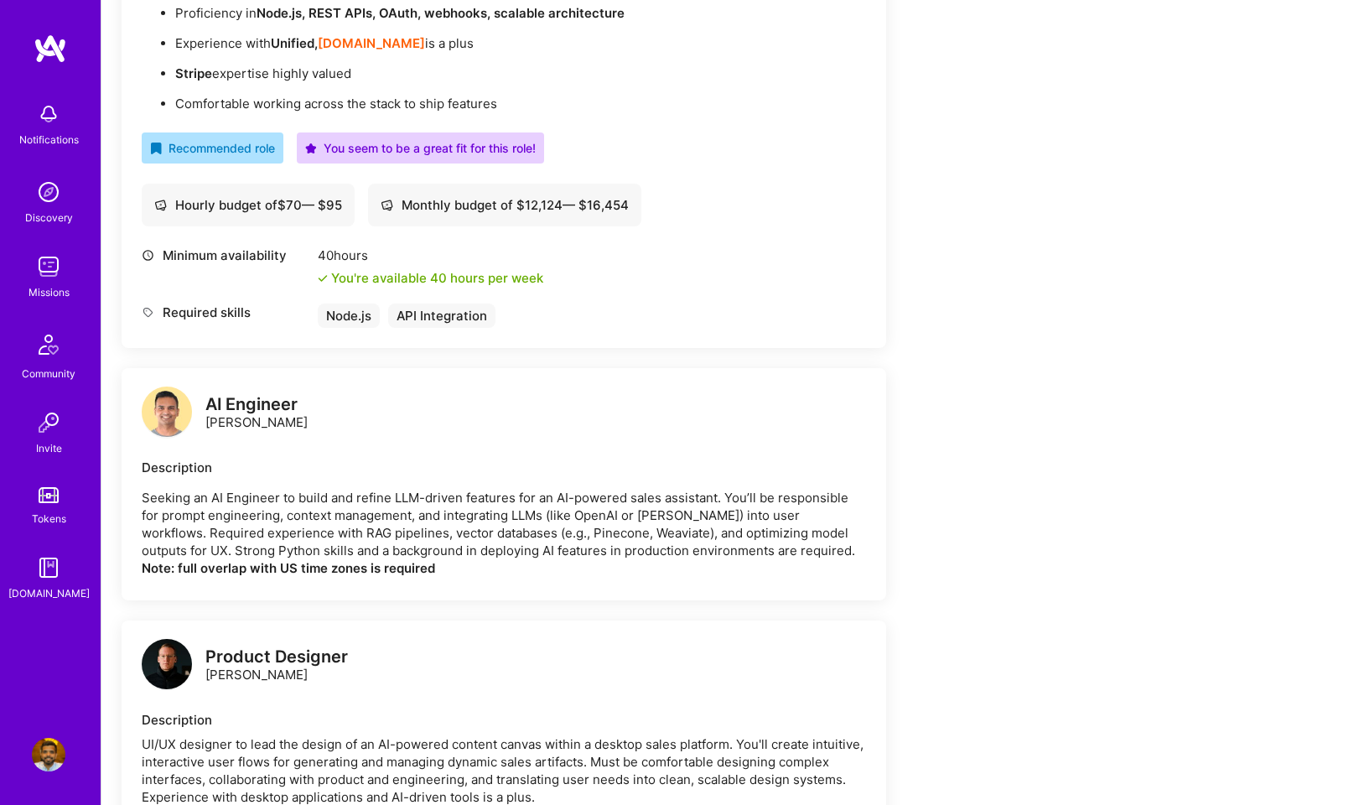
click at [611, 526] on p "Seeking an AI Engineer to build and refine LLM-driven features for an AI-powere…" at bounding box center [504, 533] width 724 height 88
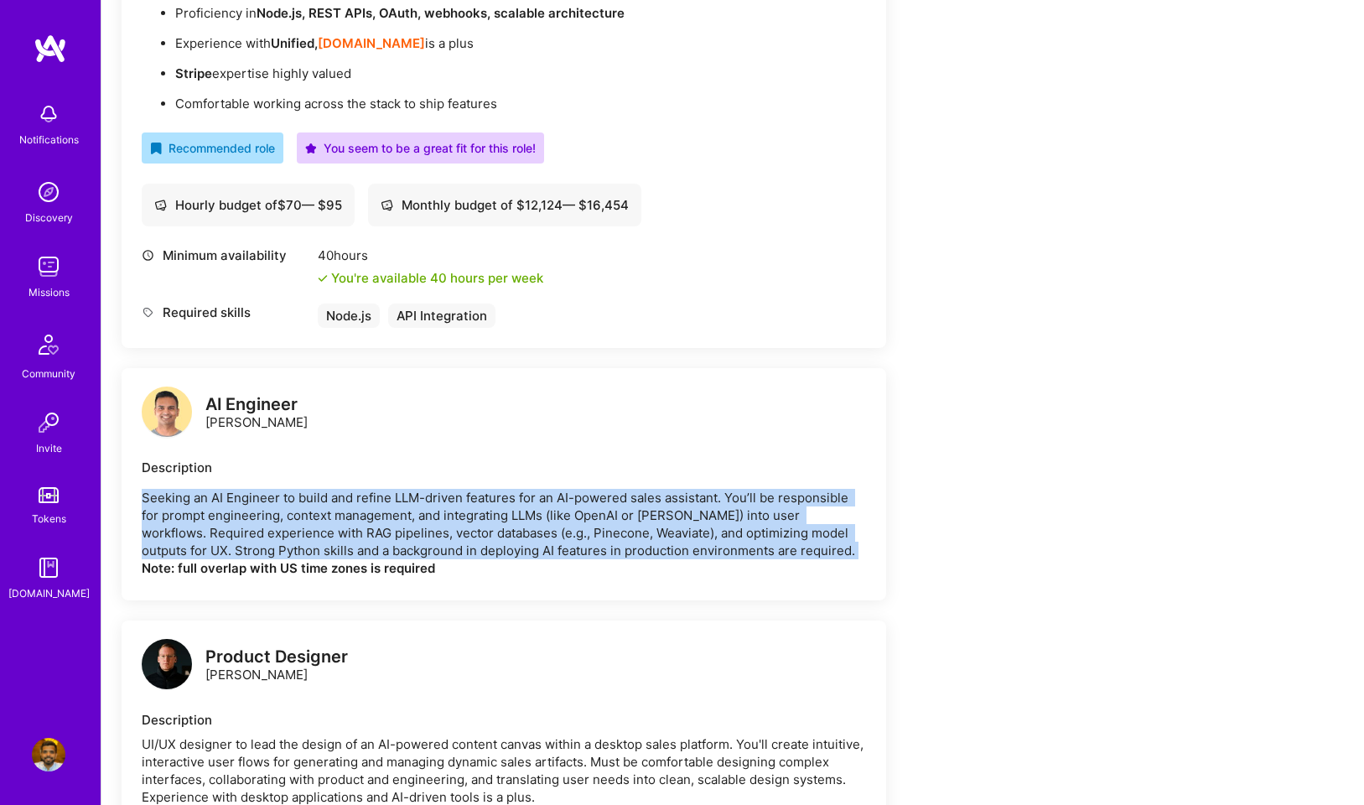
click at [611, 526] on p "Seeking an AI Engineer to build and refine LLM-driven features for an AI-powere…" at bounding box center [504, 533] width 724 height 88
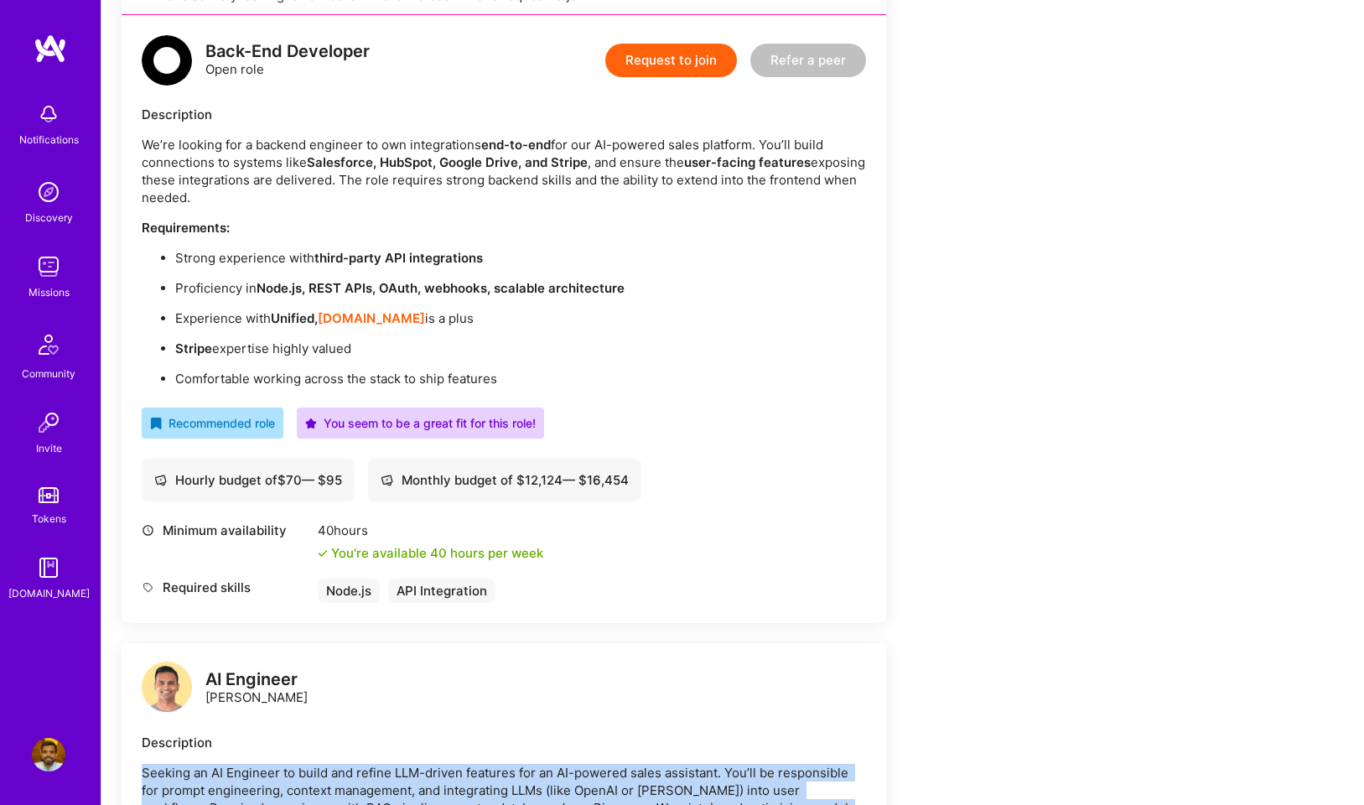
scroll to position [348, 0]
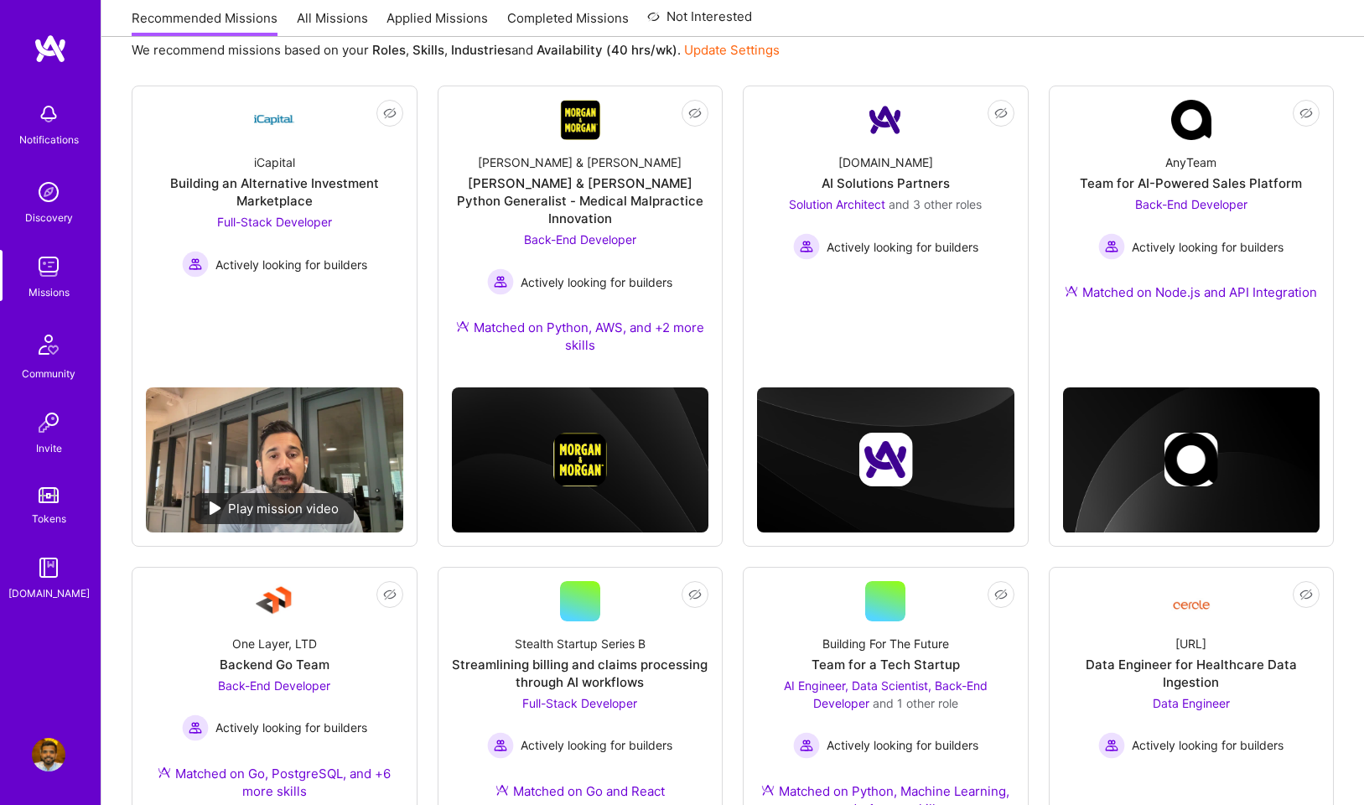
scroll to position [189, 0]
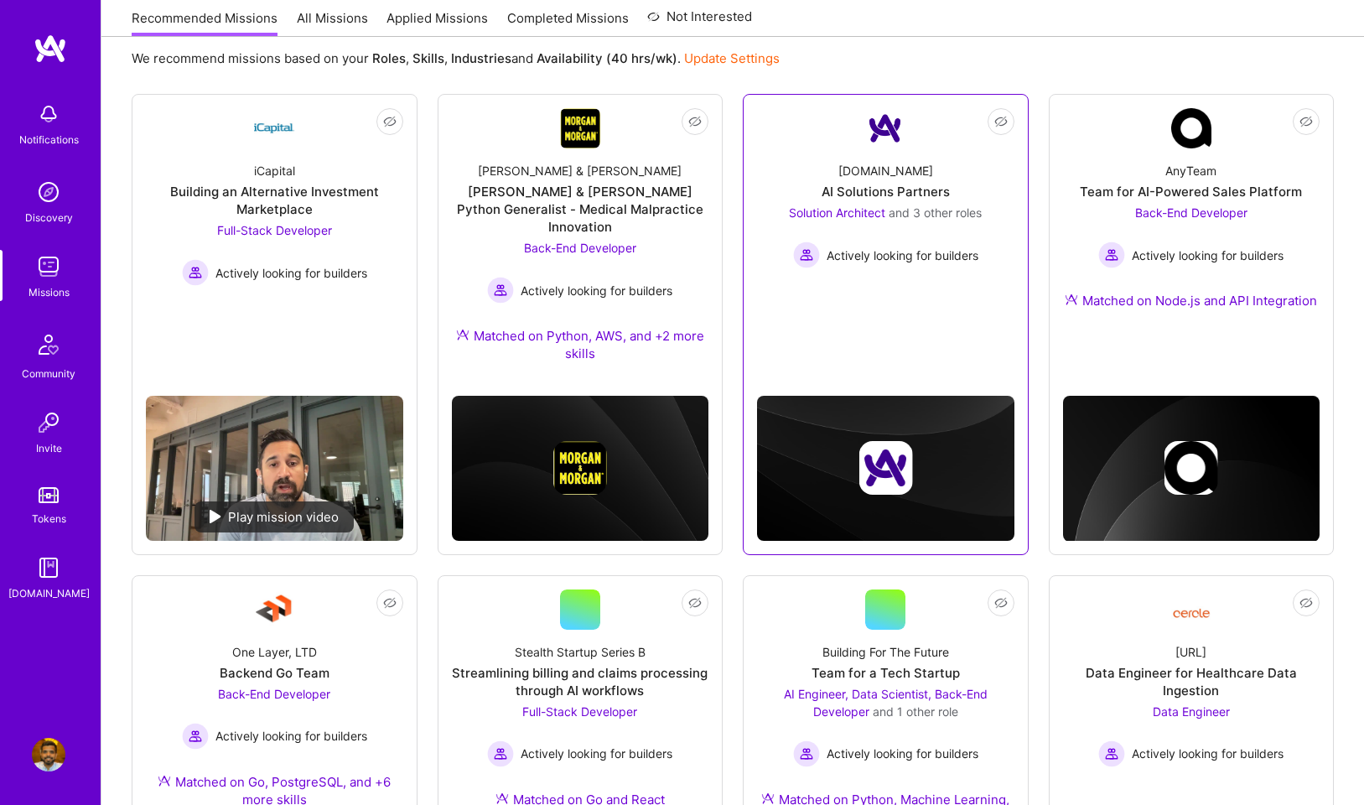
click at [909, 200] on div "AI Solutions Partners" at bounding box center [886, 192] width 128 height 18
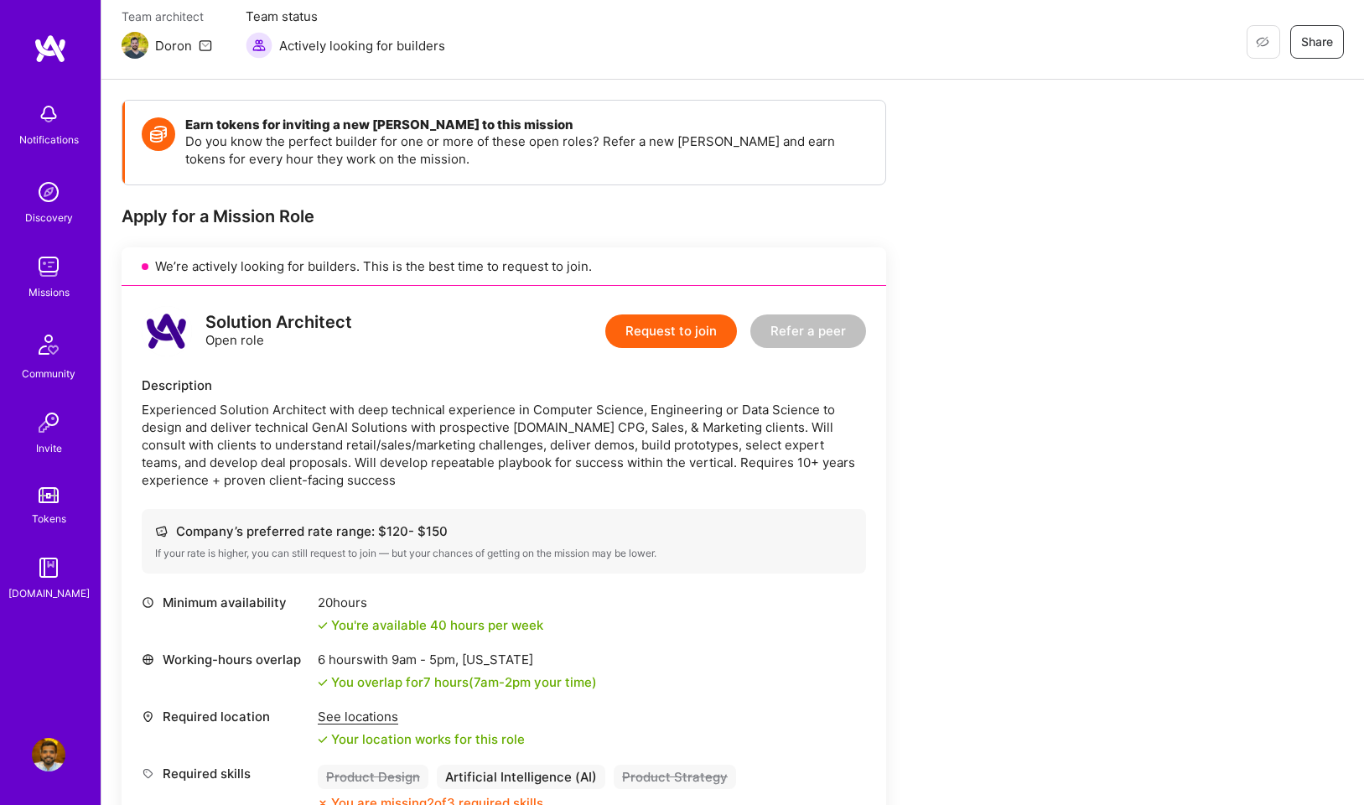
scroll to position [267, 0]
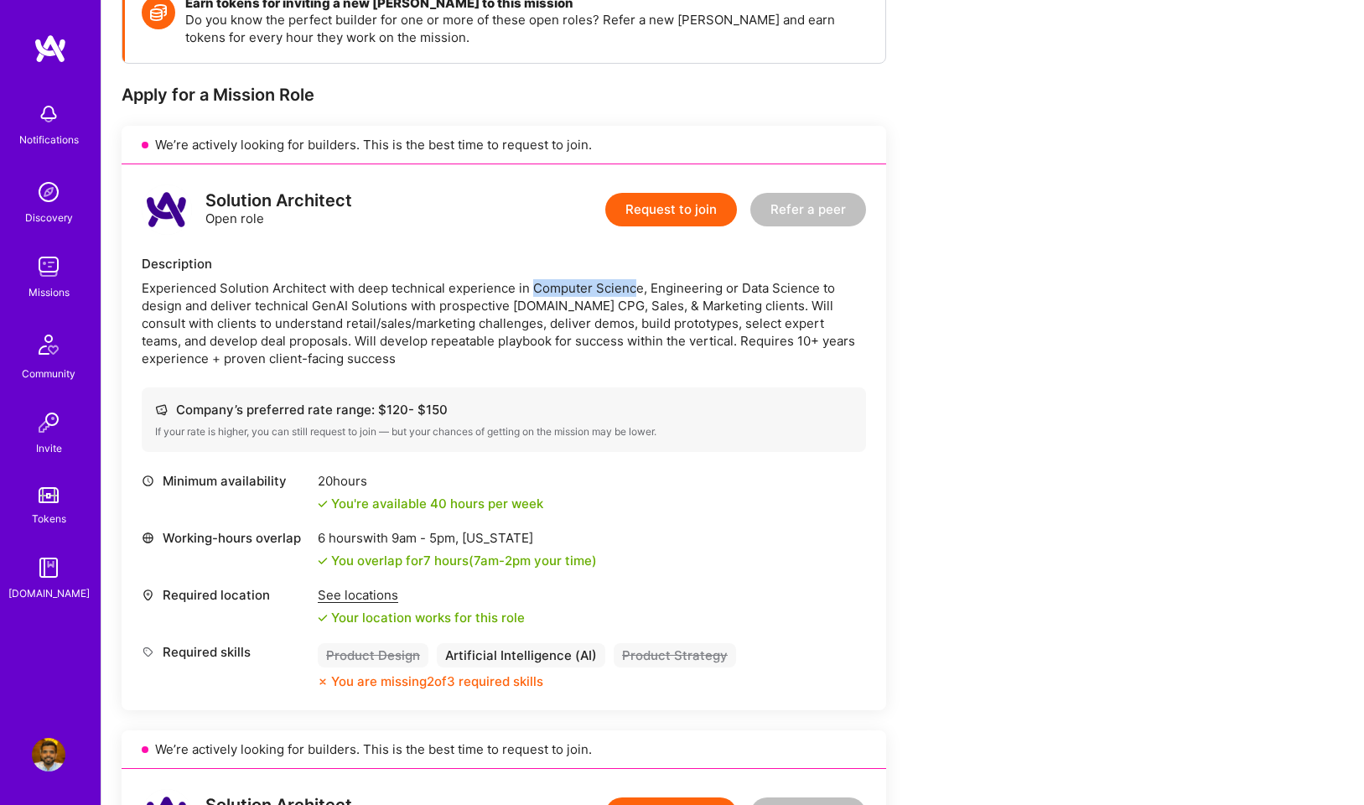
drag, startPoint x: 532, startPoint y: 289, endPoint x: 648, endPoint y: 293, distance: 115.8
click at [648, 293] on div "Experienced Solution Architect with deep technical experience in Computer Scien…" at bounding box center [504, 323] width 724 height 88
click at [655, 293] on div "Experienced Solution Architect with deep technical experience in Computer Scien…" at bounding box center [504, 323] width 724 height 88
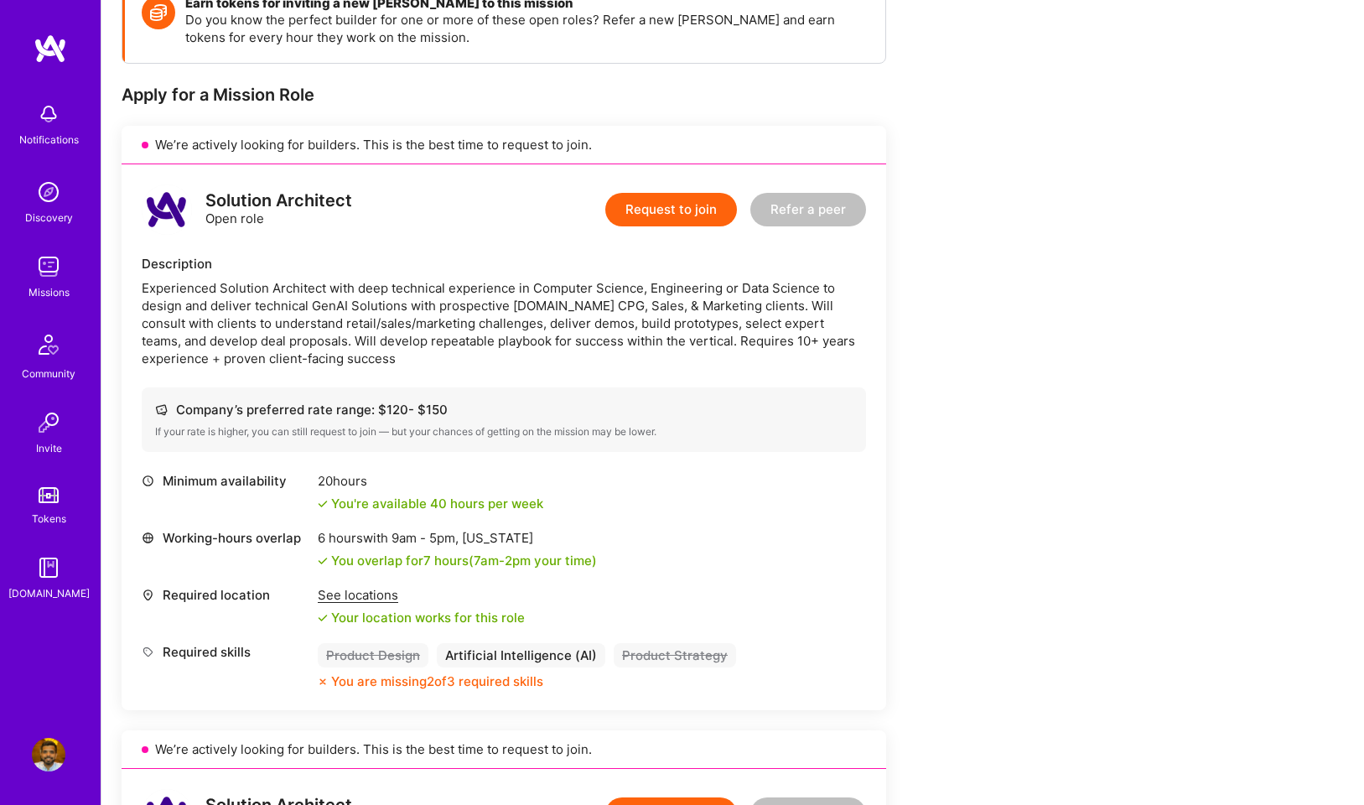
click at [655, 308] on div "Experienced Solution Architect with deep technical experience in Computer Scien…" at bounding box center [504, 323] width 724 height 88
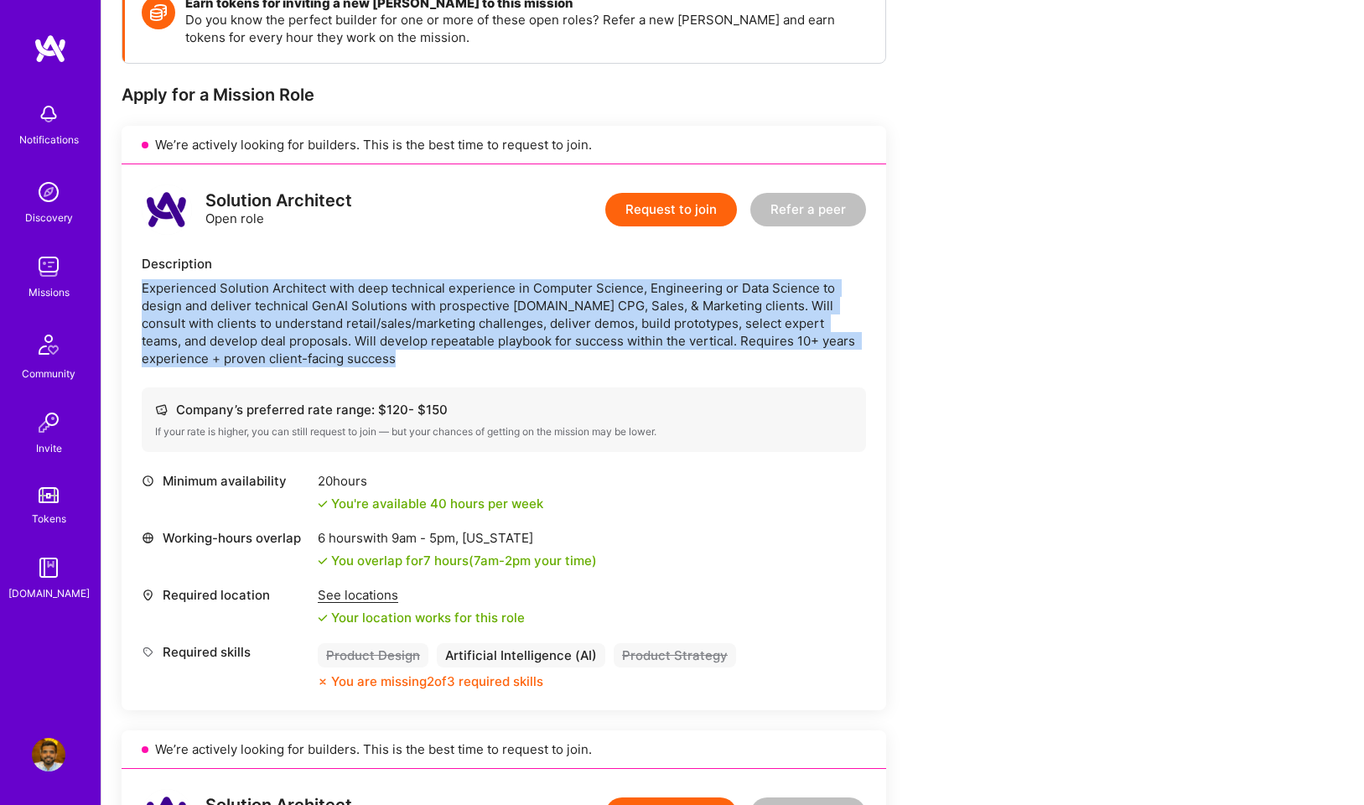
click at [655, 308] on div "Experienced Solution Architect with deep technical experience in Computer Scien…" at bounding box center [504, 323] width 724 height 88
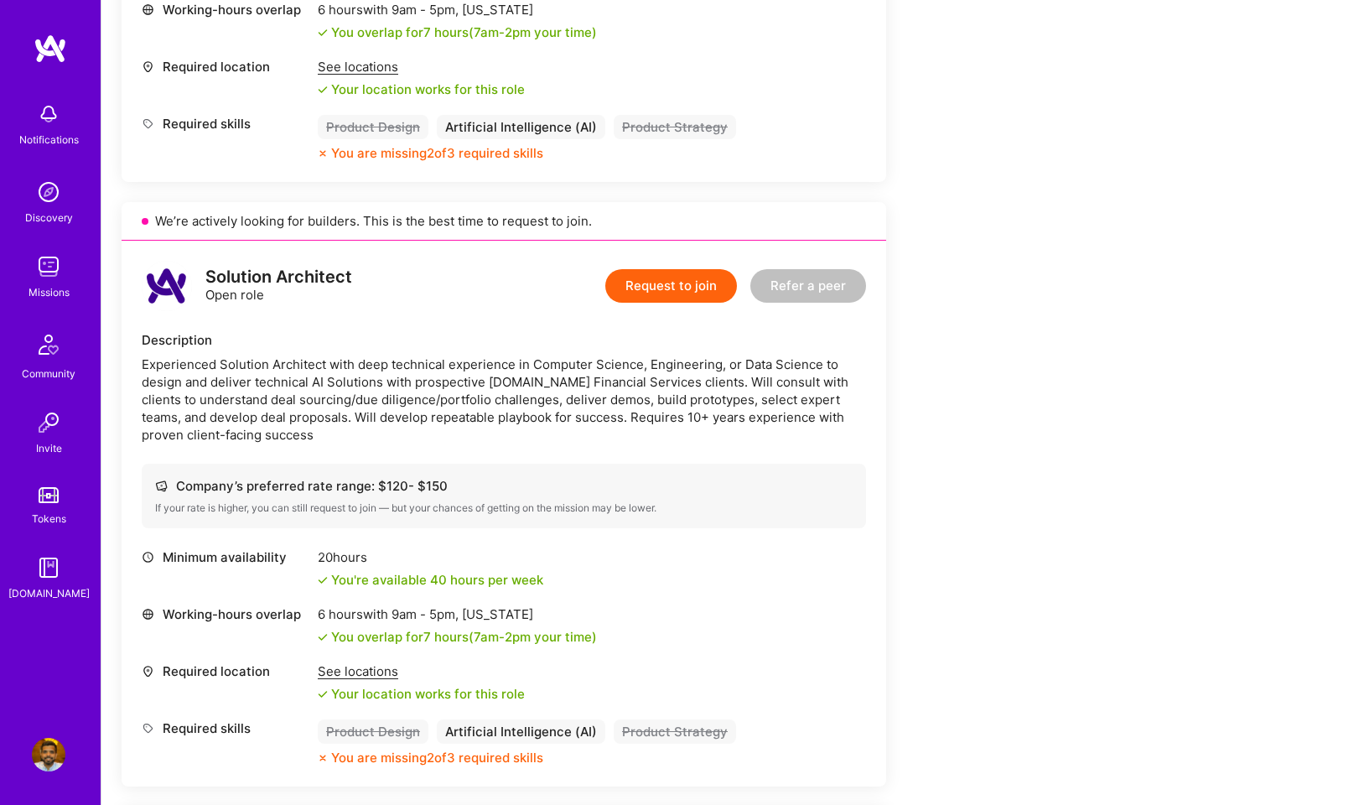
scroll to position [1381, 0]
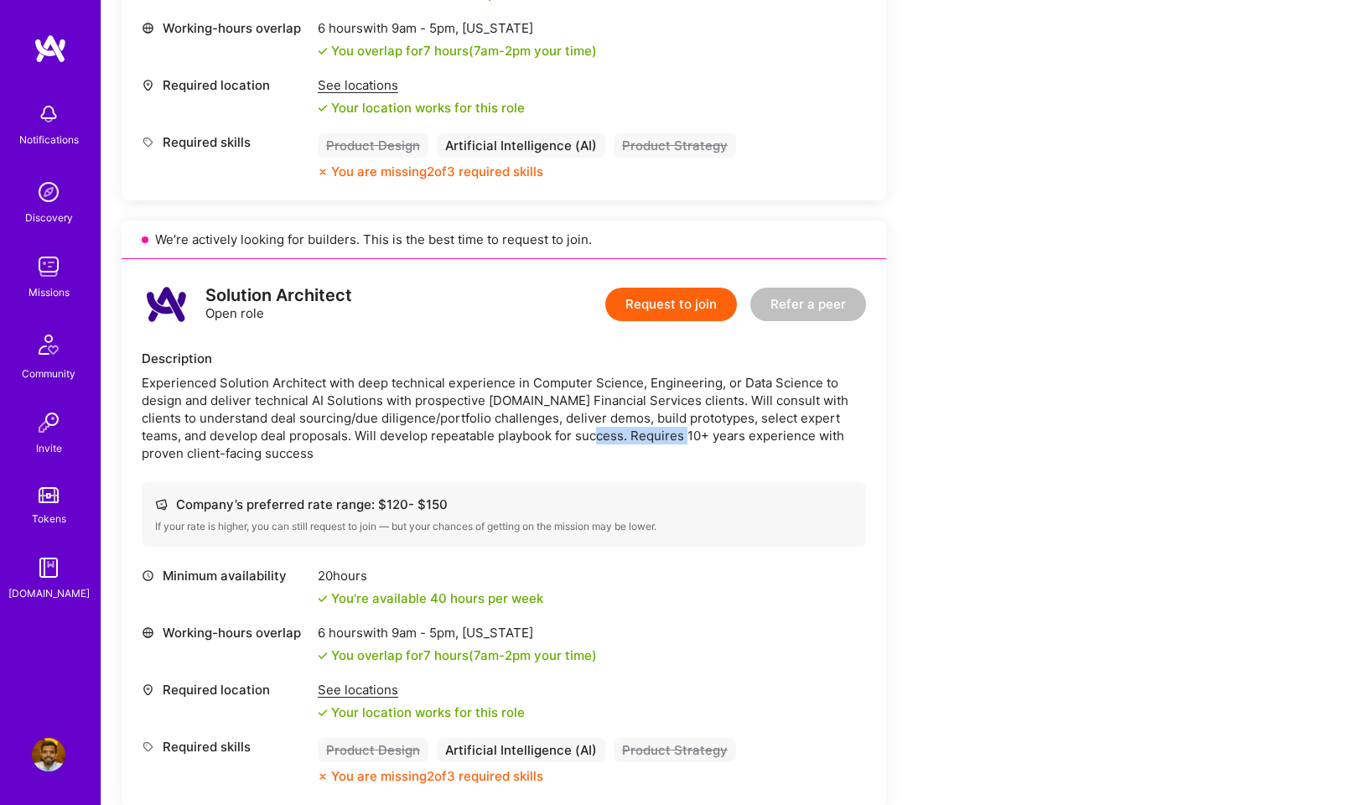
drag, startPoint x: 567, startPoint y: 436, endPoint x: 729, endPoint y: 439, distance: 162.7
click at [710, 439] on div "Experienced Solution Architect with deep technical experience in Computer Scien…" at bounding box center [504, 418] width 724 height 88
click at [715, 402] on div "Experienced Solution Architect with deep technical experience in Computer Scien…" at bounding box center [504, 418] width 724 height 88
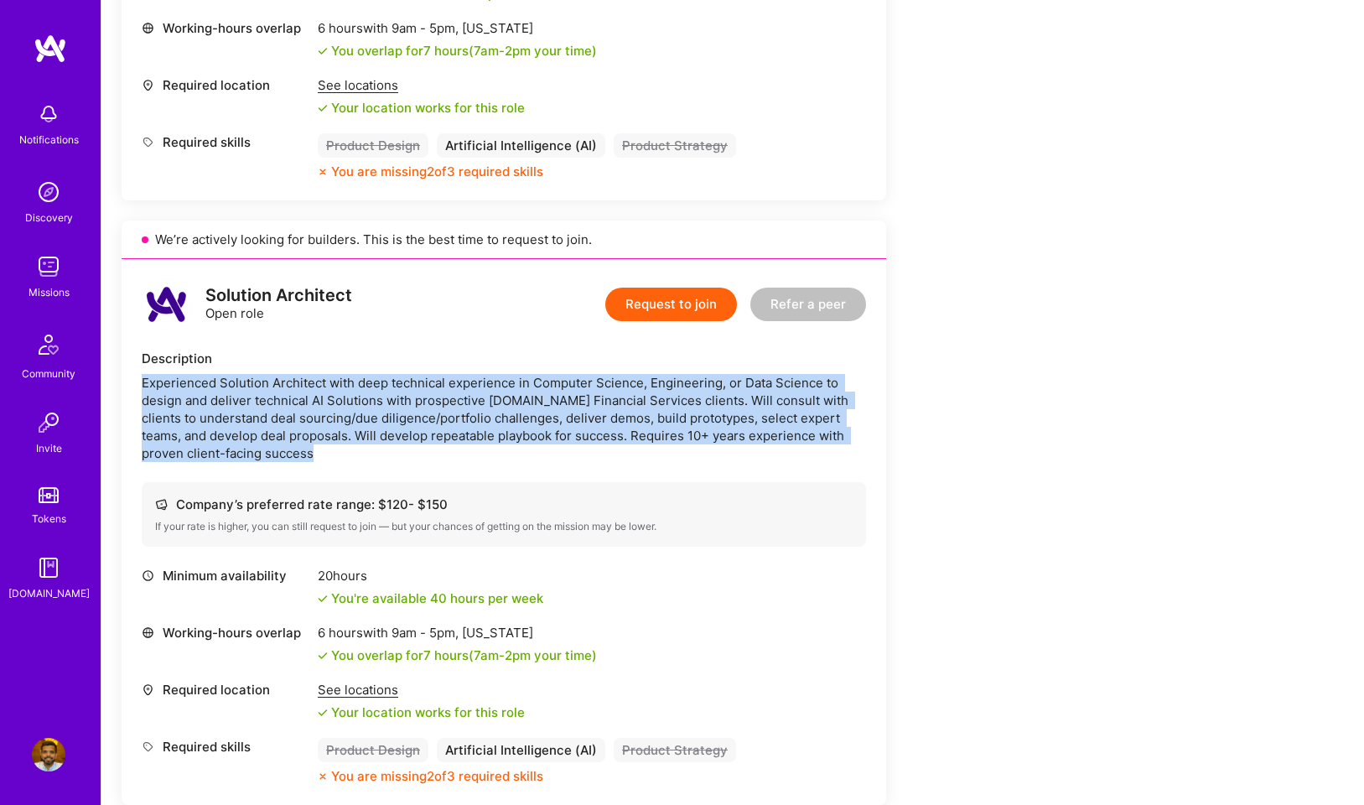
click at [715, 402] on div "Experienced Solution Architect with deep technical experience in Computer Scien…" at bounding box center [504, 418] width 724 height 88
click at [660, 415] on div "Experienced Solution Architect with deep technical experience in Computer Scien…" at bounding box center [504, 418] width 724 height 88
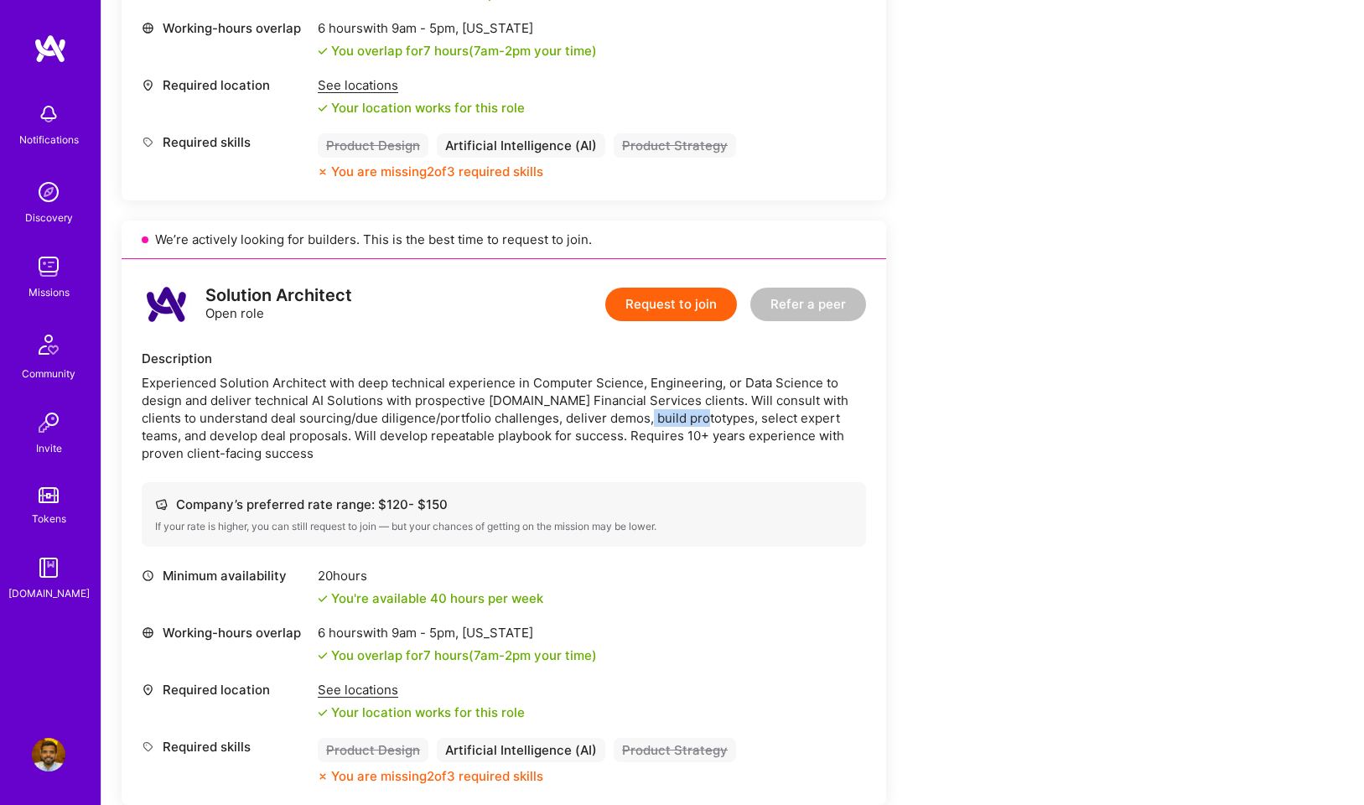
click at [660, 415] on div "Experienced Solution Architect with deep technical experience in Computer Scien…" at bounding box center [504, 418] width 724 height 88
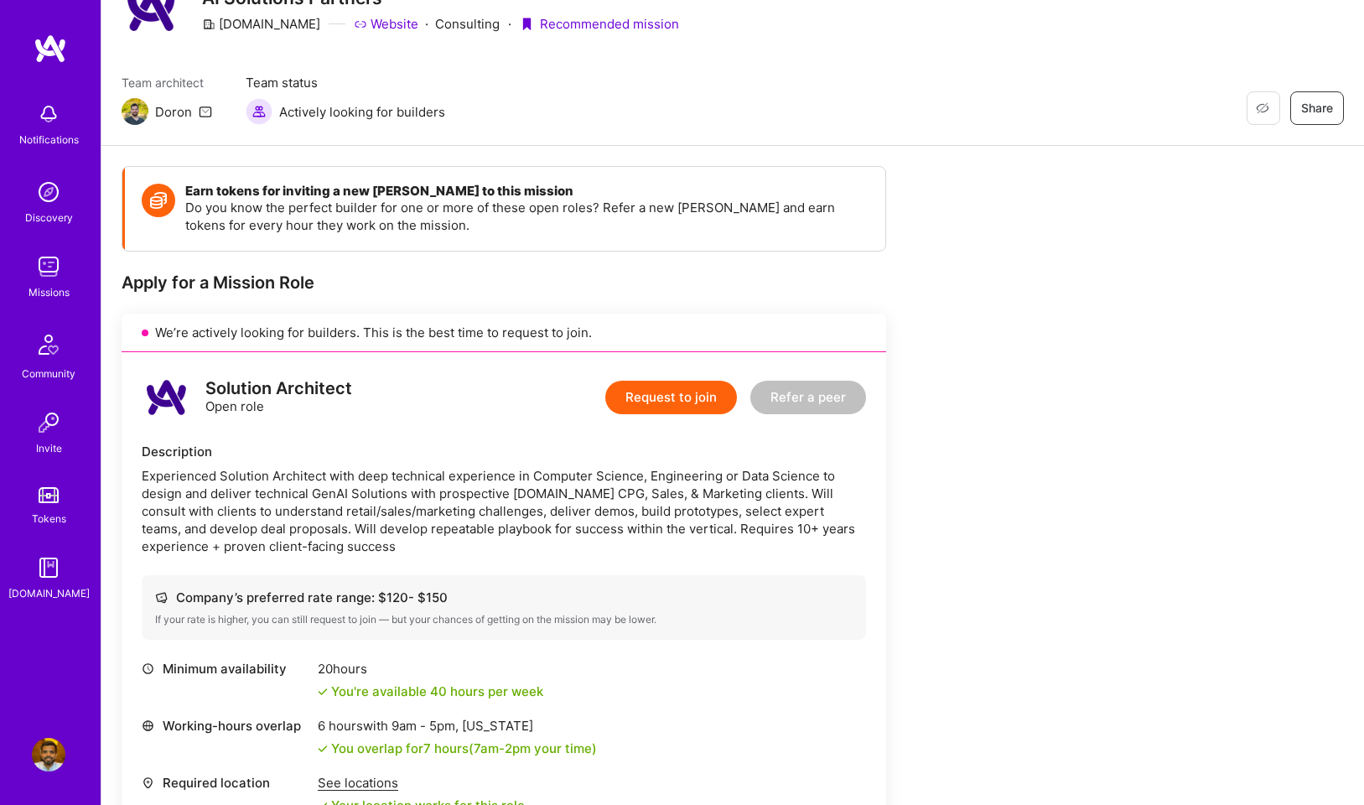
scroll to position [75, 0]
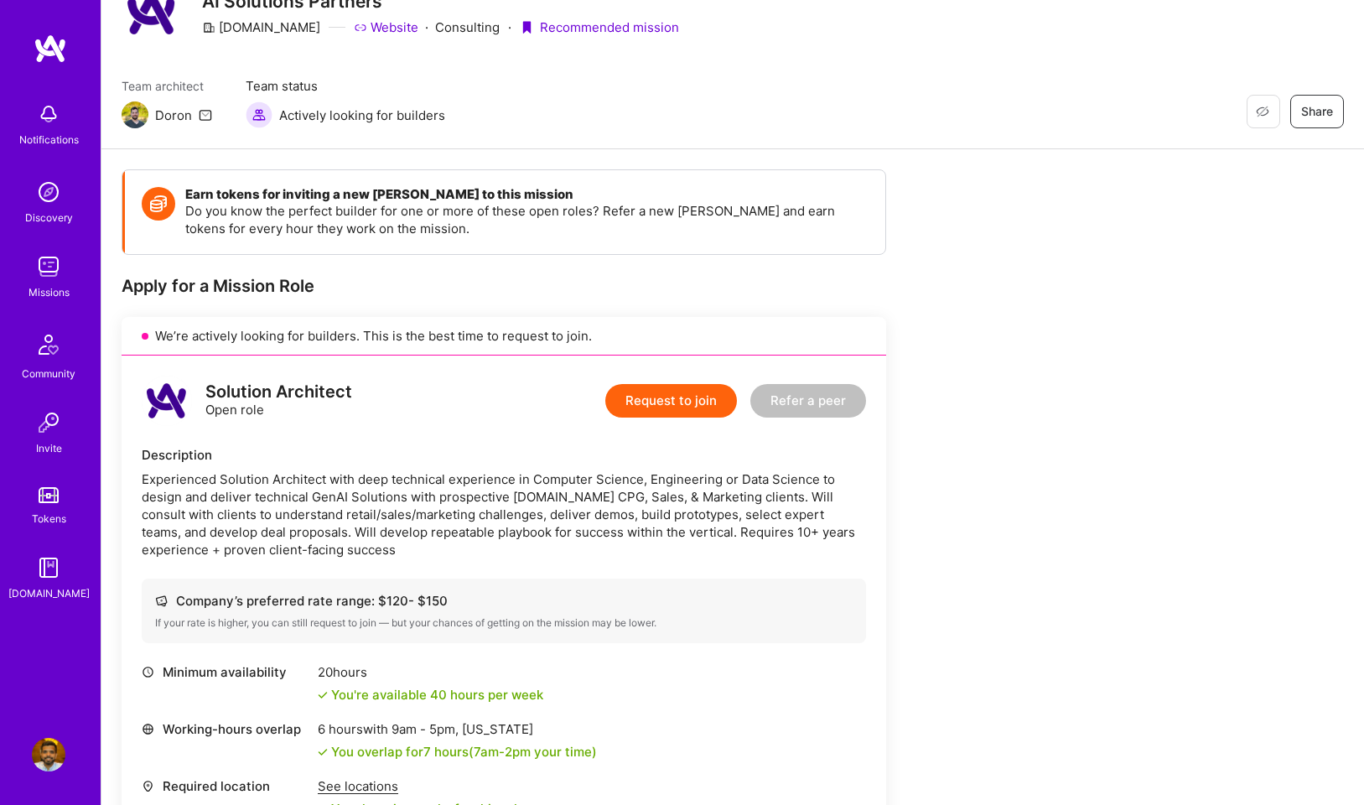
click at [674, 408] on button "Request to join" at bounding box center [671, 401] width 132 height 34
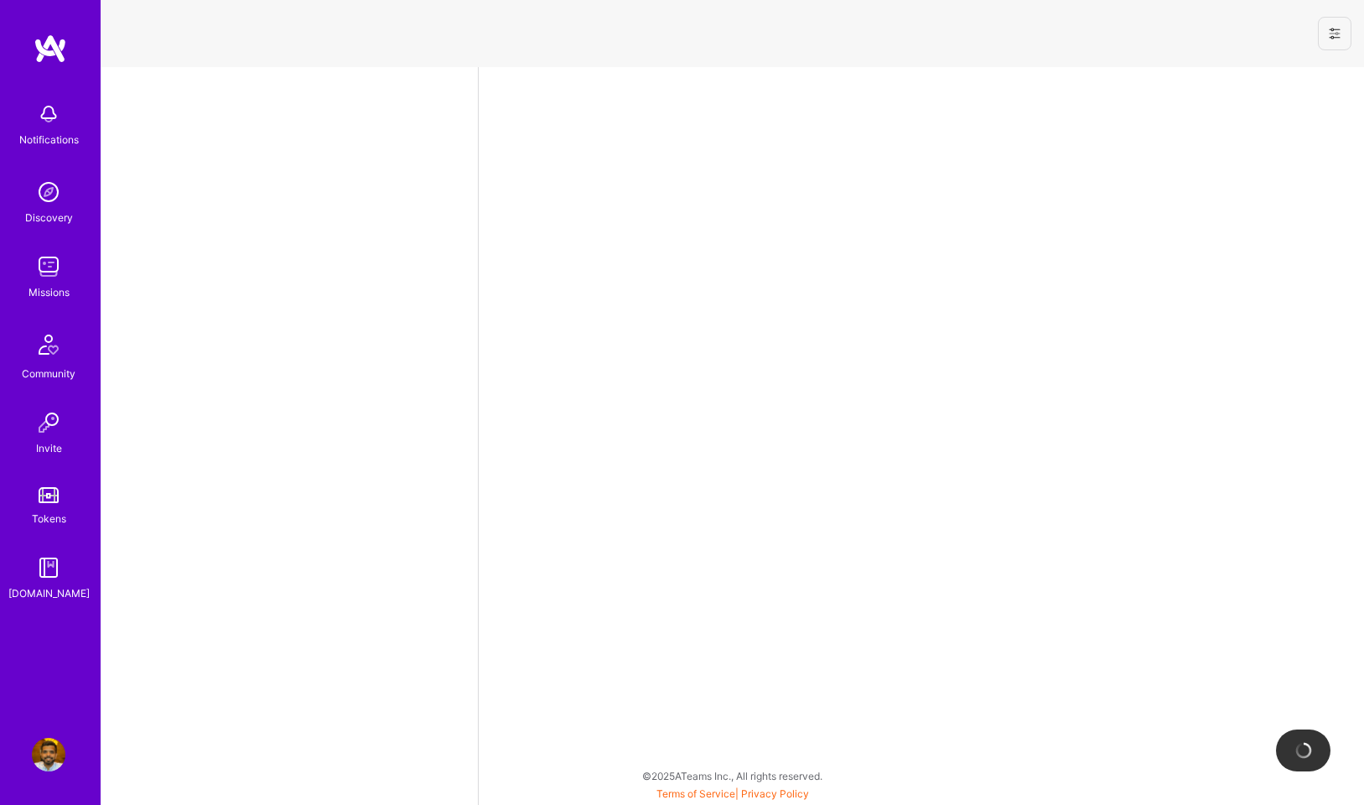
select select "US"
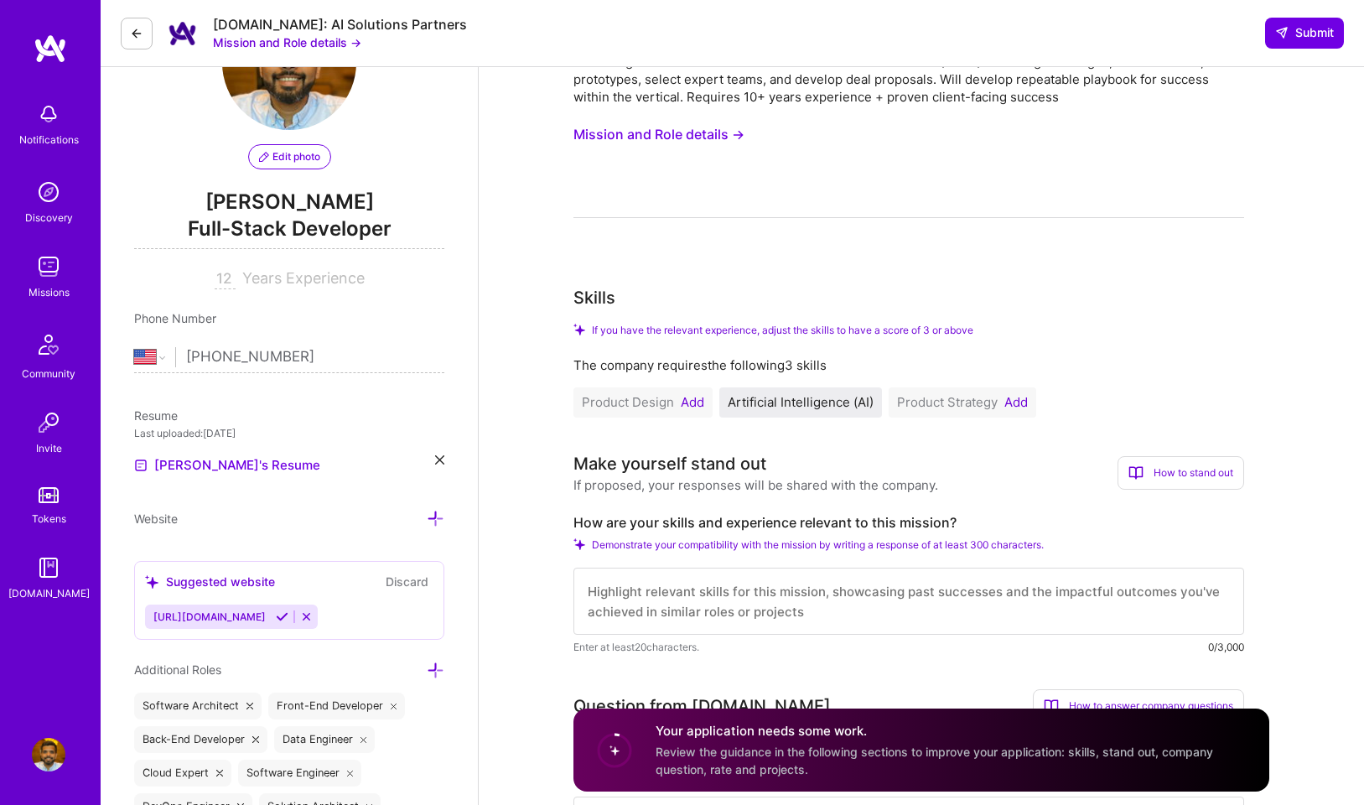
scroll to position [122, 0]
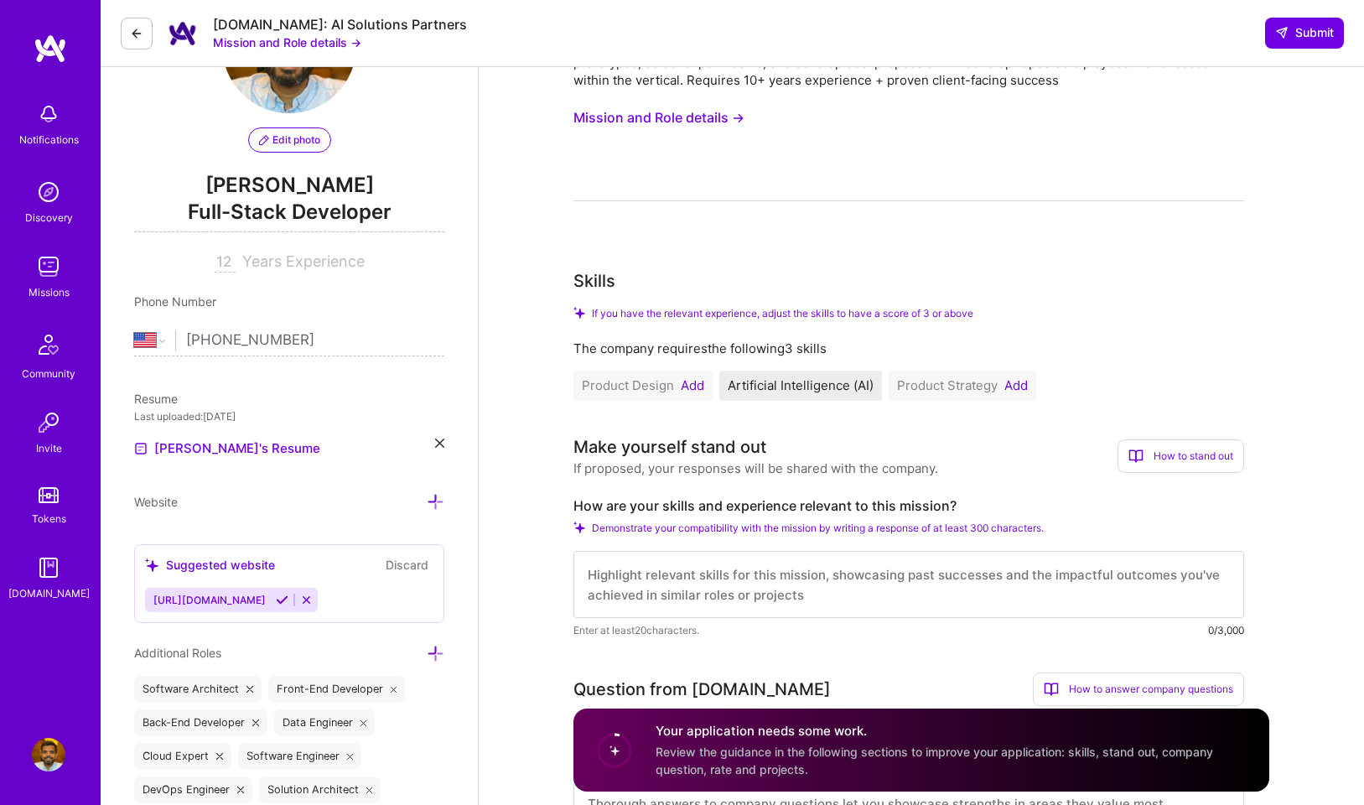
click at [1021, 390] on button "Add" at bounding box center [1016, 385] width 23 height 13
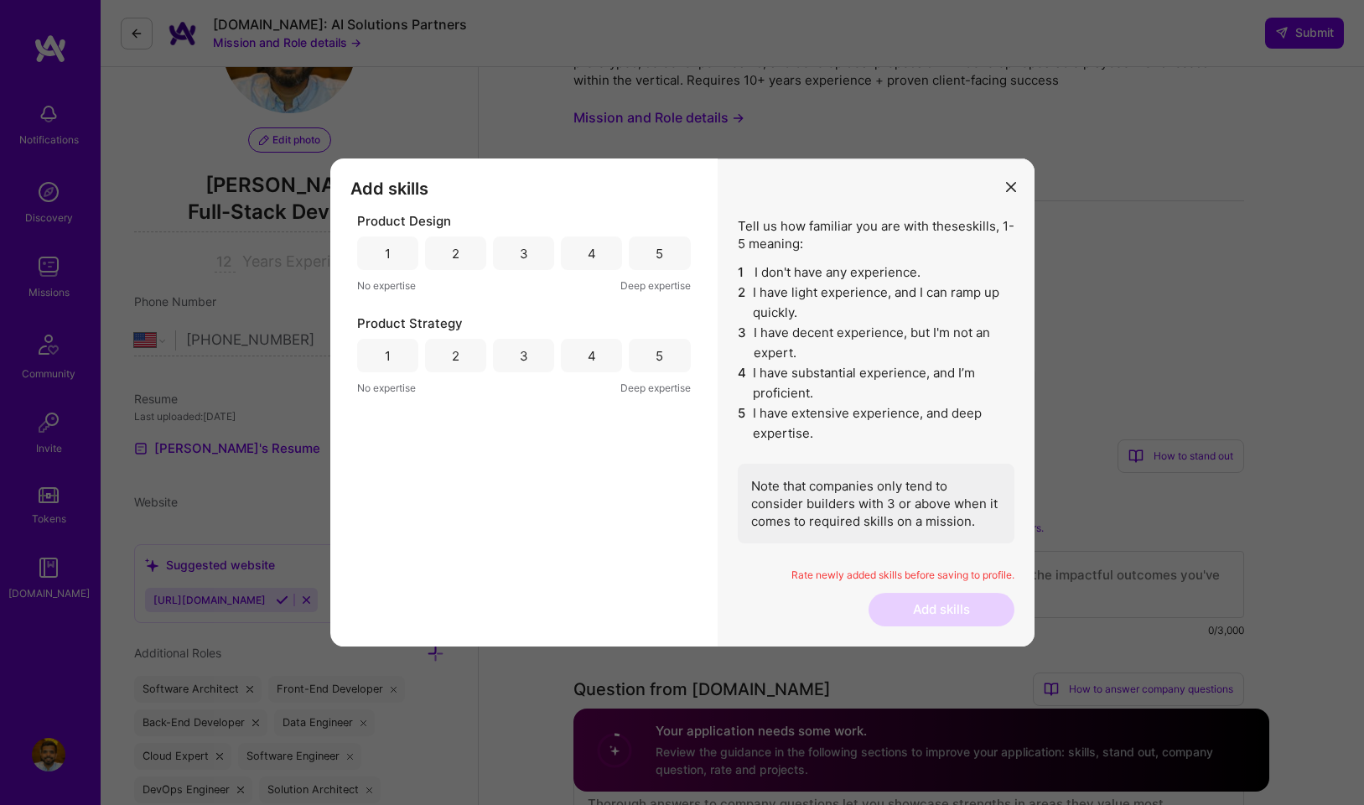
click at [648, 352] on div "5" at bounding box center [659, 356] width 61 height 34
click at [588, 252] on div "4" at bounding box center [592, 254] width 8 height 18
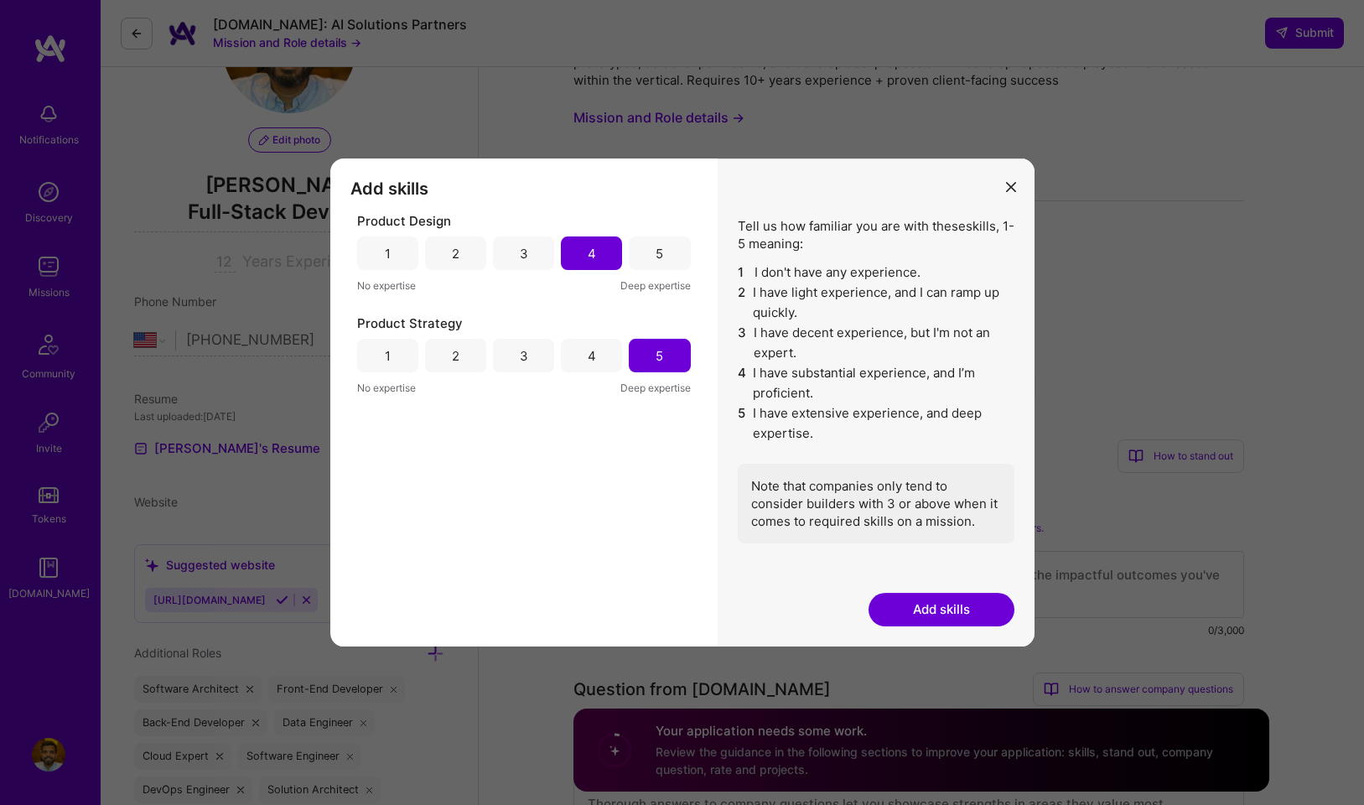
click at [593, 356] on div "4" at bounding box center [592, 356] width 8 height 18
click at [947, 614] on button "Add skills" at bounding box center [942, 610] width 146 height 34
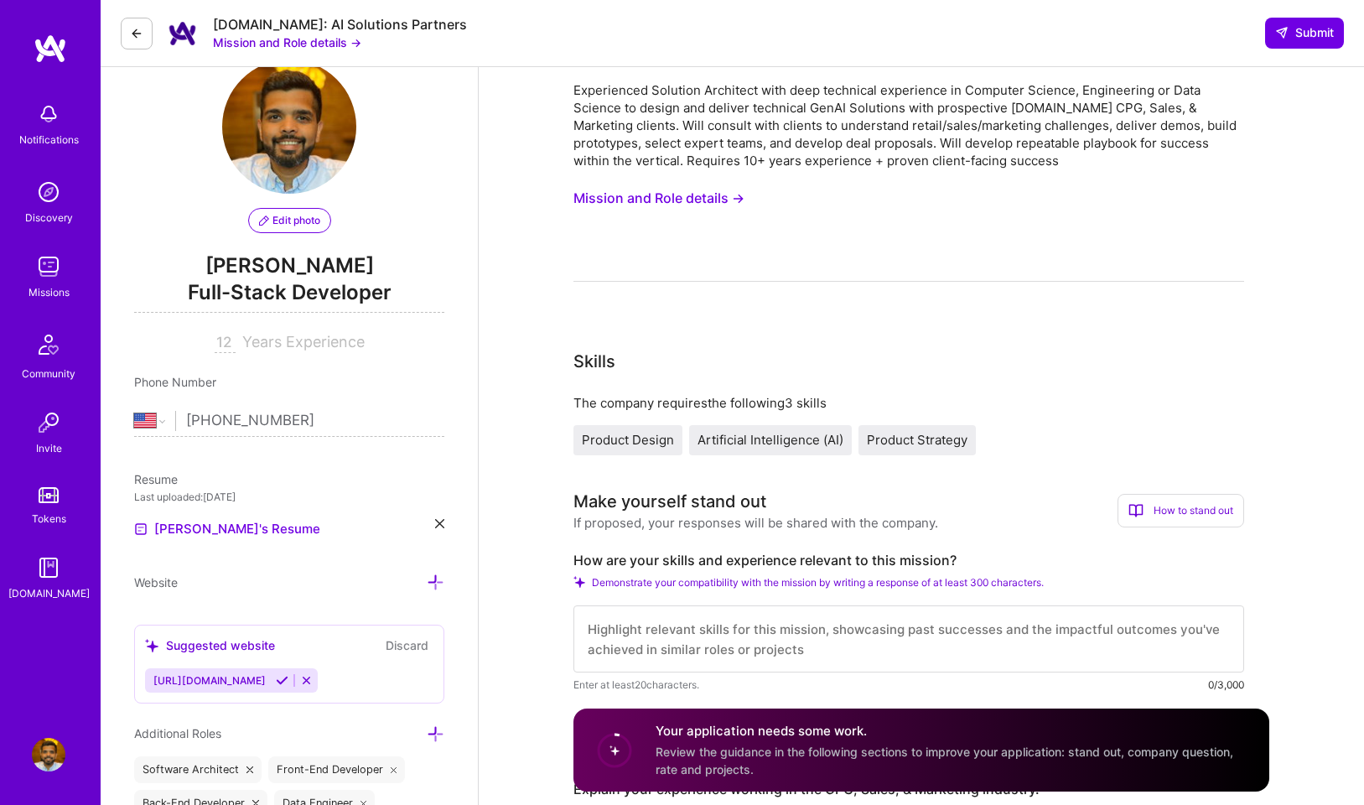
scroll to position [0, 0]
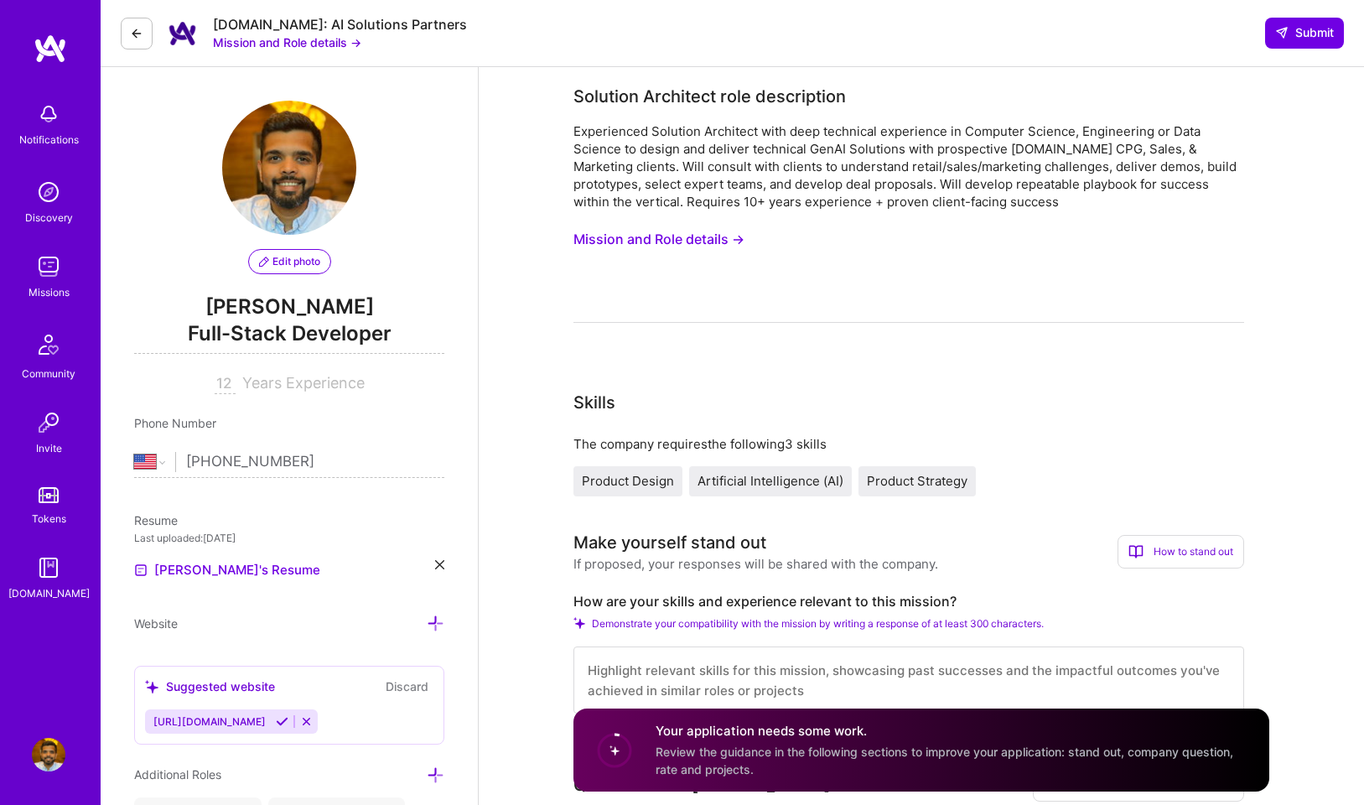
click at [708, 154] on div "Experienced Solution Architect with deep technical experience in Computer Scien…" at bounding box center [909, 166] width 671 height 88
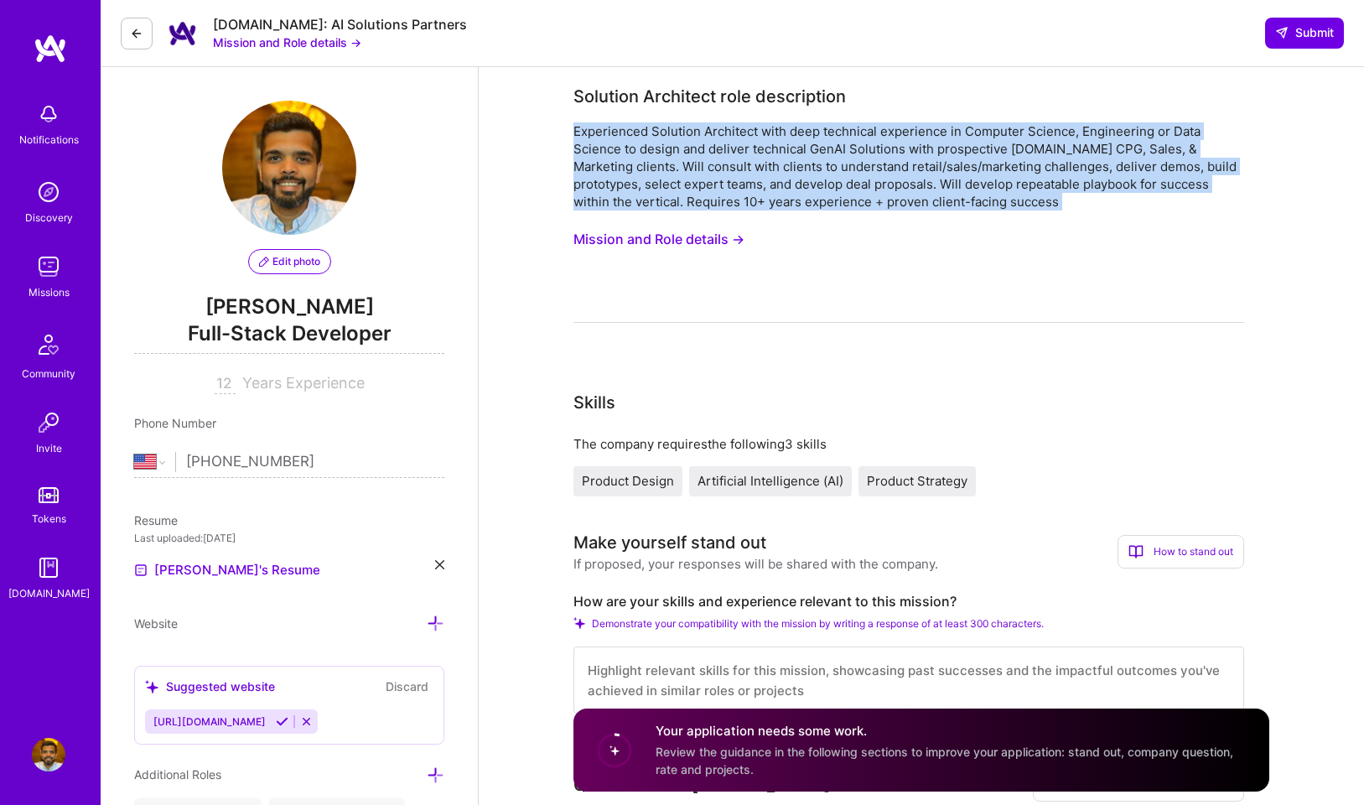
click at [708, 154] on div "Experienced Solution Architect with deep technical experience in Computer Scien…" at bounding box center [909, 166] width 671 height 88
copy div "Experienced Solution Architect with deep technical experience in Computer Scien…"
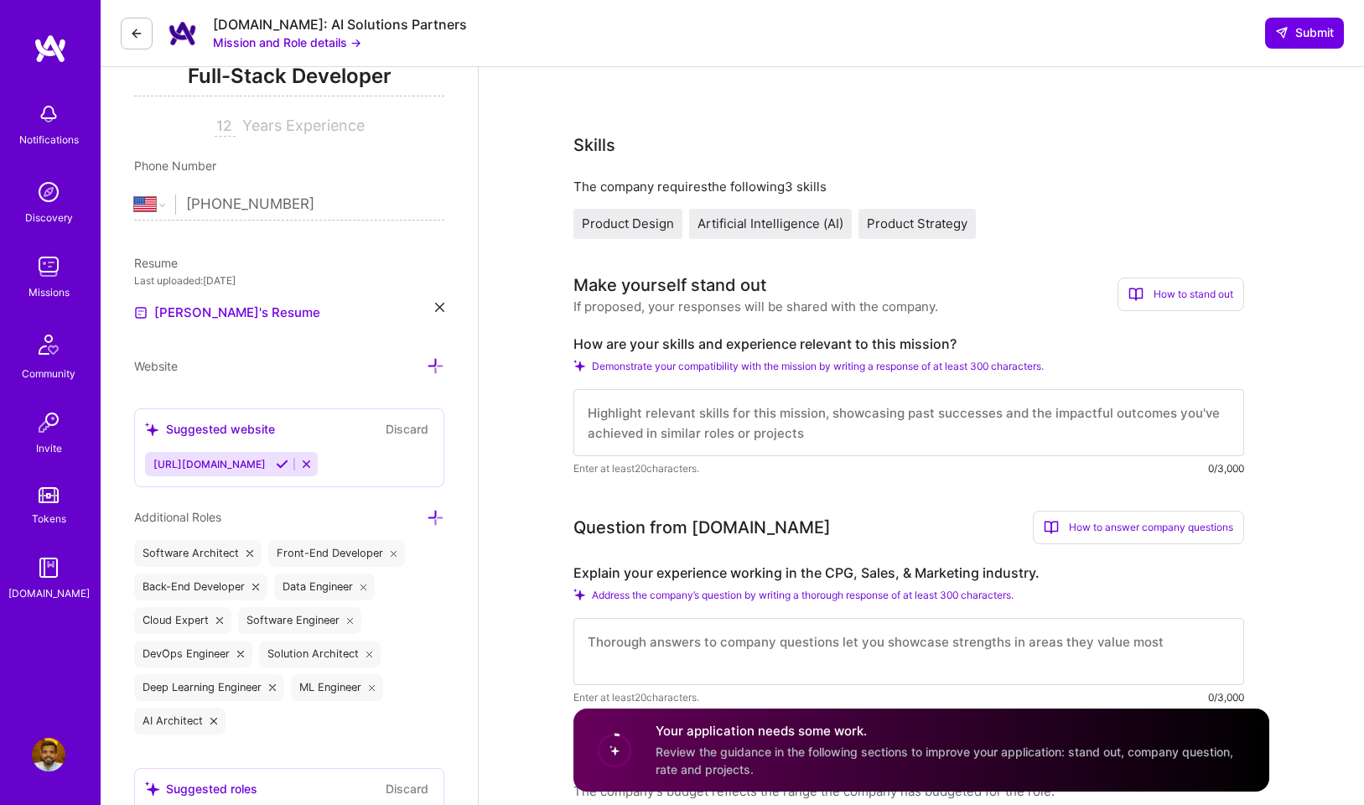
scroll to position [303, 0]
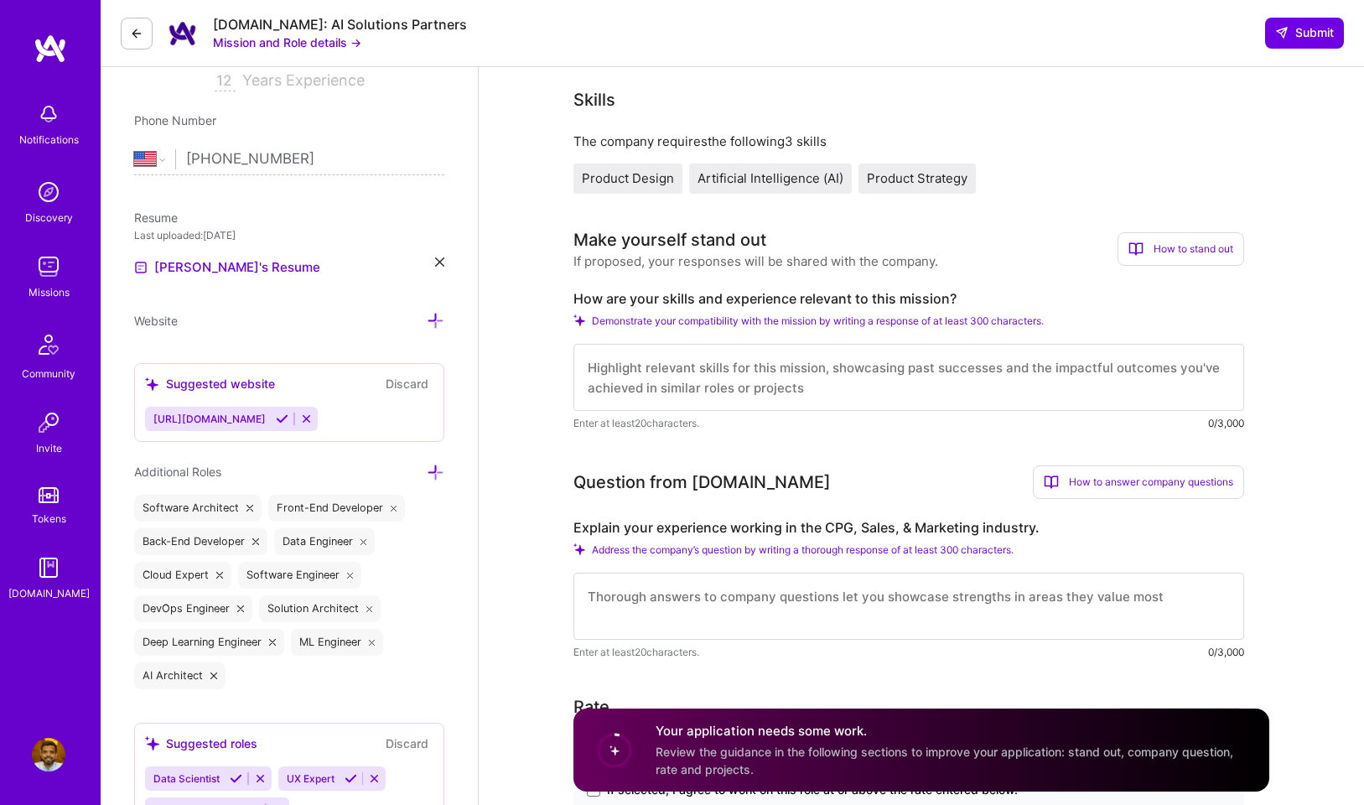
click at [786, 366] on textarea at bounding box center [909, 377] width 671 height 67
paste textarea "Lo ipsumdolor si a Consectet Adipiscin eli SE doeiusmo tempo in utlabo etdolore…"
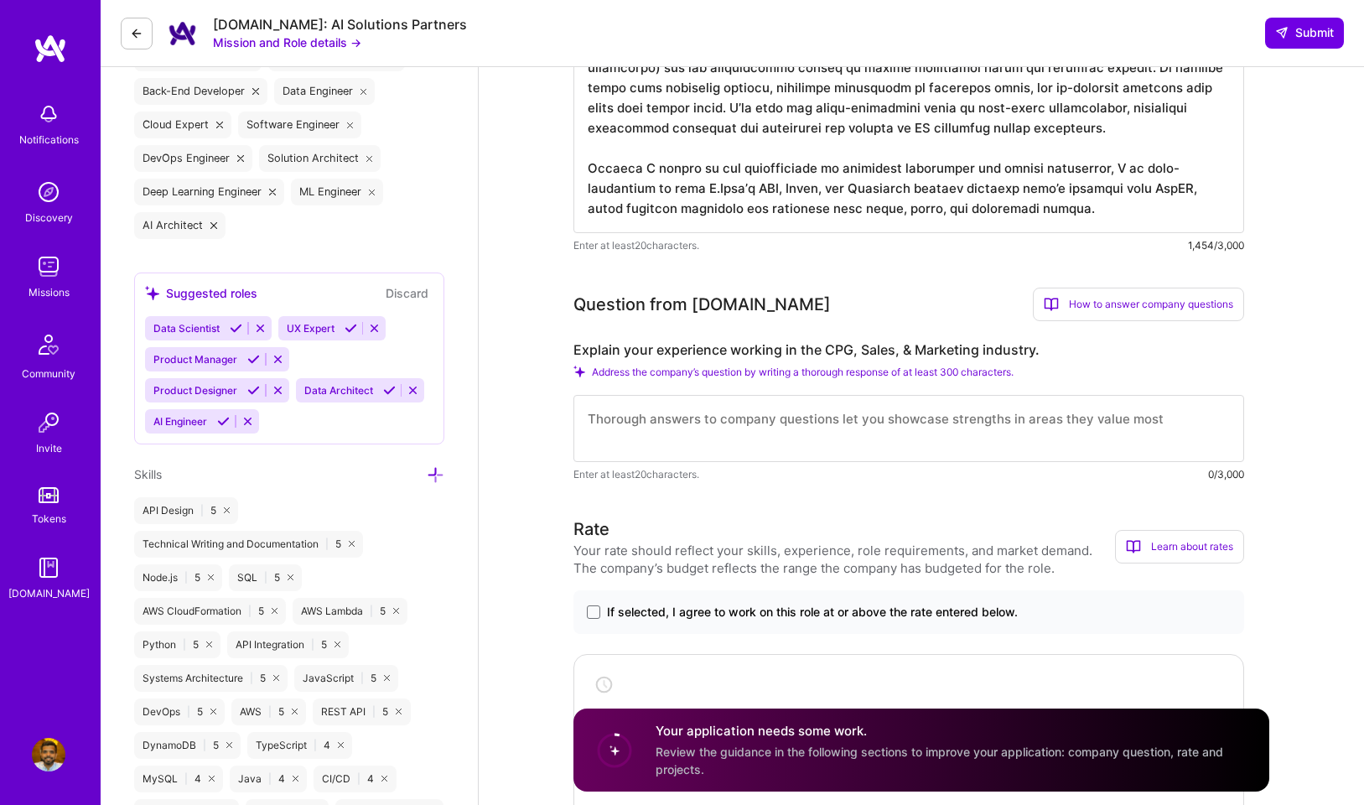
scroll to position [758, 0]
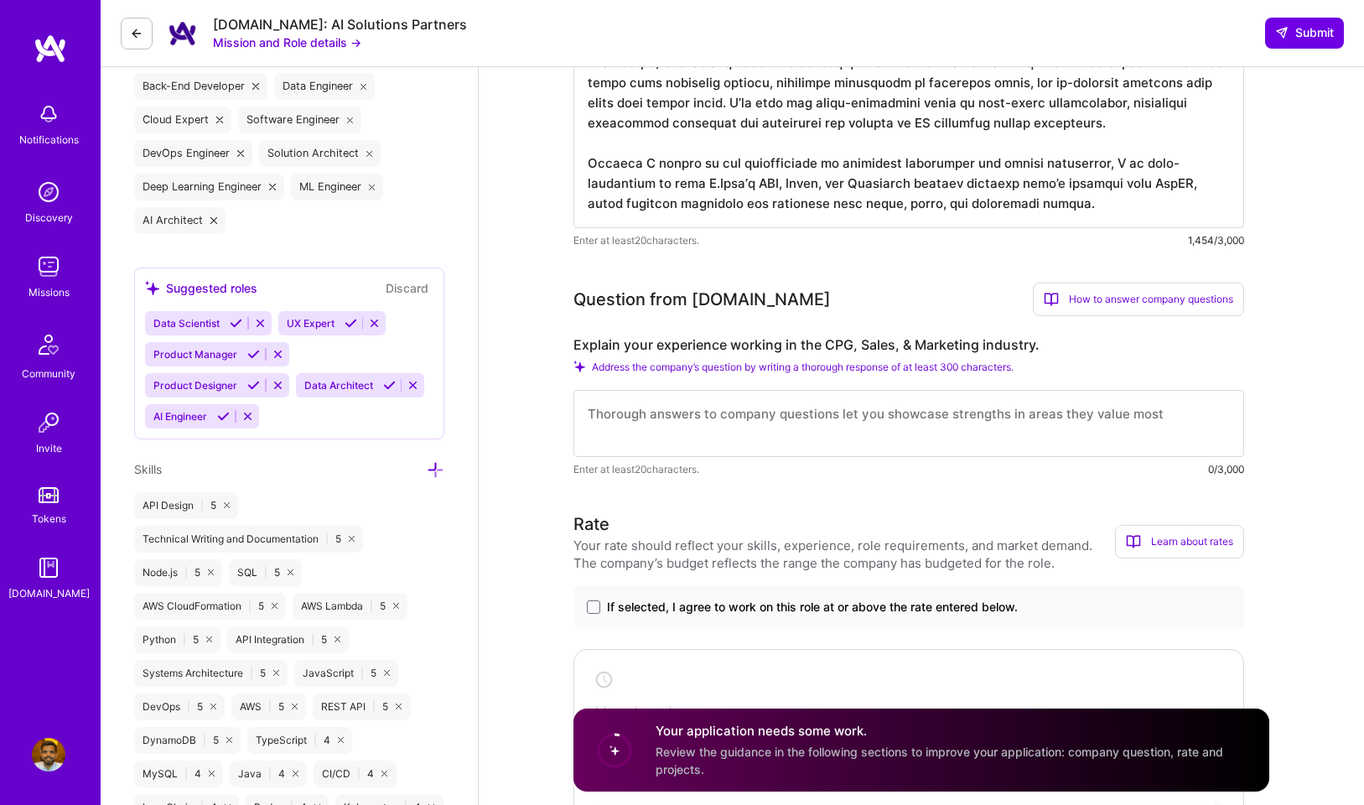
type textarea "Lo ipsumdolor si a Consectet Adipiscin eli SE doeiusmo tempo in utlabo etdolore…"
click at [816, 333] on div "Question from [DOMAIN_NAME] How to answer company questions Mastering company q…" at bounding box center [909, 380] width 671 height 195
click at [817, 345] on label "Explain your experience working in the CPG, Sales, & Marketing industry." at bounding box center [909, 345] width 671 height 18
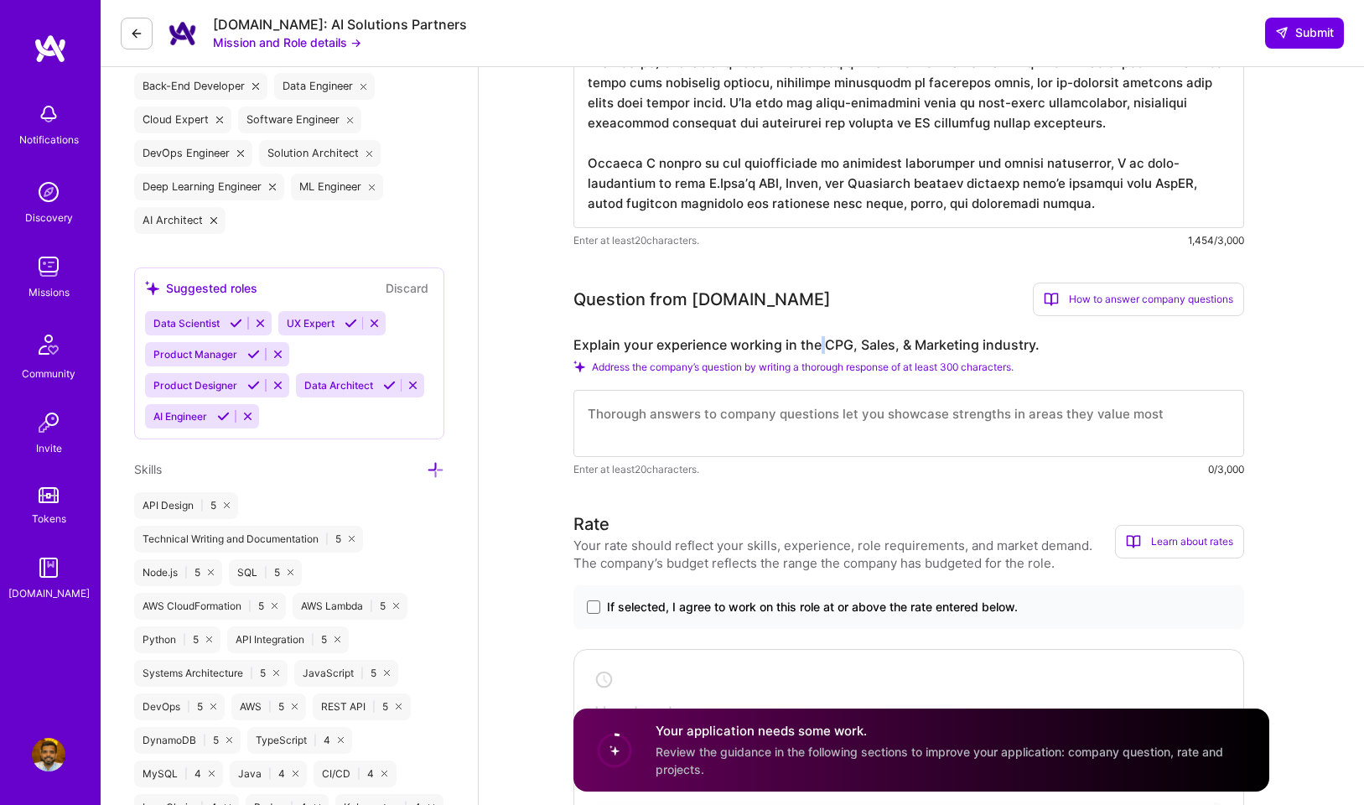
click at [817, 345] on label "Explain your experience working in the CPG, Sales, & Marketing industry." at bounding box center [909, 345] width 671 height 18
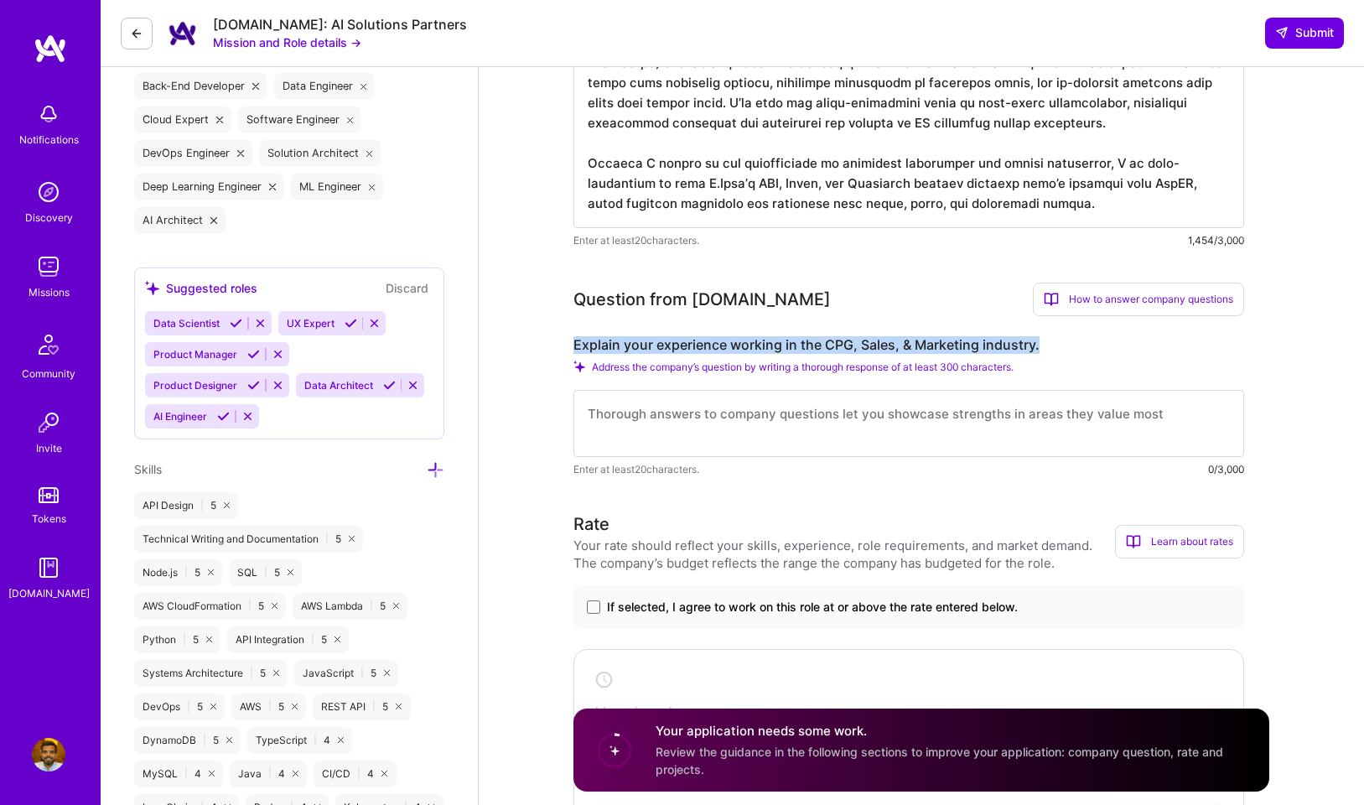
click at [817, 345] on label "Explain your experience working in the CPG, Sales, & Marketing industry." at bounding box center [909, 345] width 671 height 18
copy label "Explain your experience working in the CPG, Sales, & Marketing industry."
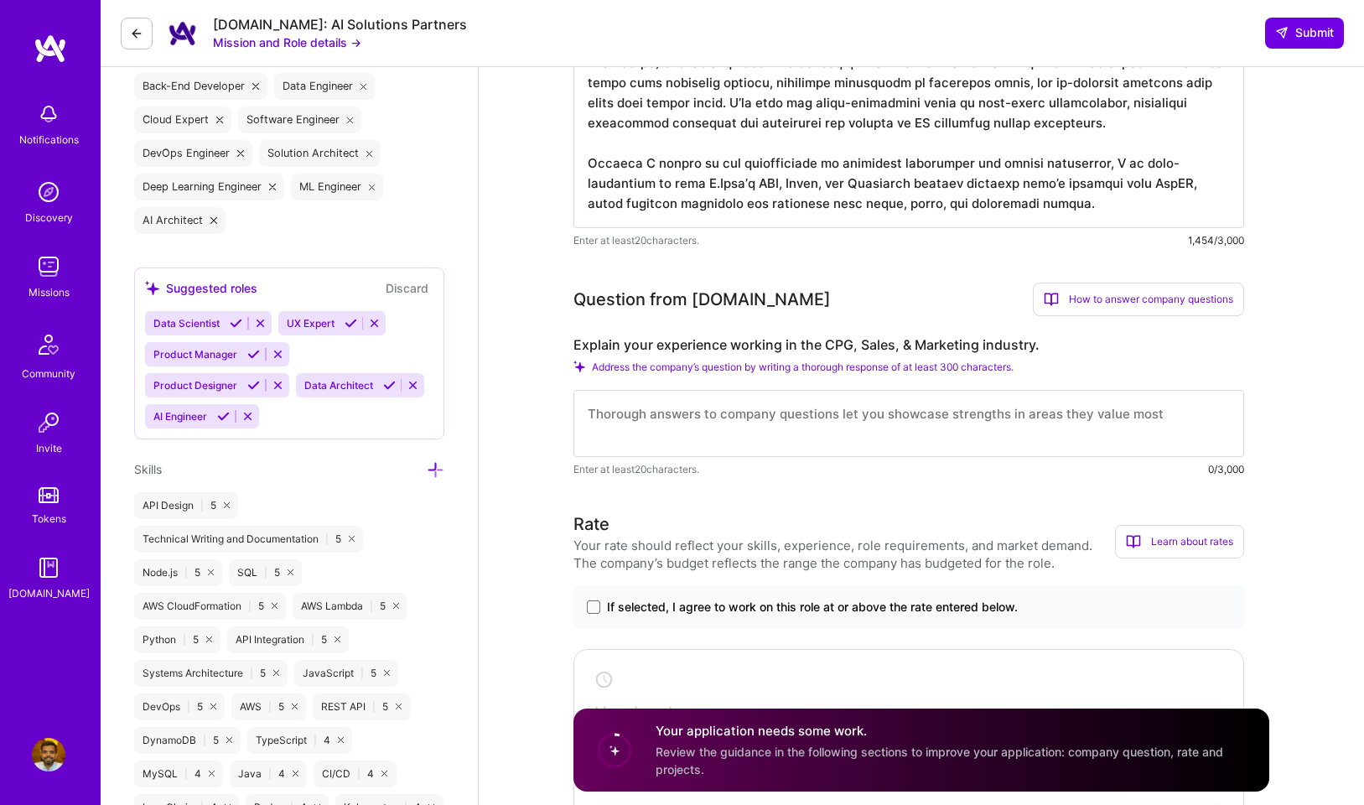
click at [704, 422] on textarea at bounding box center [909, 423] width 671 height 67
paste textarea "L ipsu dolor-si ametconsec adipisci EliTS doe tempo incididuntut la etd MAG, Al…"
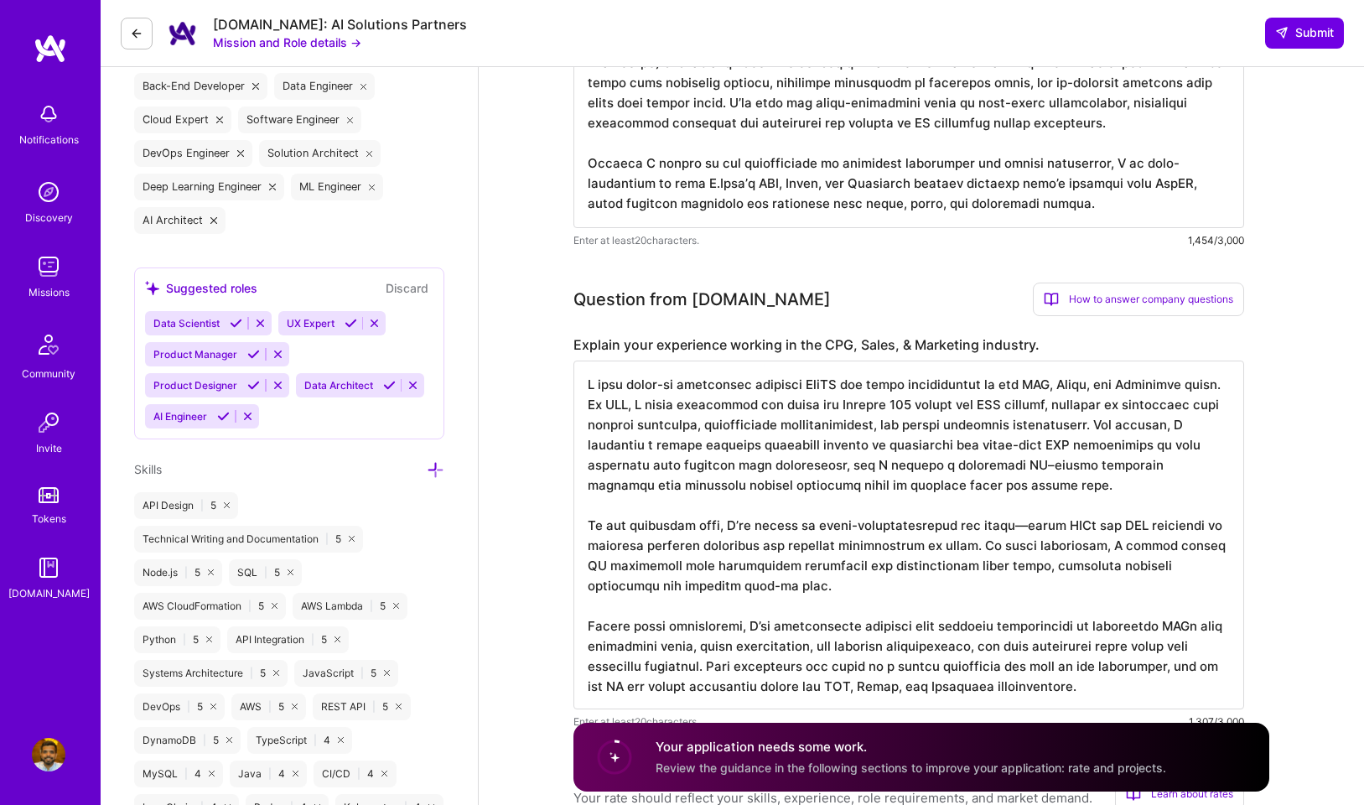
scroll to position [2, 0]
click at [1022, 525] on textarea at bounding box center [909, 535] width 671 height 349
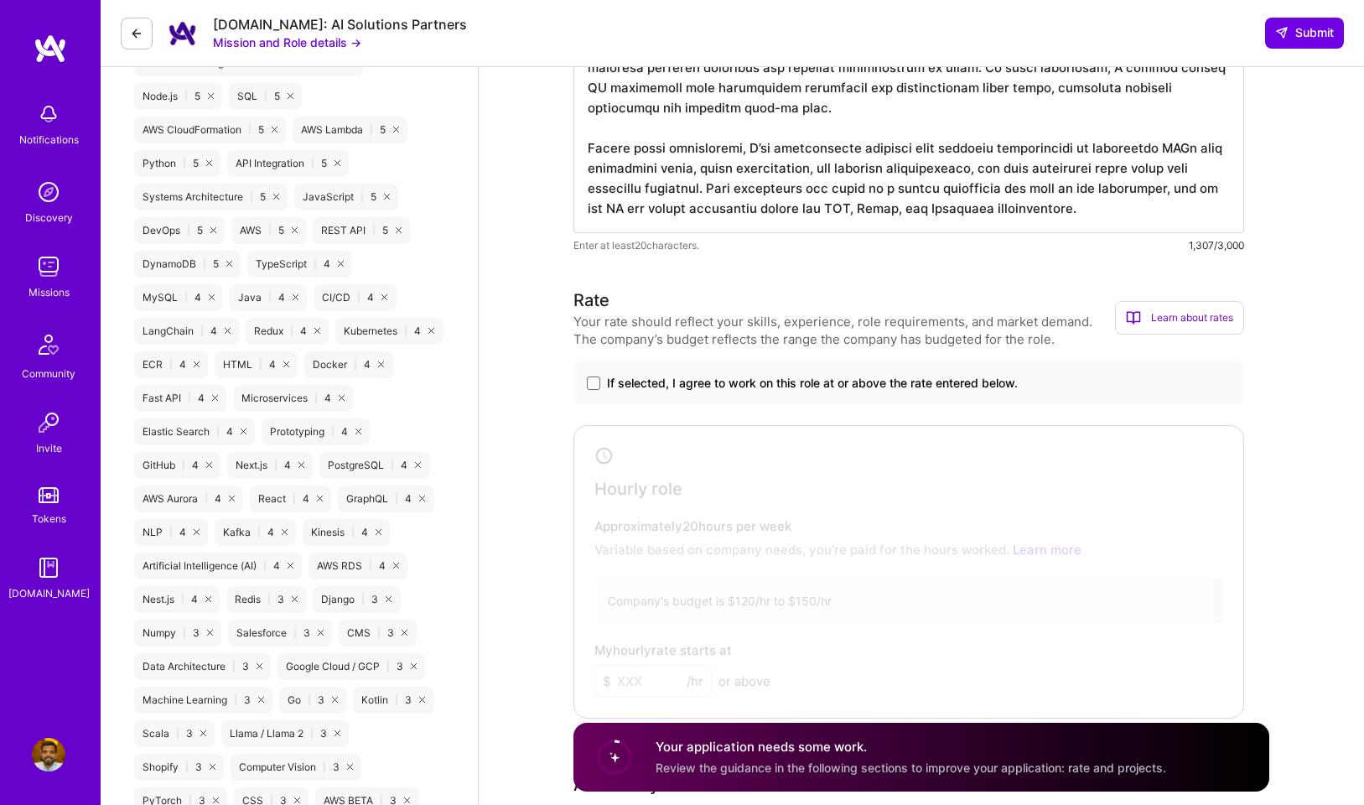
scroll to position [1276, 0]
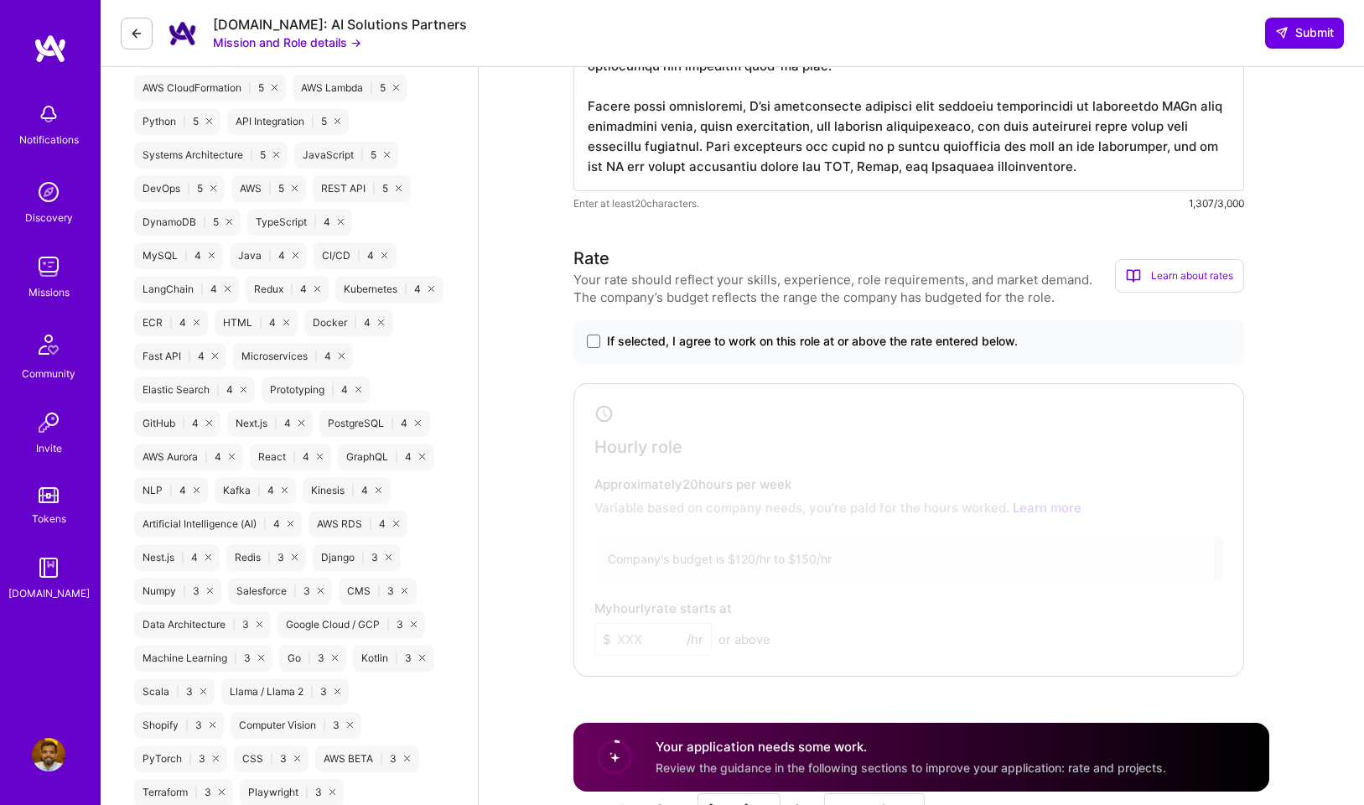
type textarea "L ipsu dolor-si ametconsec adipisci EliTS doe tempo incididuntut la etd MAG, Al…"
click at [828, 341] on span "If selected, I agree to work on this role at or above the rate entered below." at bounding box center [812, 341] width 411 height 17
click at [0, 0] on input "If selected, I agree to work on this role at or above the rate entered below." at bounding box center [0, 0] width 0 height 0
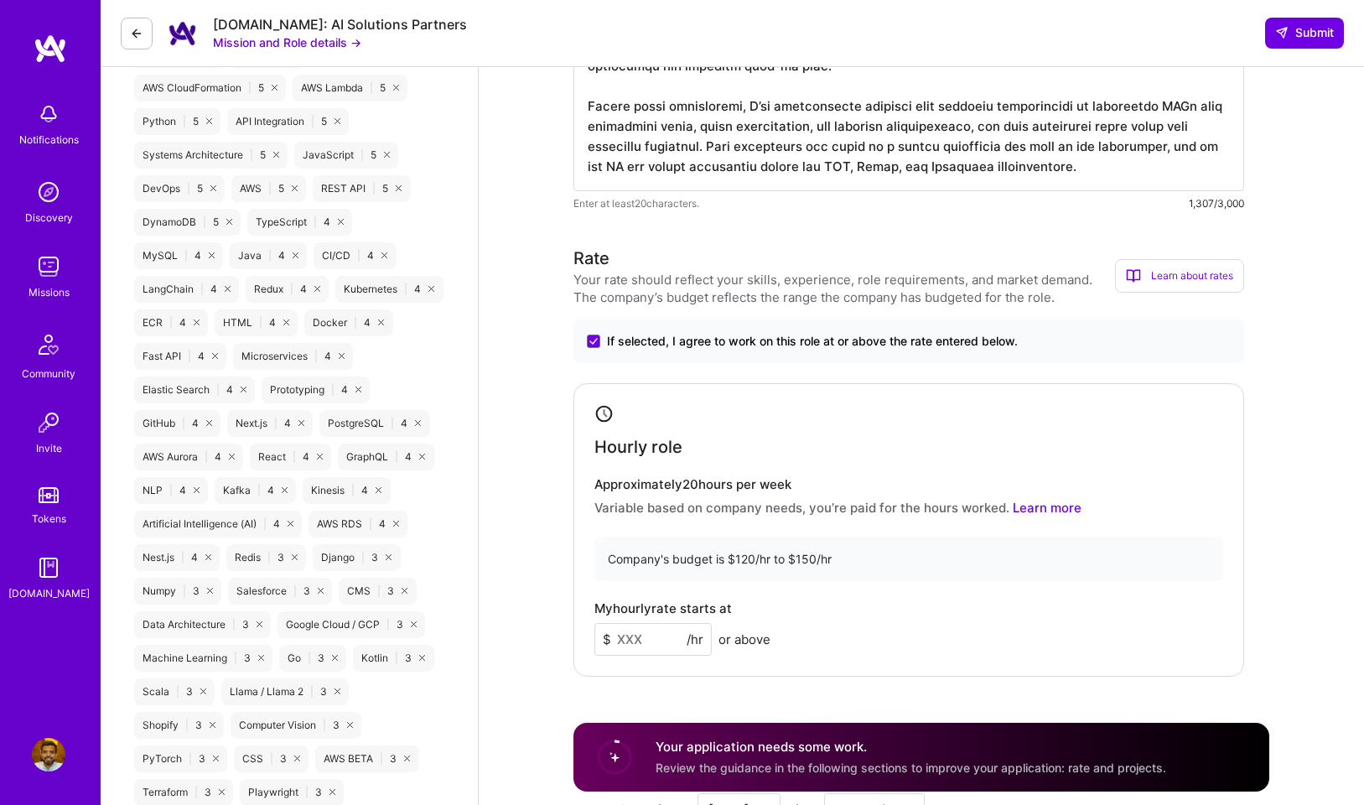
click at [630, 638] on input at bounding box center [652, 639] width 117 height 33
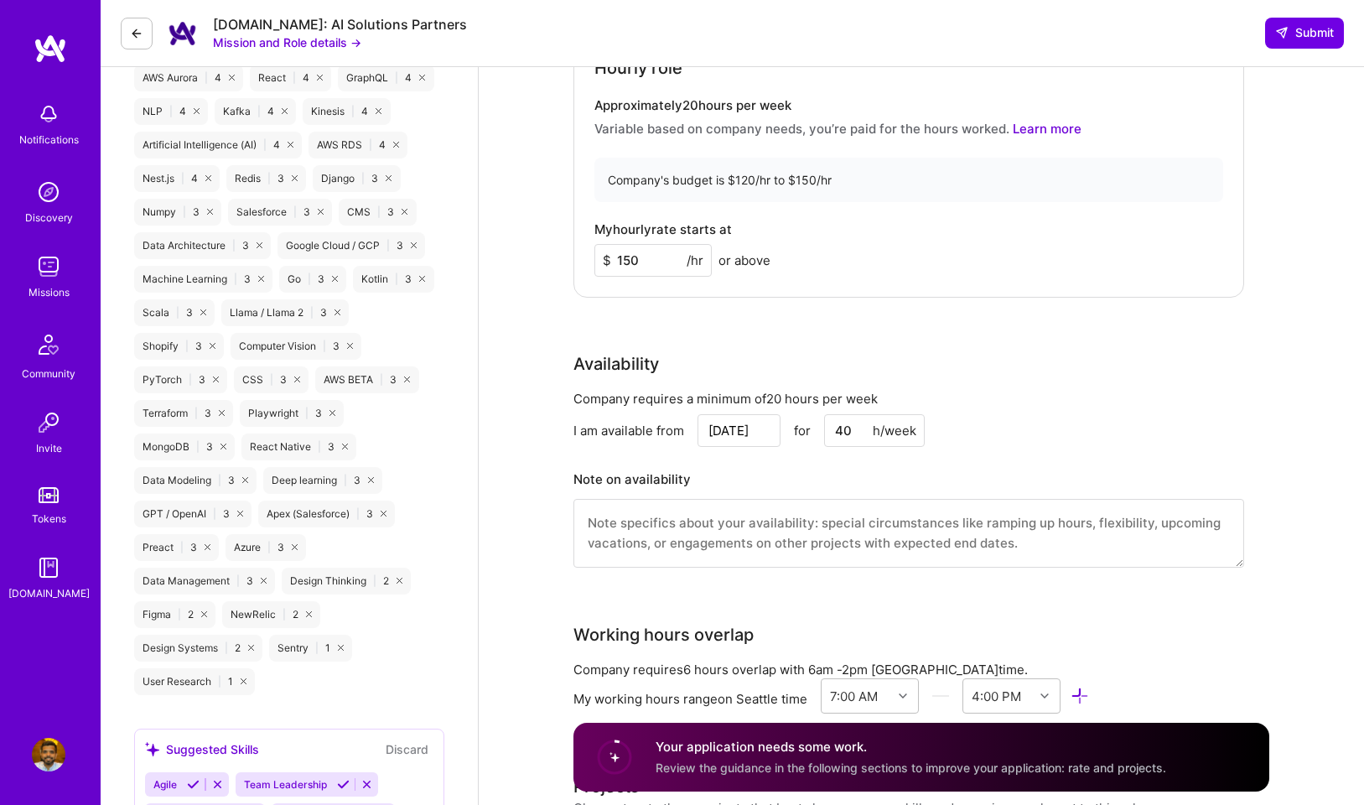
scroll to position [1877, 0]
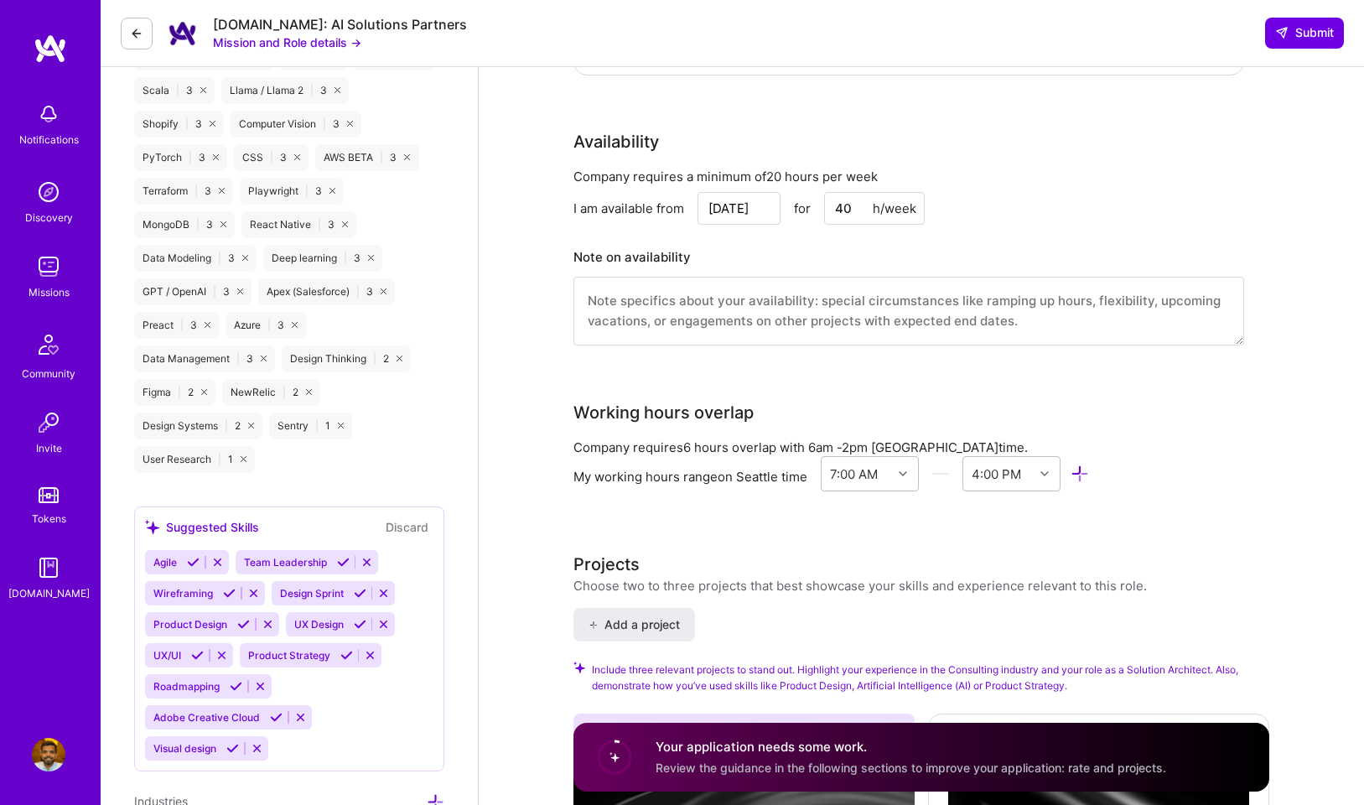
type input "150"
click at [756, 205] on input "[DATE]" at bounding box center [739, 208] width 83 height 33
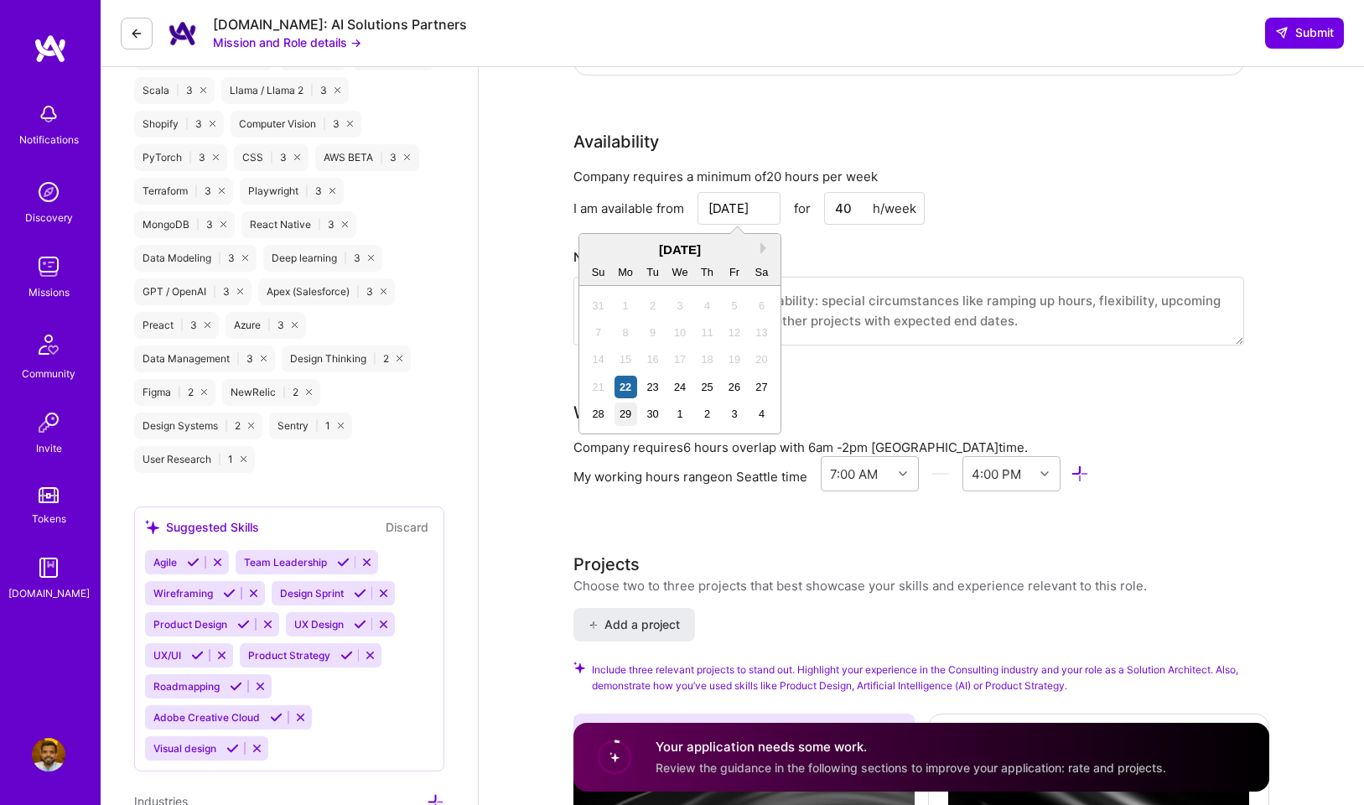
click at [627, 423] on div "29" at bounding box center [626, 413] width 23 height 23
type input "[DATE]"
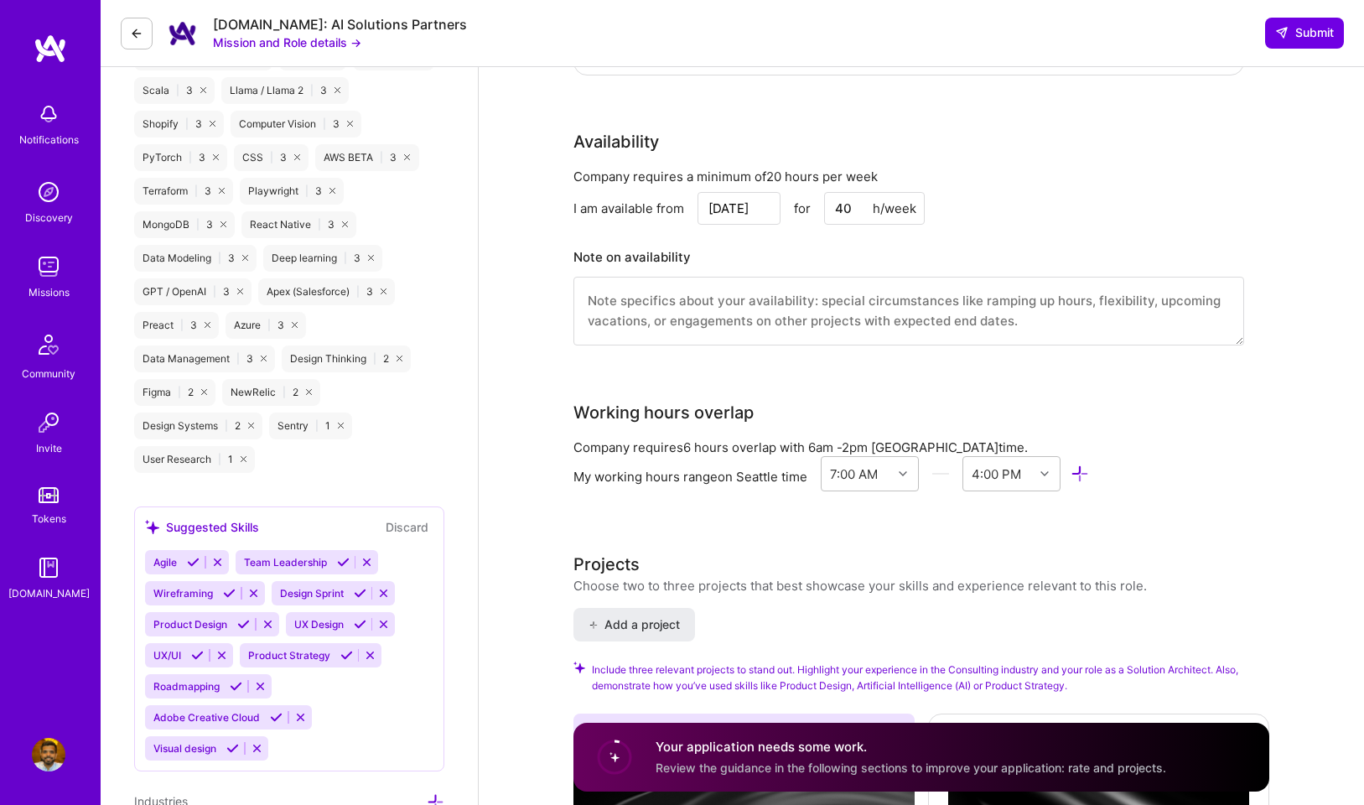
click at [846, 212] on input "40" at bounding box center [874, 208] width 101 height 33
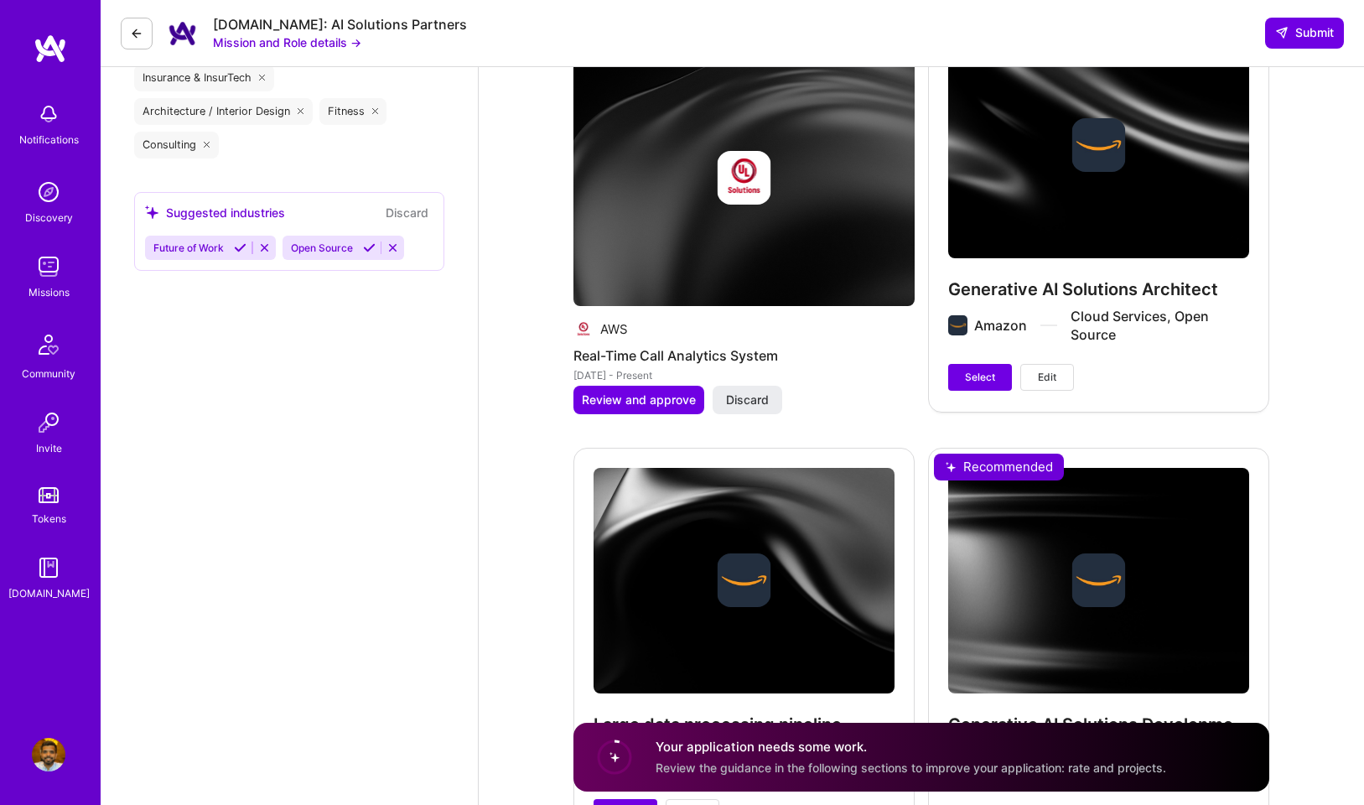
scroll to position [2747, 0]
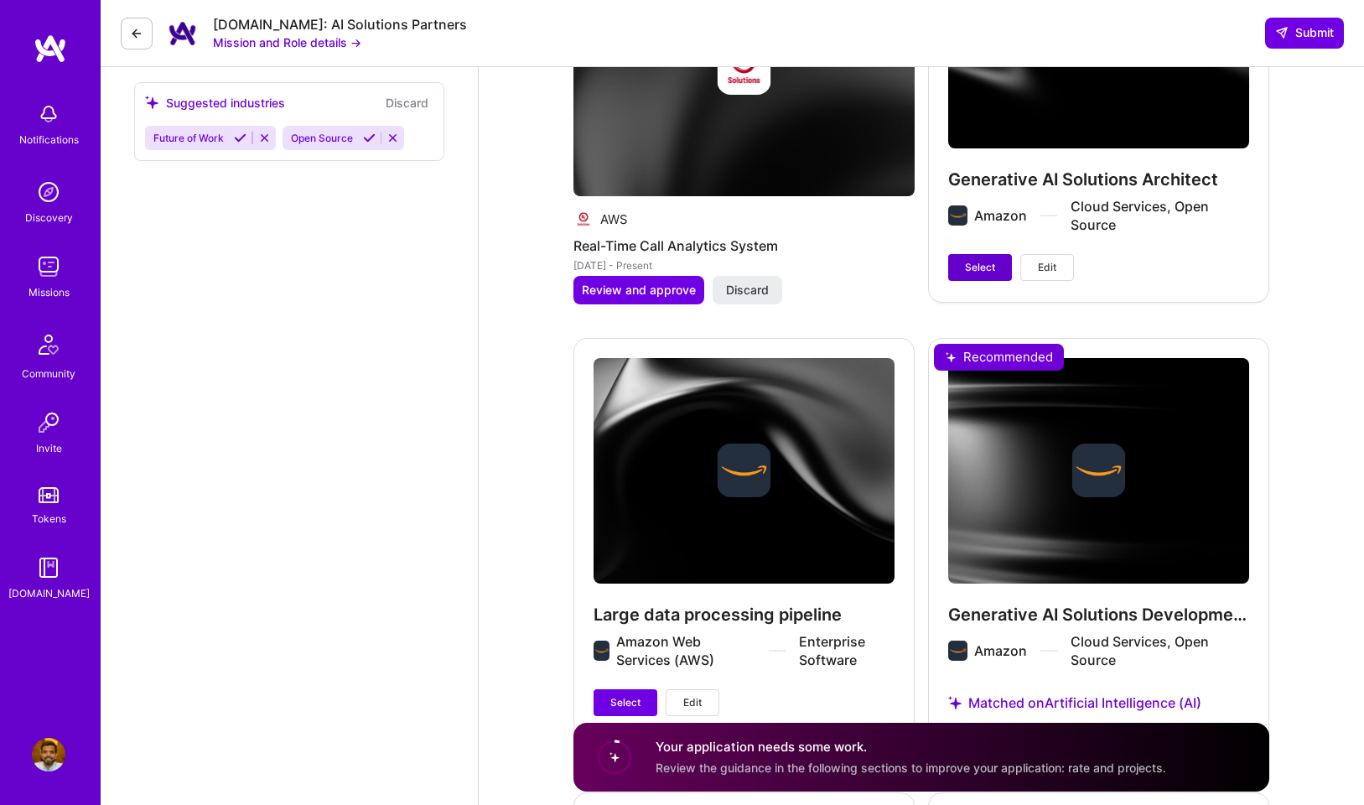
type input "20"
click at [973, 267] on span "Select" at bounding box center [980, 267] width 30 height 15
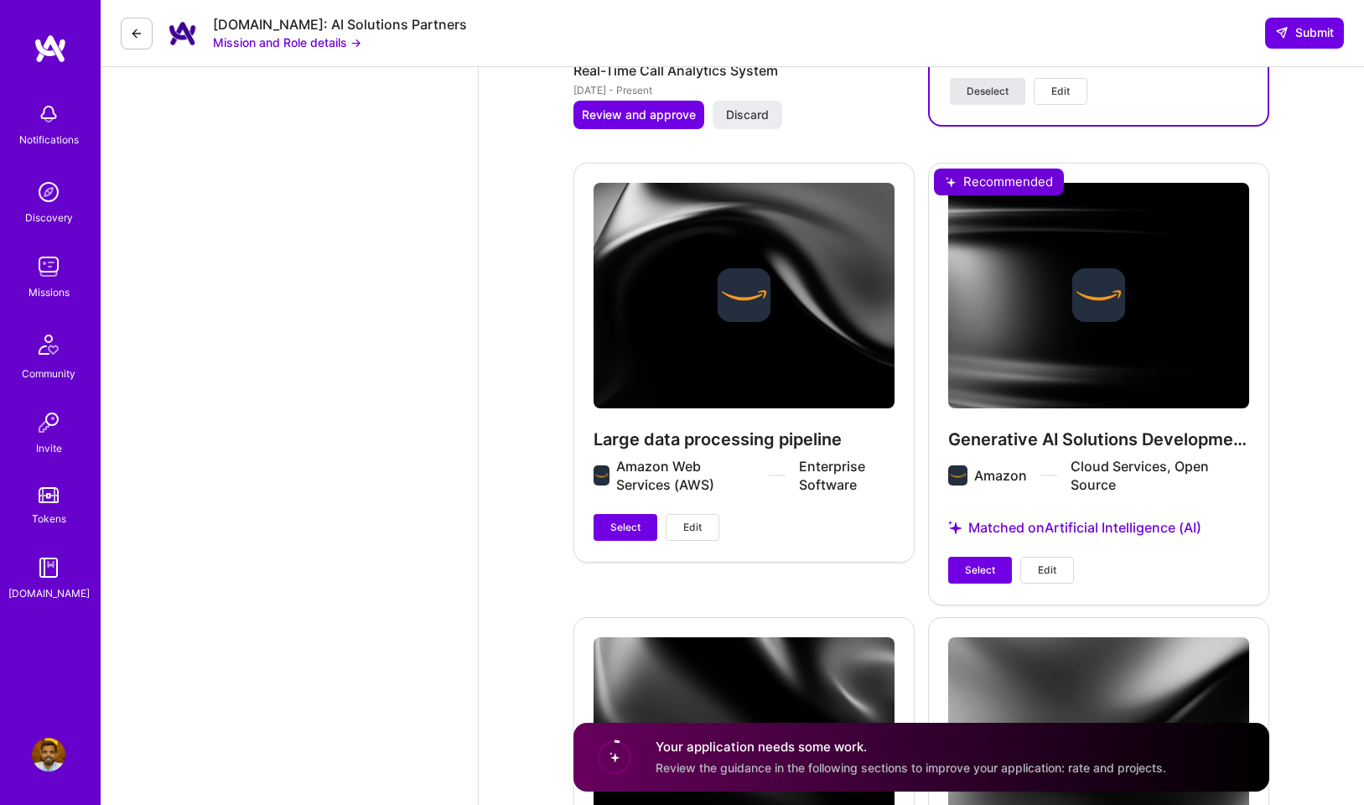
scroll to position [3055, 0]
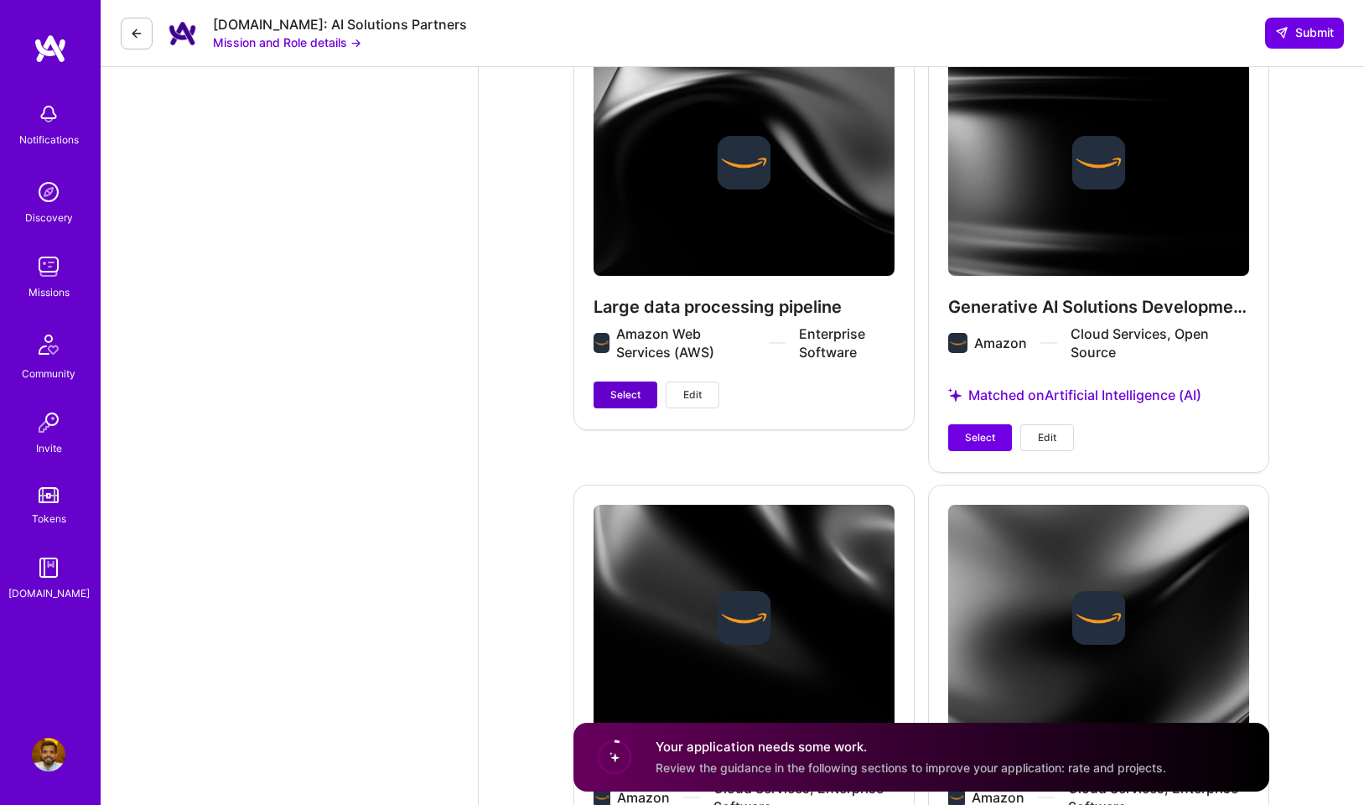
click at [611, 387] on span "Select" at bounding box center [625, 394] width 30 height 15
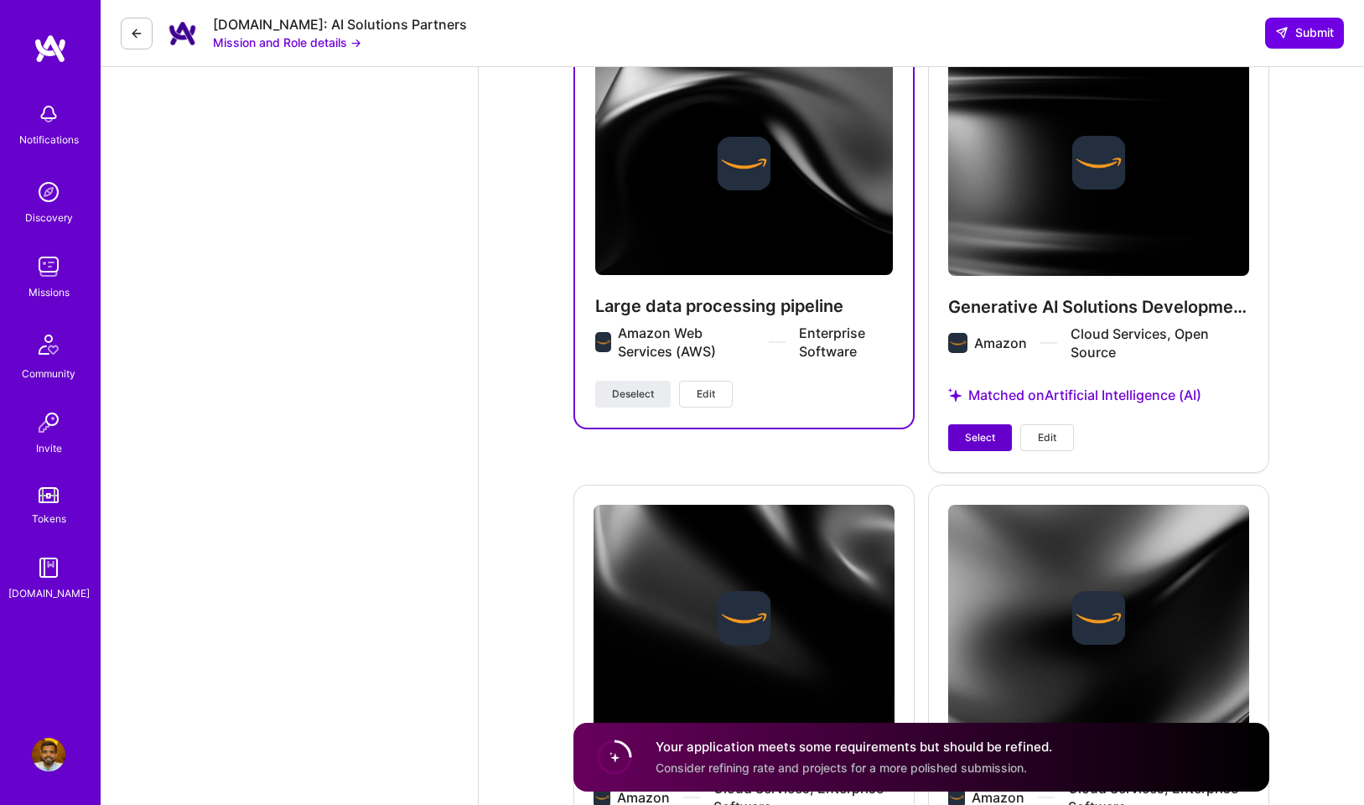
click at [984, 434] on span "Select" at bounding box center [980, 437] width 30 height 15
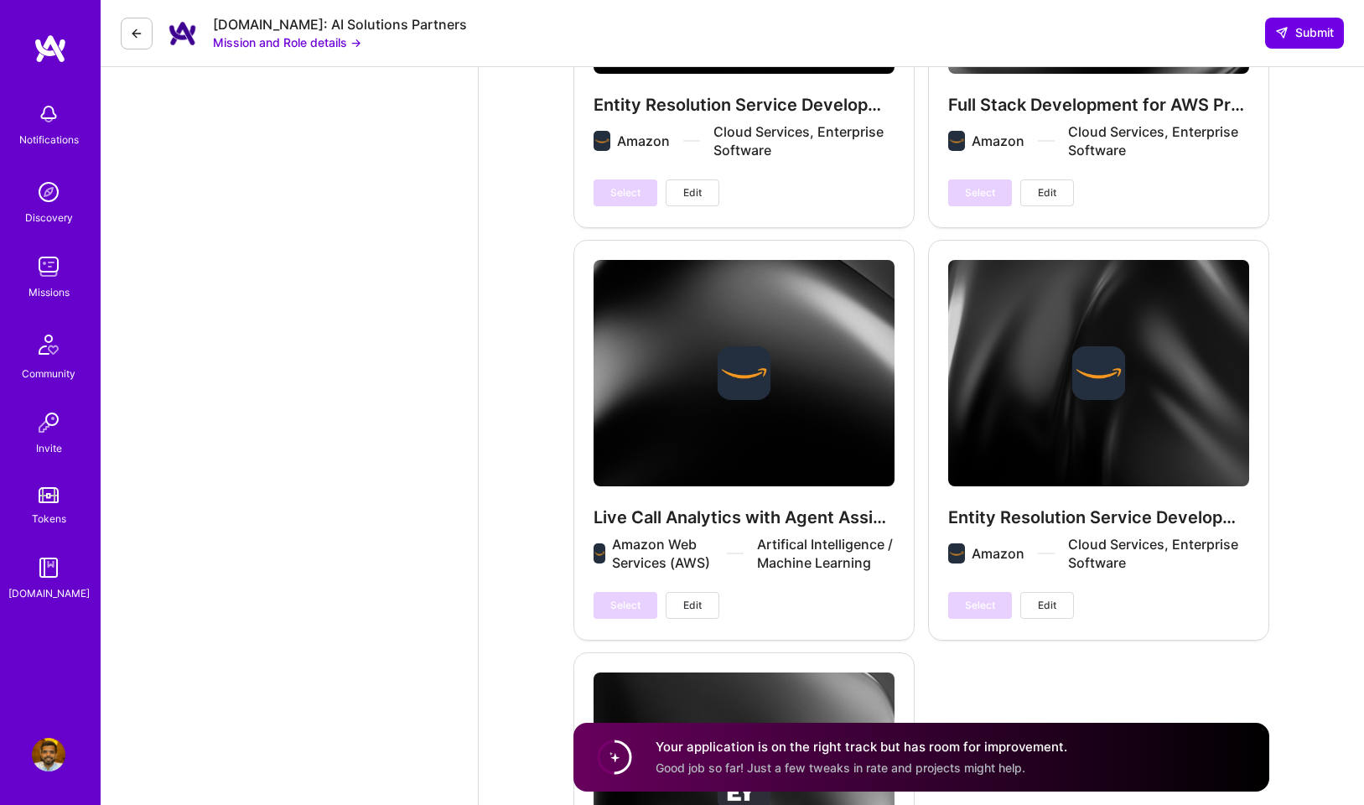
scroll to position [3772, 0]
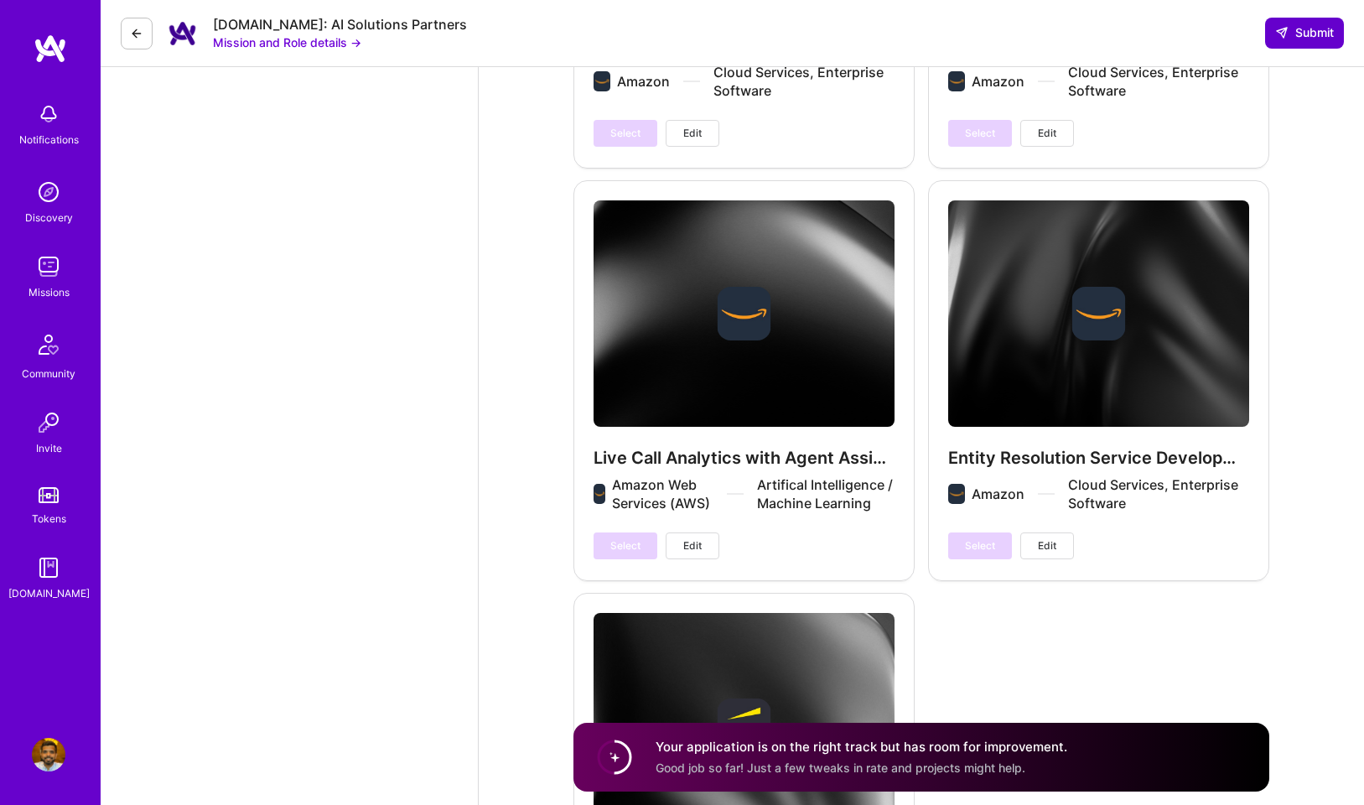
click at [1304, 29] on span "Submit" at bounding box center [1304, 32] width 59 height 17
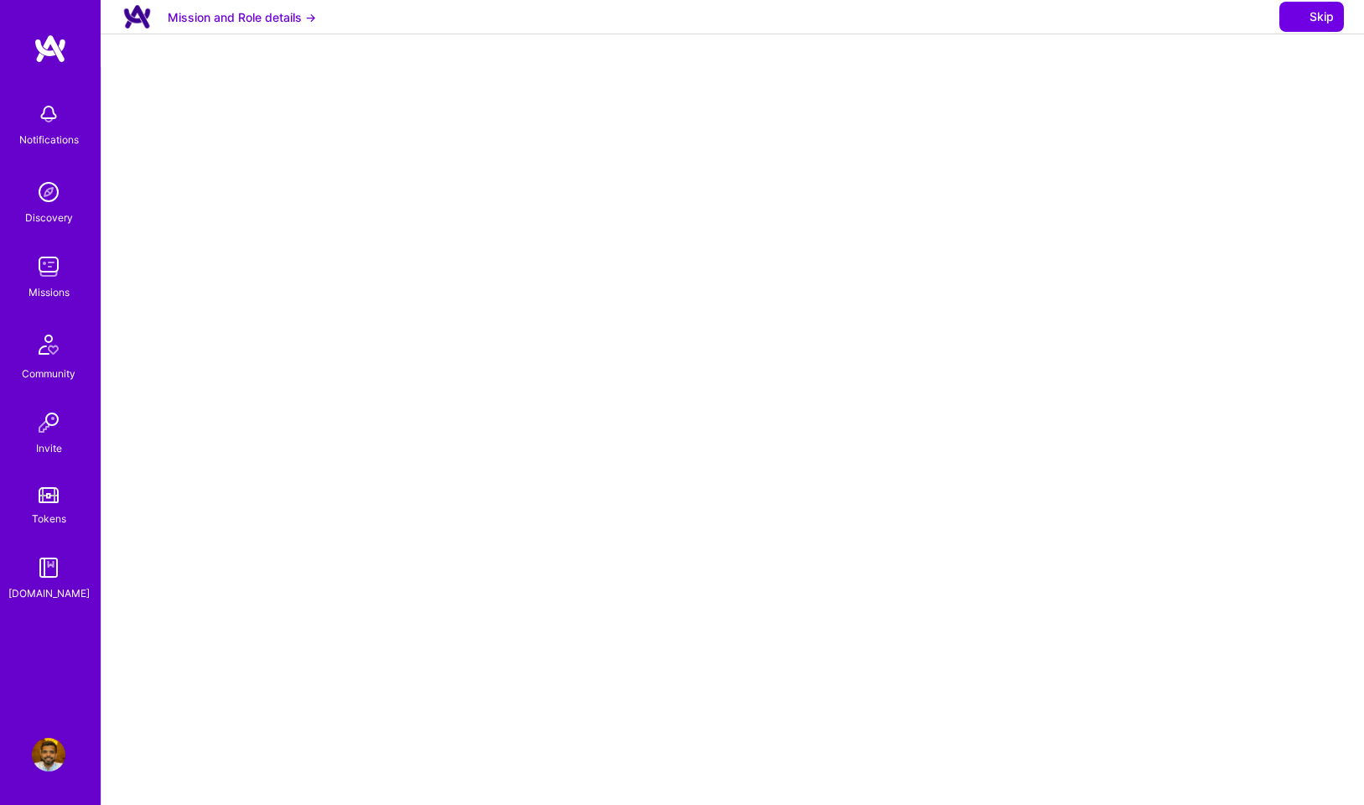
select select "US"
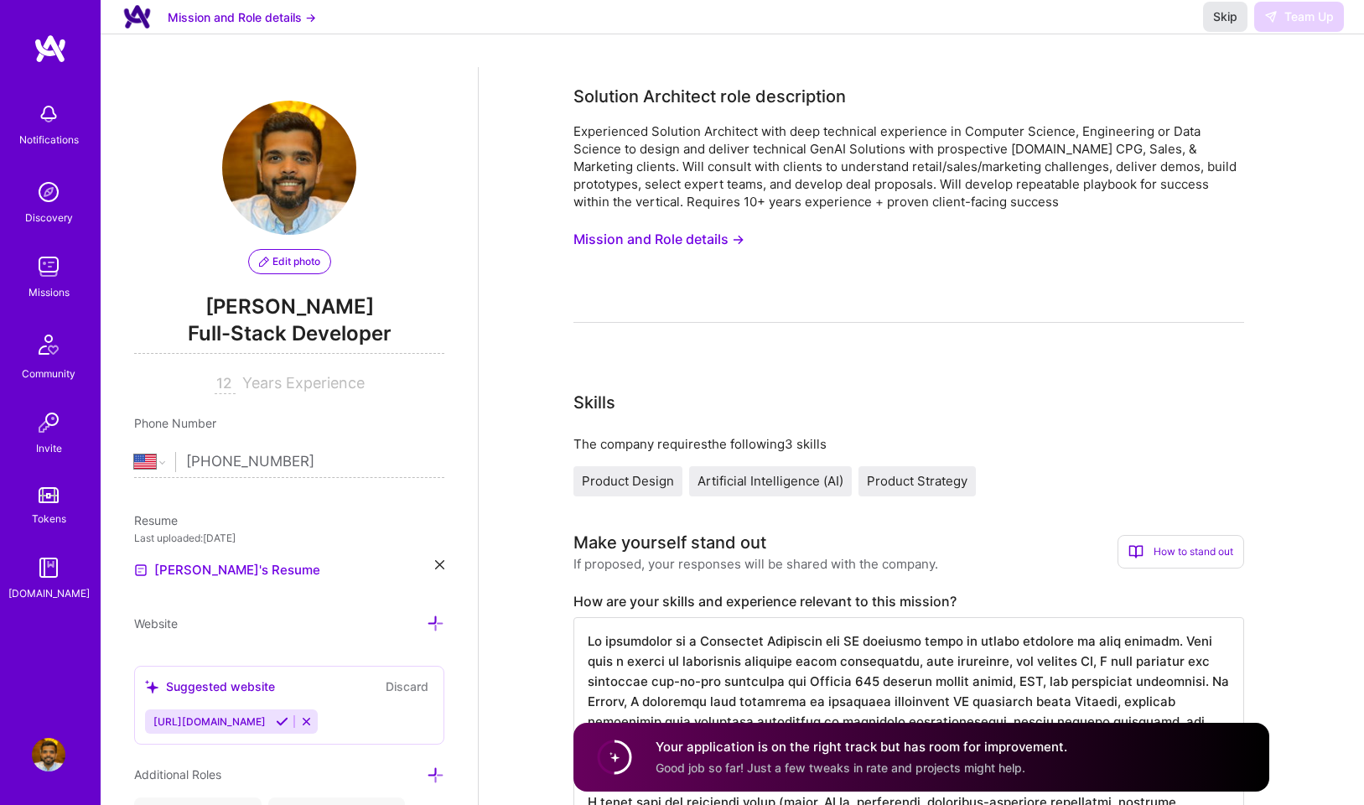
click at [1231, 25] on span "Skip" at bounding box center [1225, 16] width 24 height 17
click at [1290, 31] on div "Skip Team Up" at bounding box center [1273, 17] width 141 height 30
click at [53, 273] on img at bounding box center [49, 267] width 34 height 34
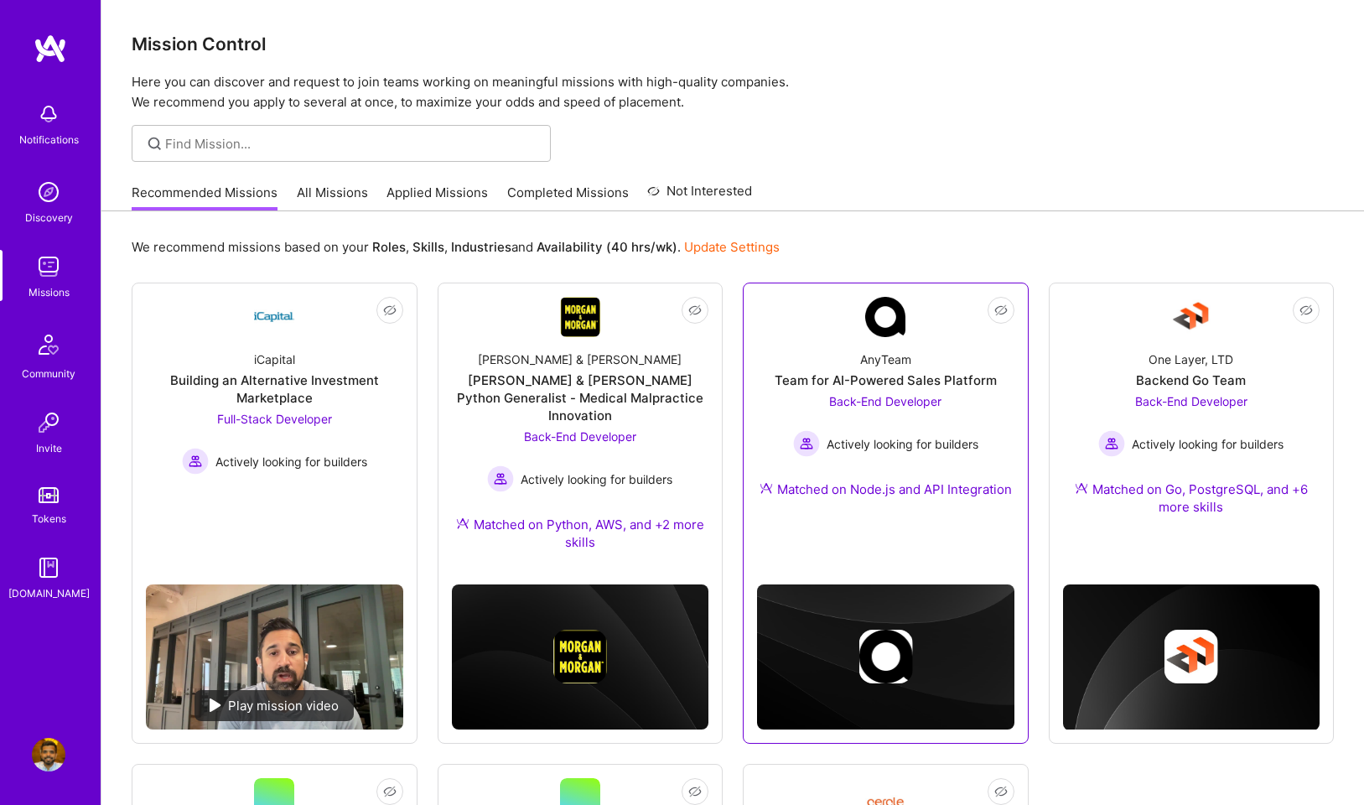
scroll to position [41, 0]
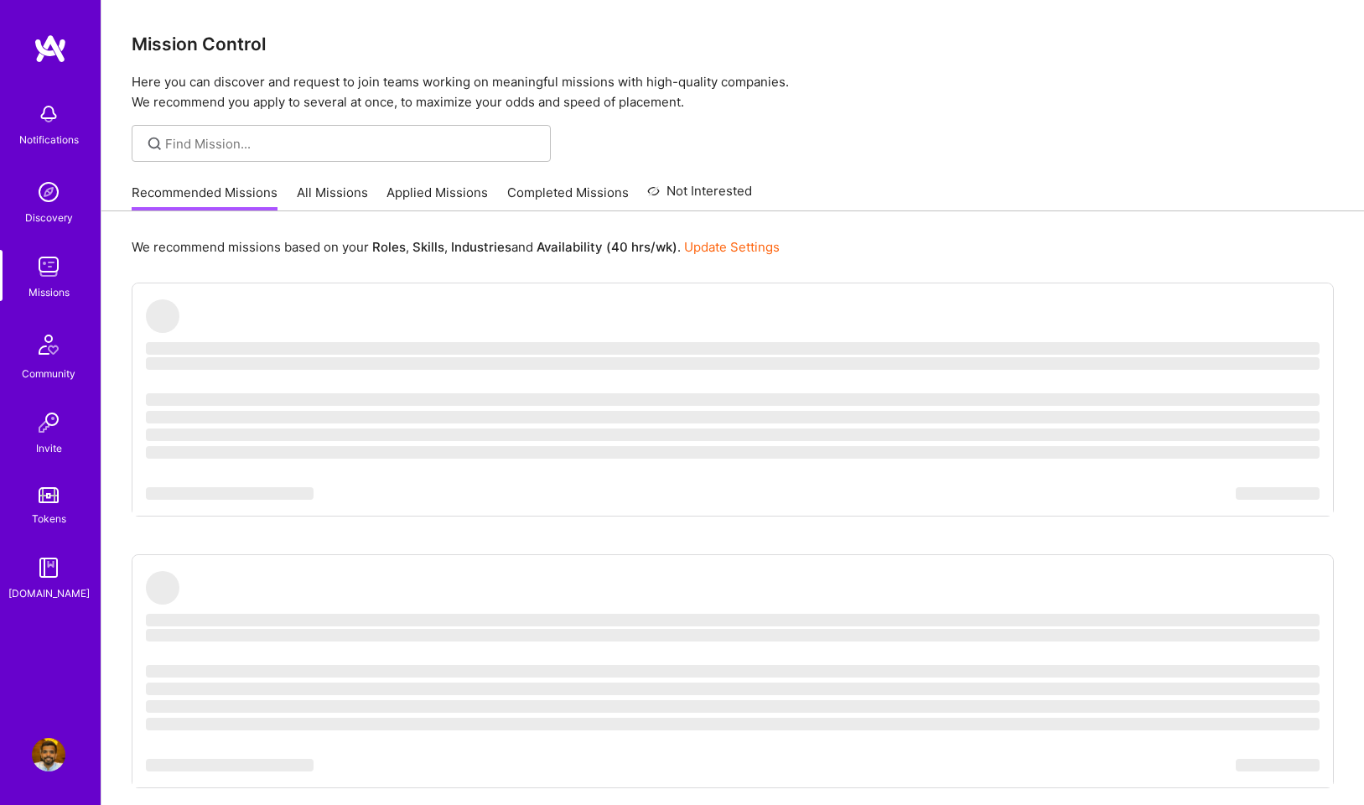
click at [413, 198] on link "Applied Missions" at bounding box center [437, 198] width 101 height 28
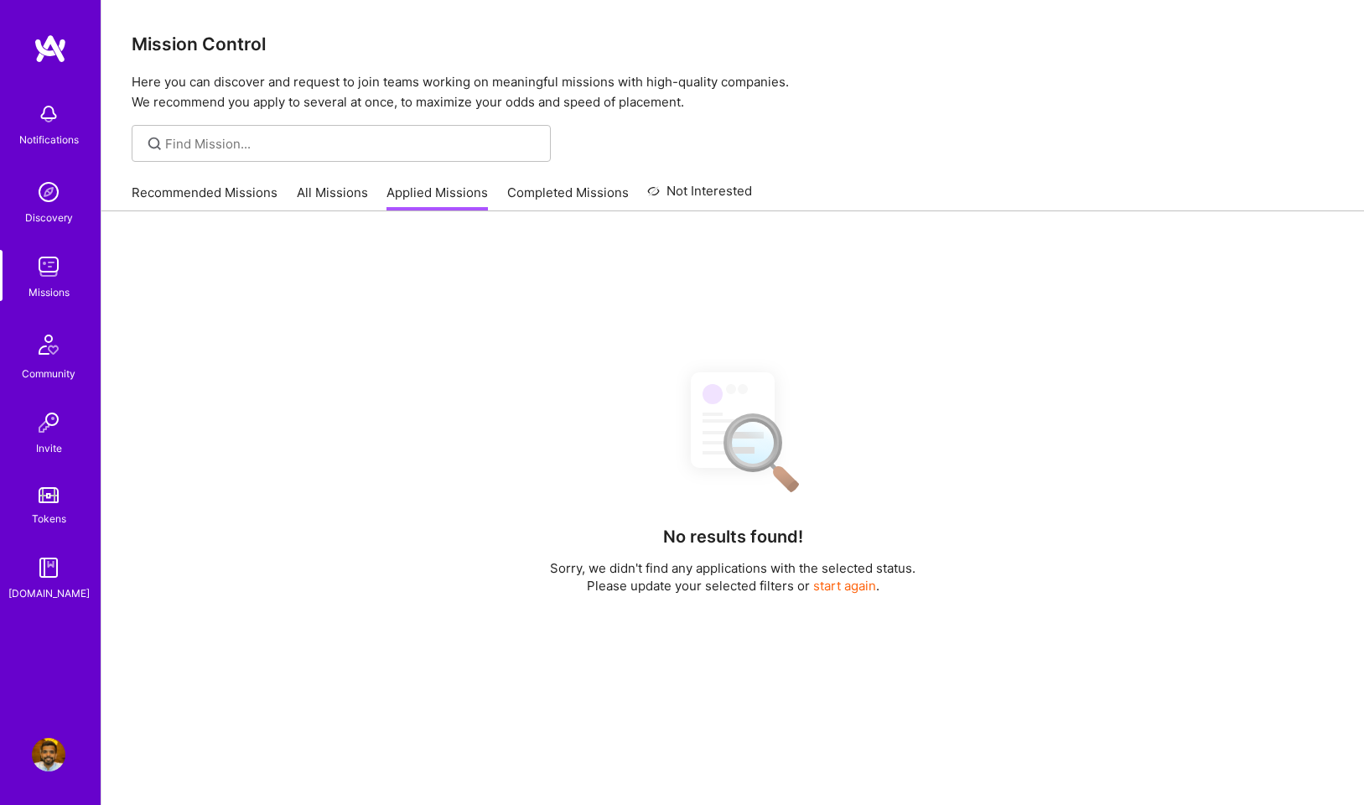
click at [256, 178] on div "Recommended Missions All Missions Applied Missions Completed Missions Not Inter…" at bounding box center [442, 192] width 620 height 36
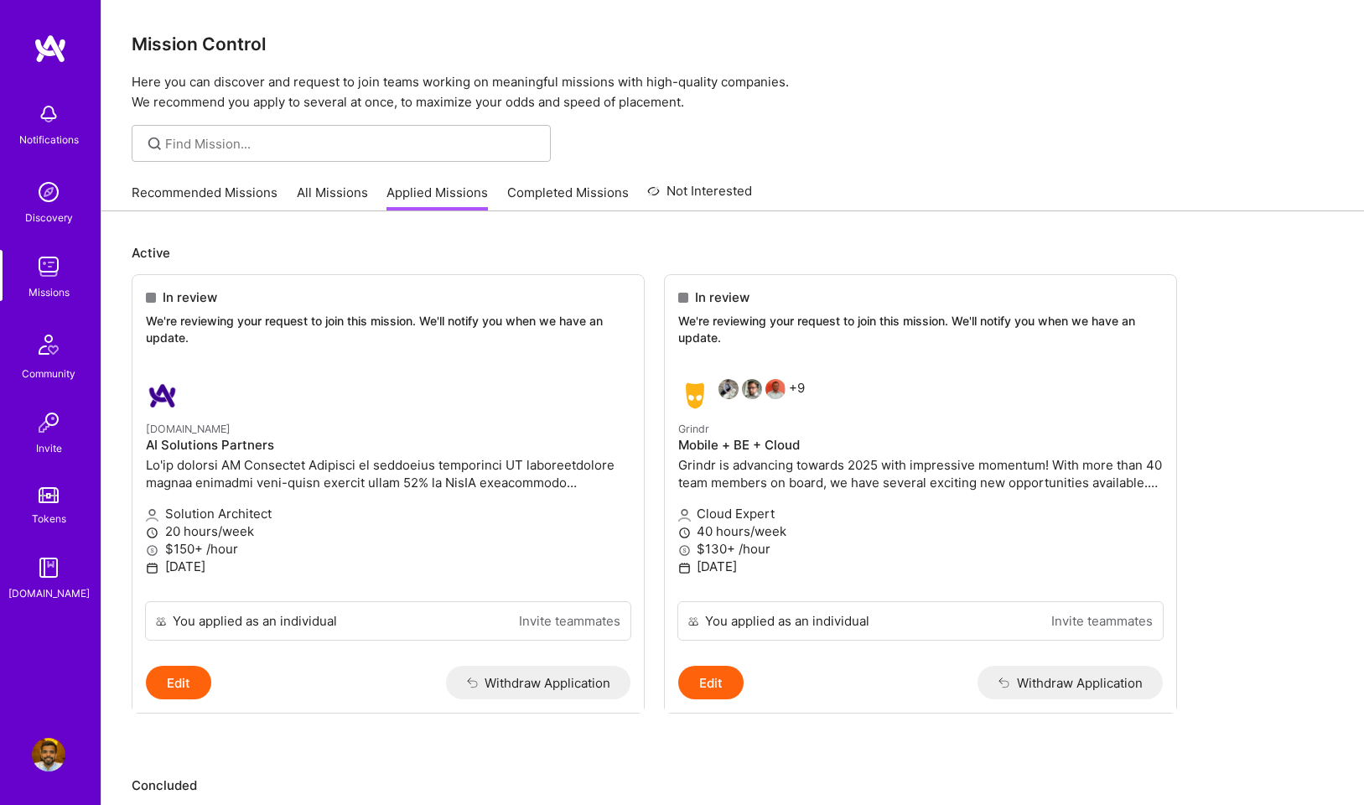
click at [256, 194] on link "Recommended Missions" at bounding box center [205, 198] width 146 height 28
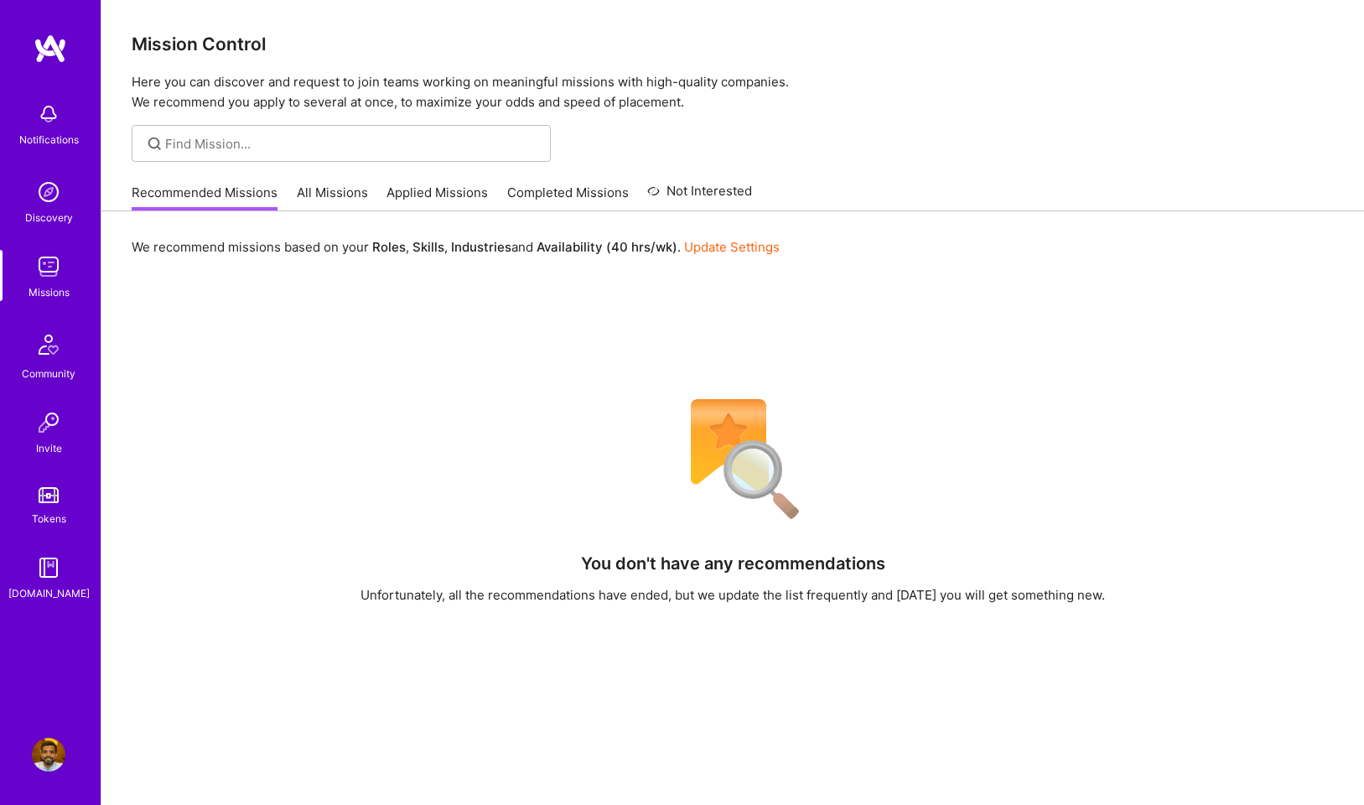
click at [470, 193] on link "Applied Missions" at bounding box center [437, 198] width 101 height 28
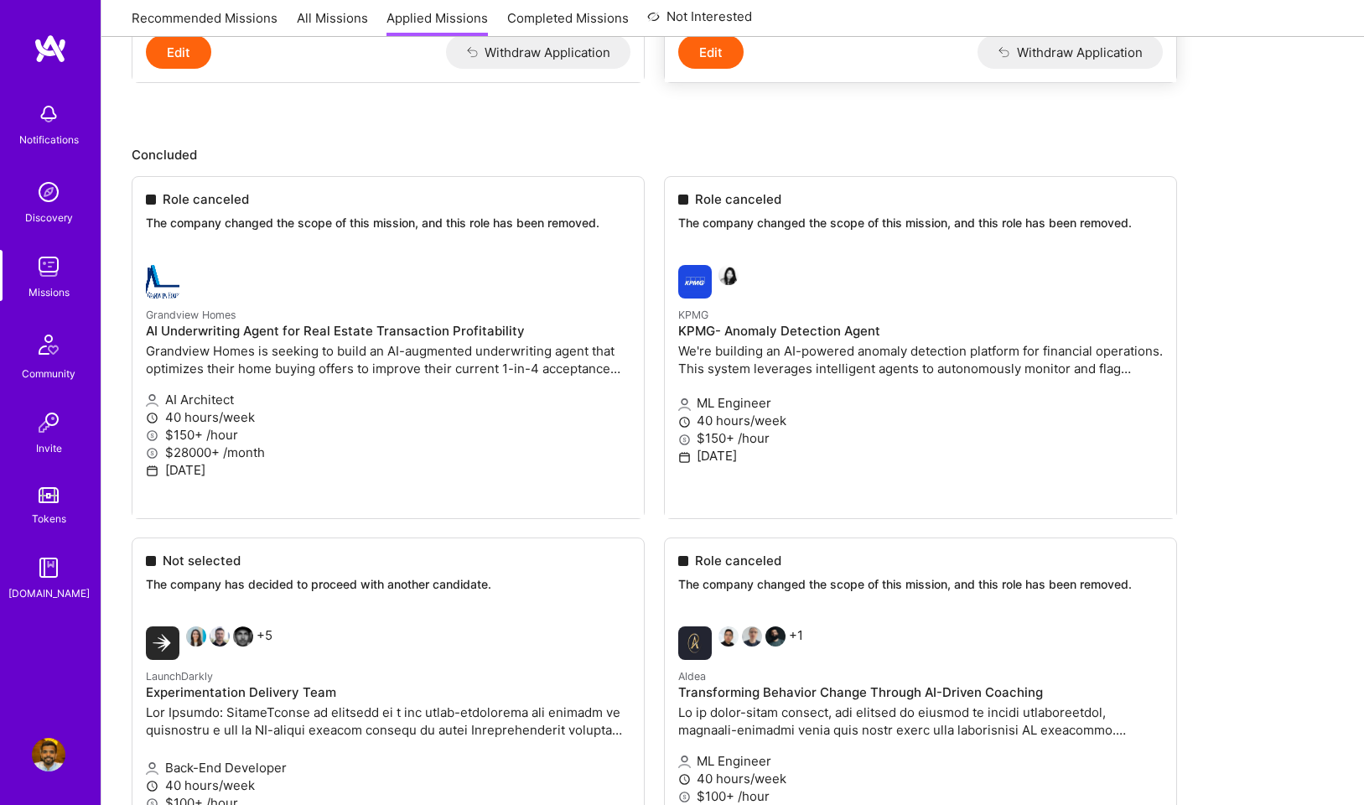
scroll to position [635, 0]
